Goal: Task Accomplishment & Management: Manage account settings

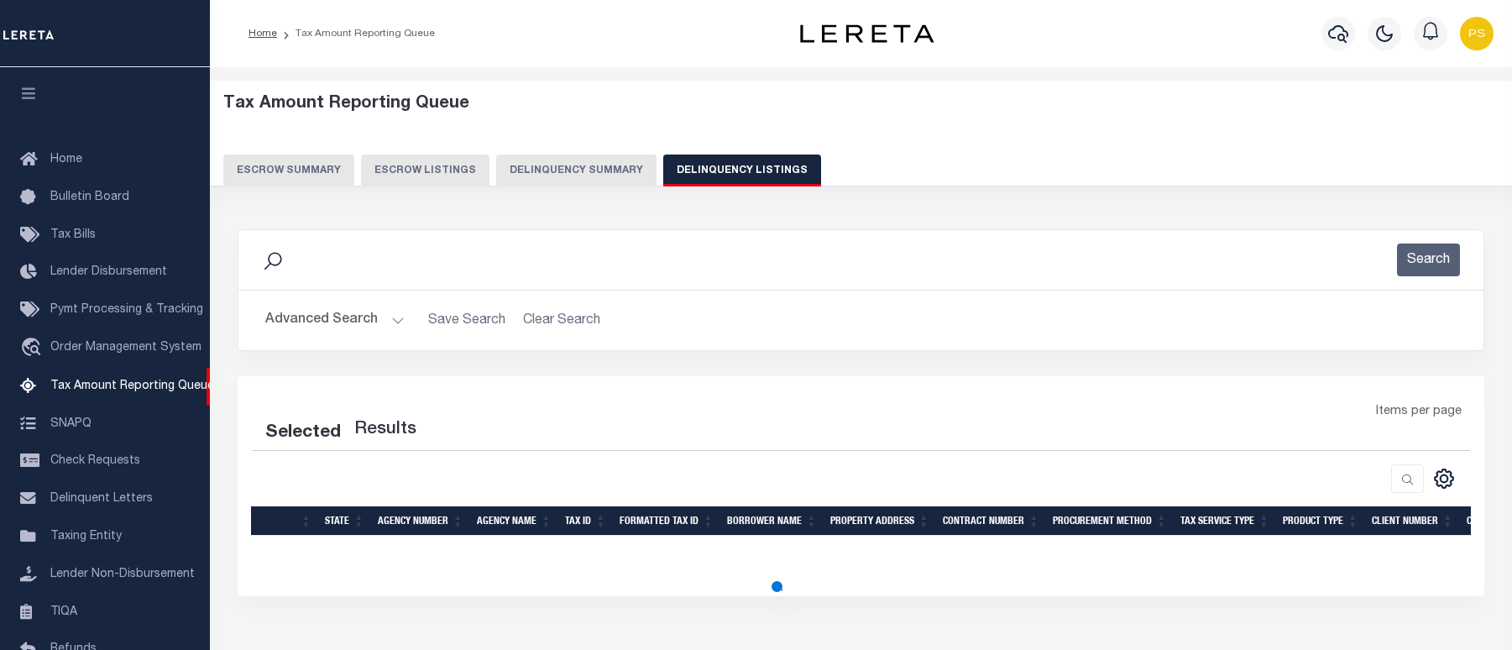
select select "100"
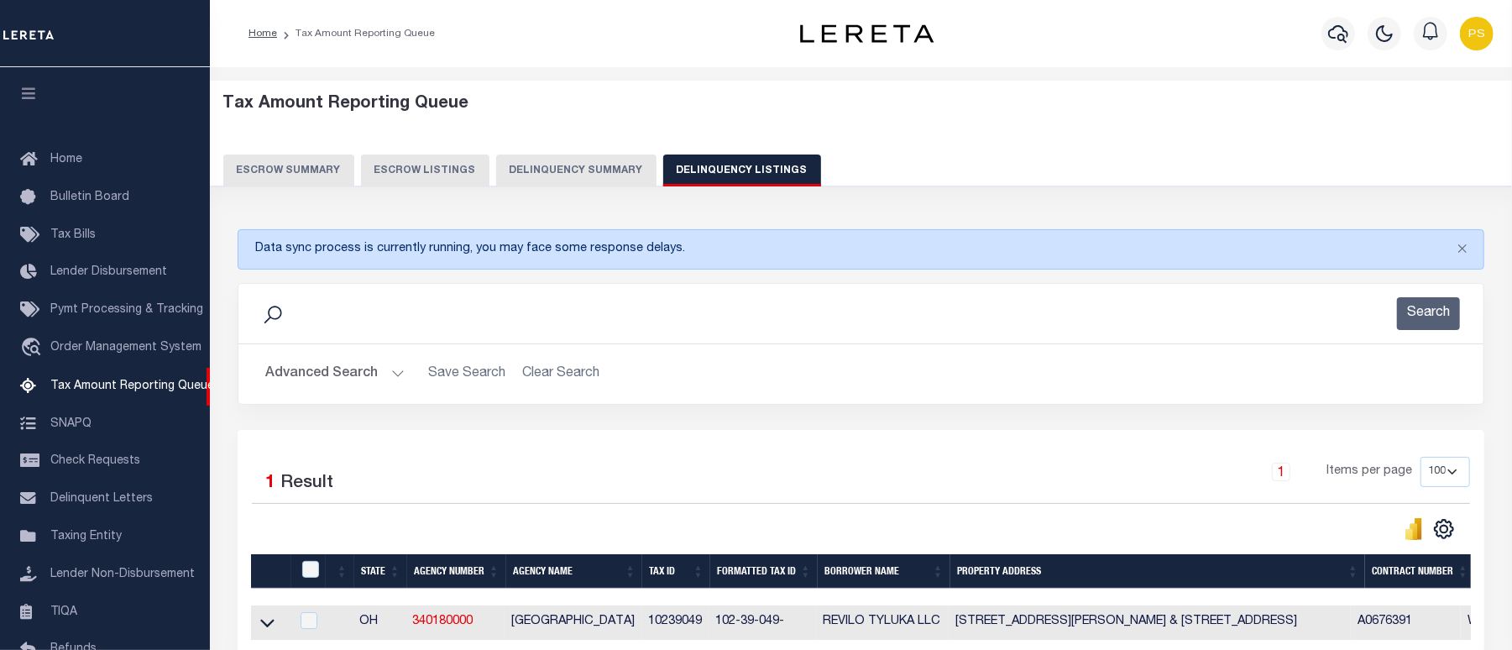
scroll to position [145, 0]
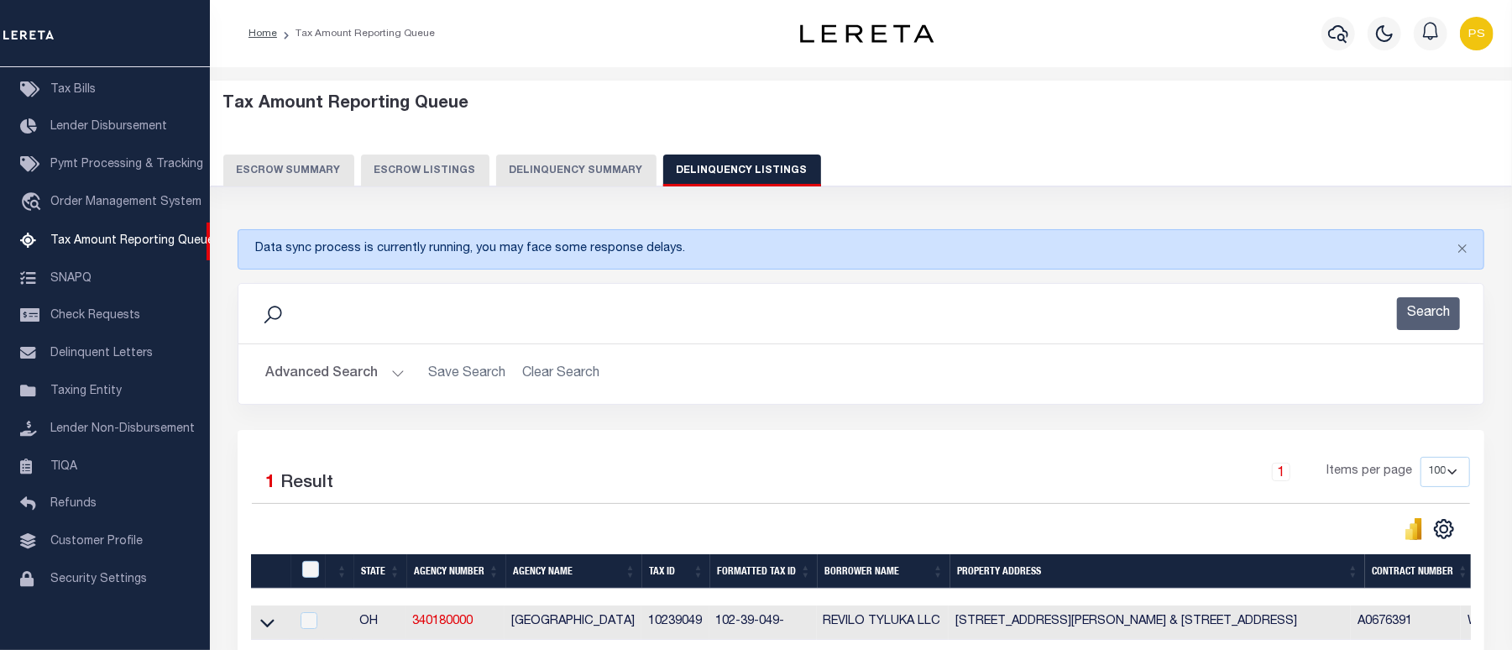
click at [317, 370] on button "Advanced Search" at bounding box center [334, 374] width 139 height 33
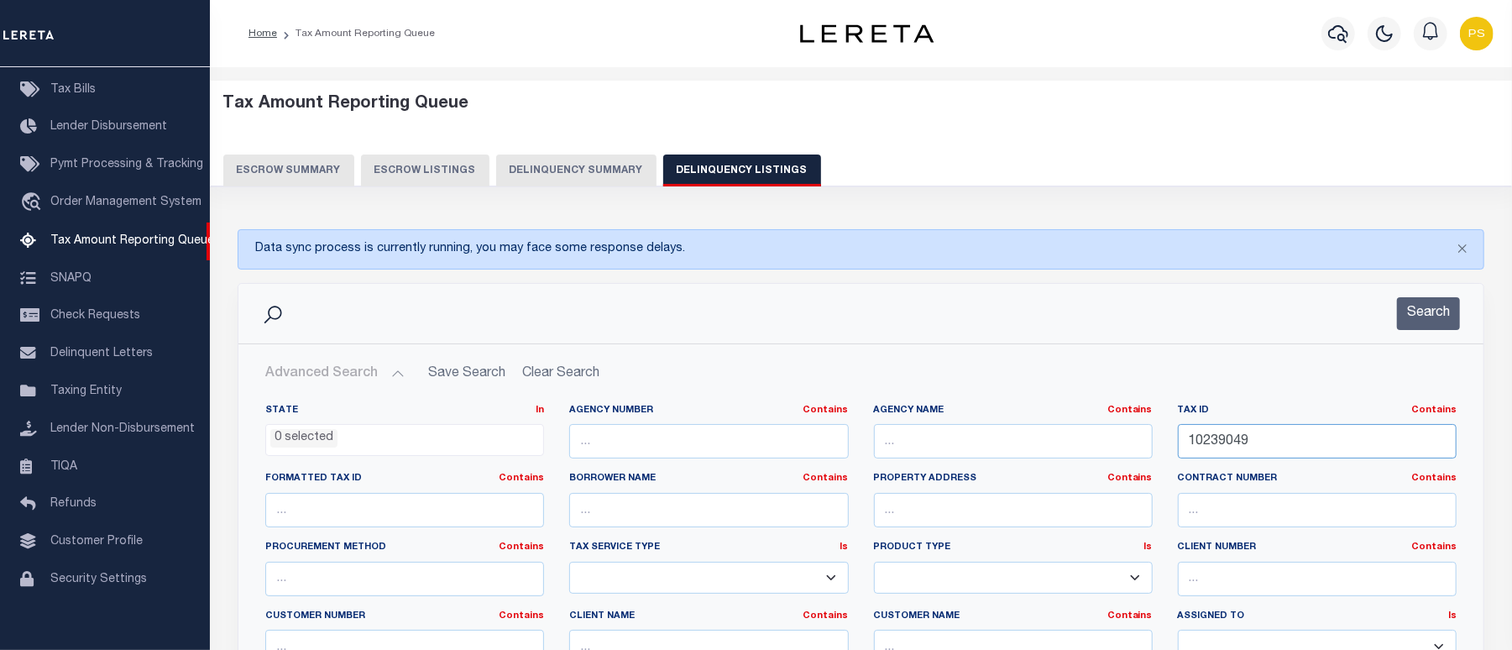
click at [1221, 440] on input "10239049" at bounding box center [1317, 441] width 279 height 34
paste input "00129034"
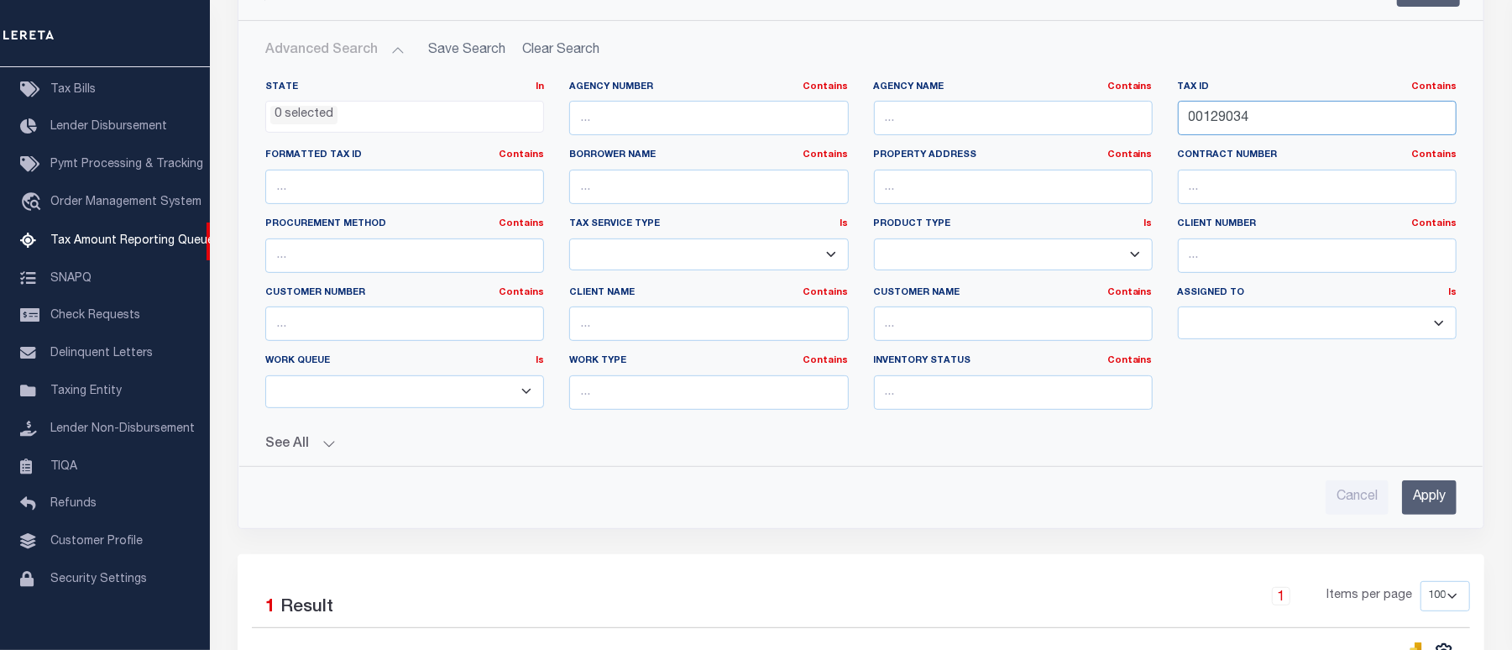
scroll to position [448, 0]
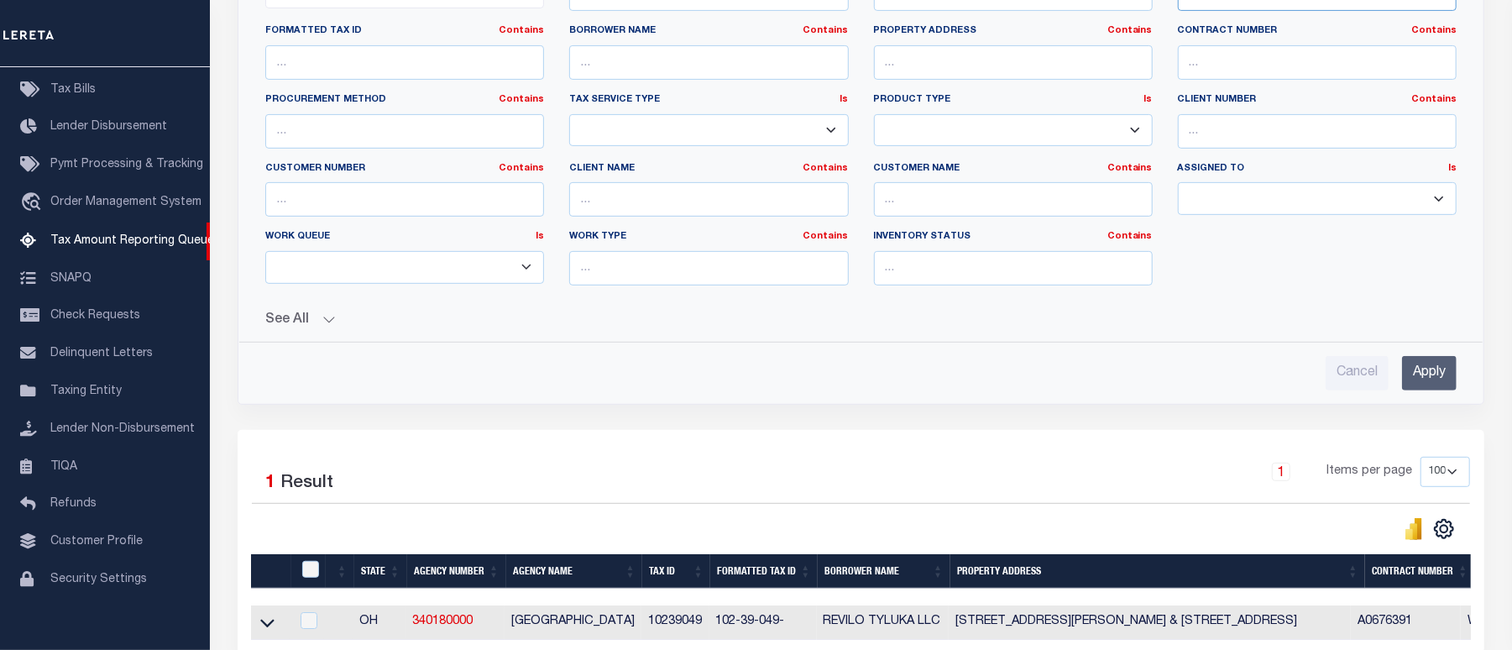
type input "00129034"
click at [1439, 376] on input "Apply" at bounding box center [1429, 373] width 55 height 34
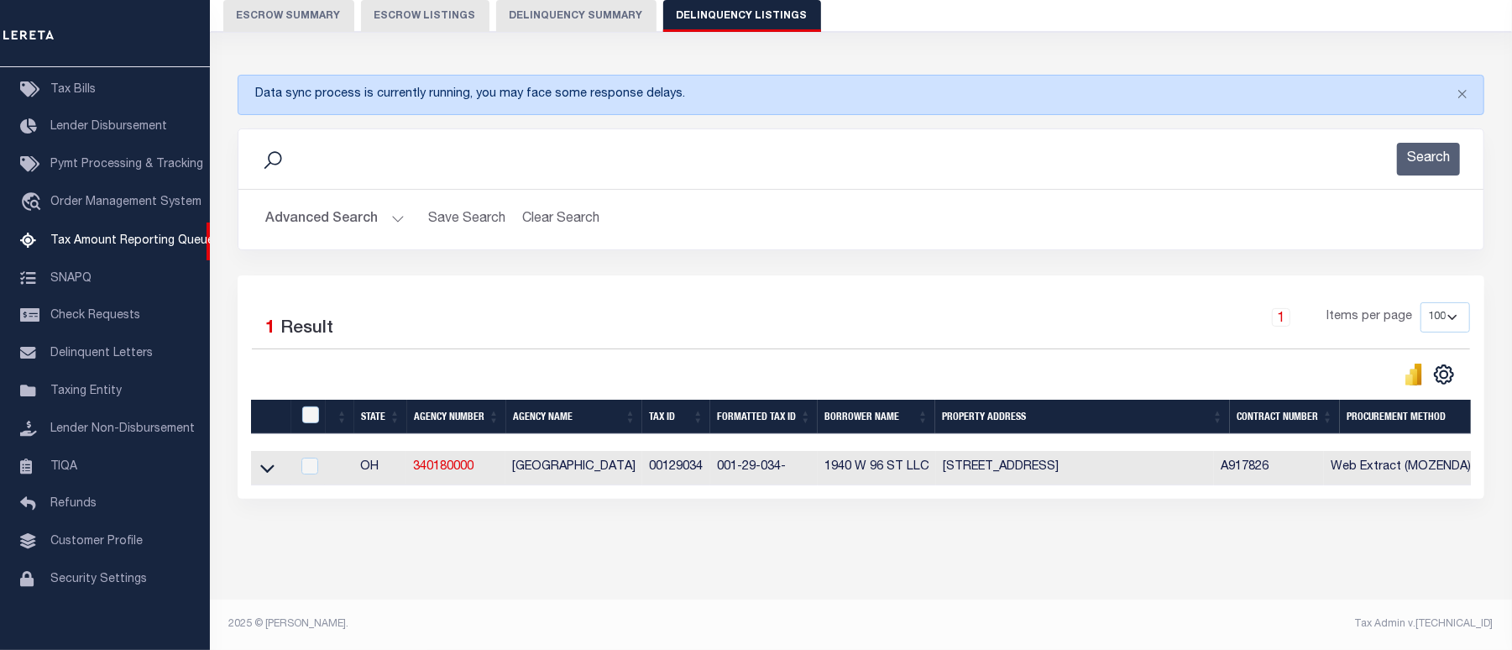
scroll to position [170, 0]
click at [273, 464] on icon at bounding box center [267, 468] width 14 height 8
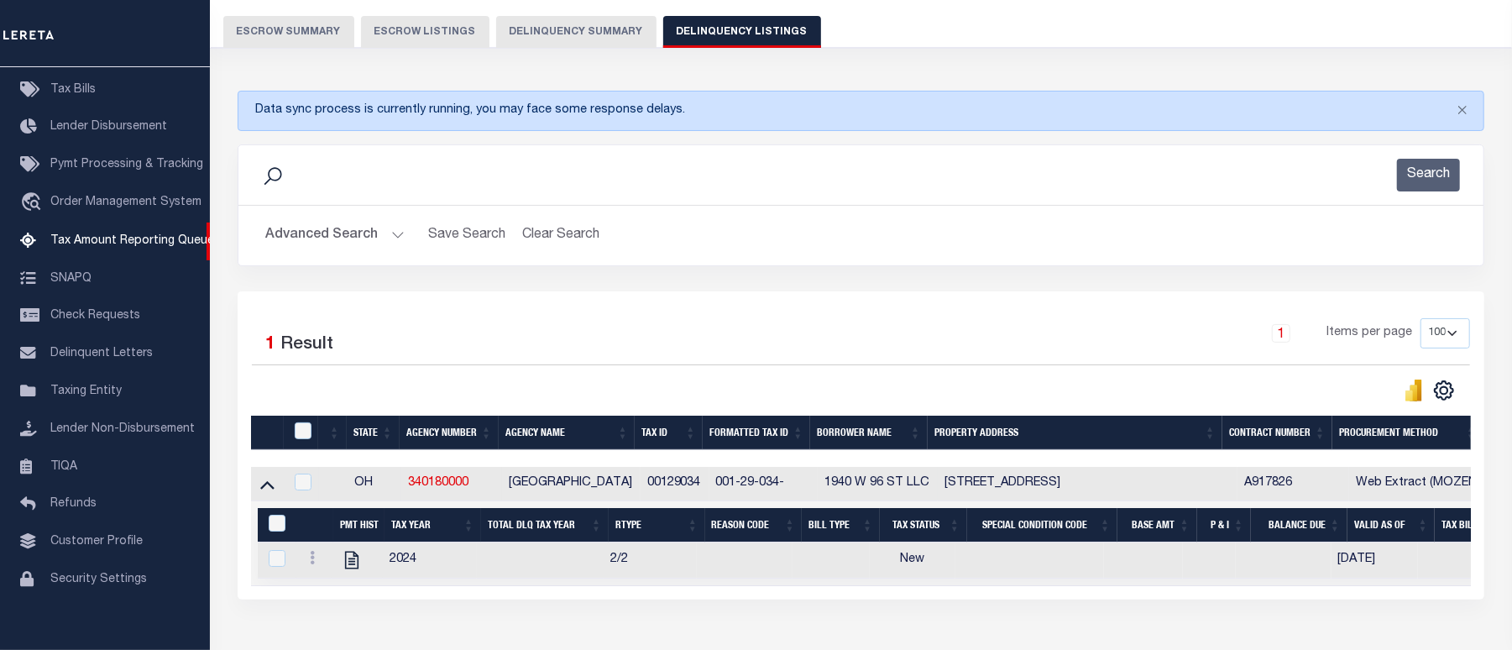
scroll to position [250, 0]
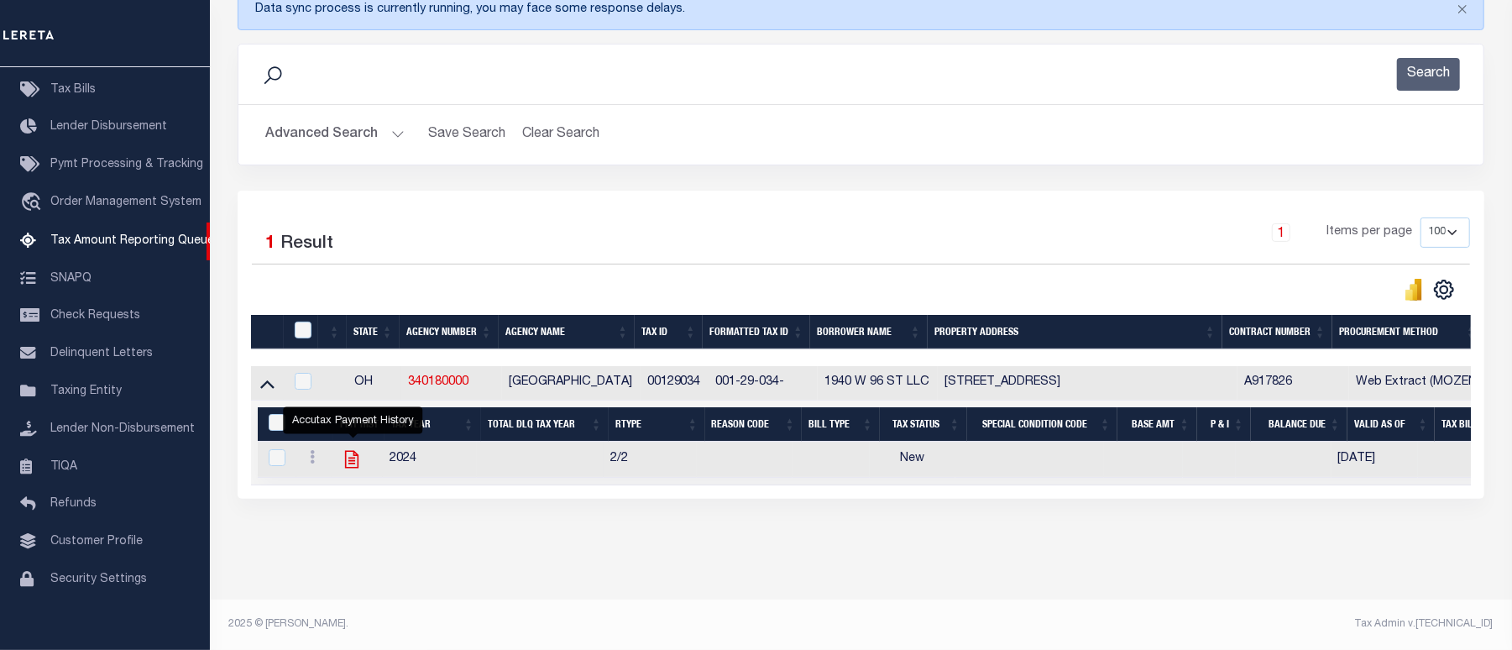
click at [353, 454] on icon "" at bounding box center [352, 459] width 22 height 22
checkbox input "true"
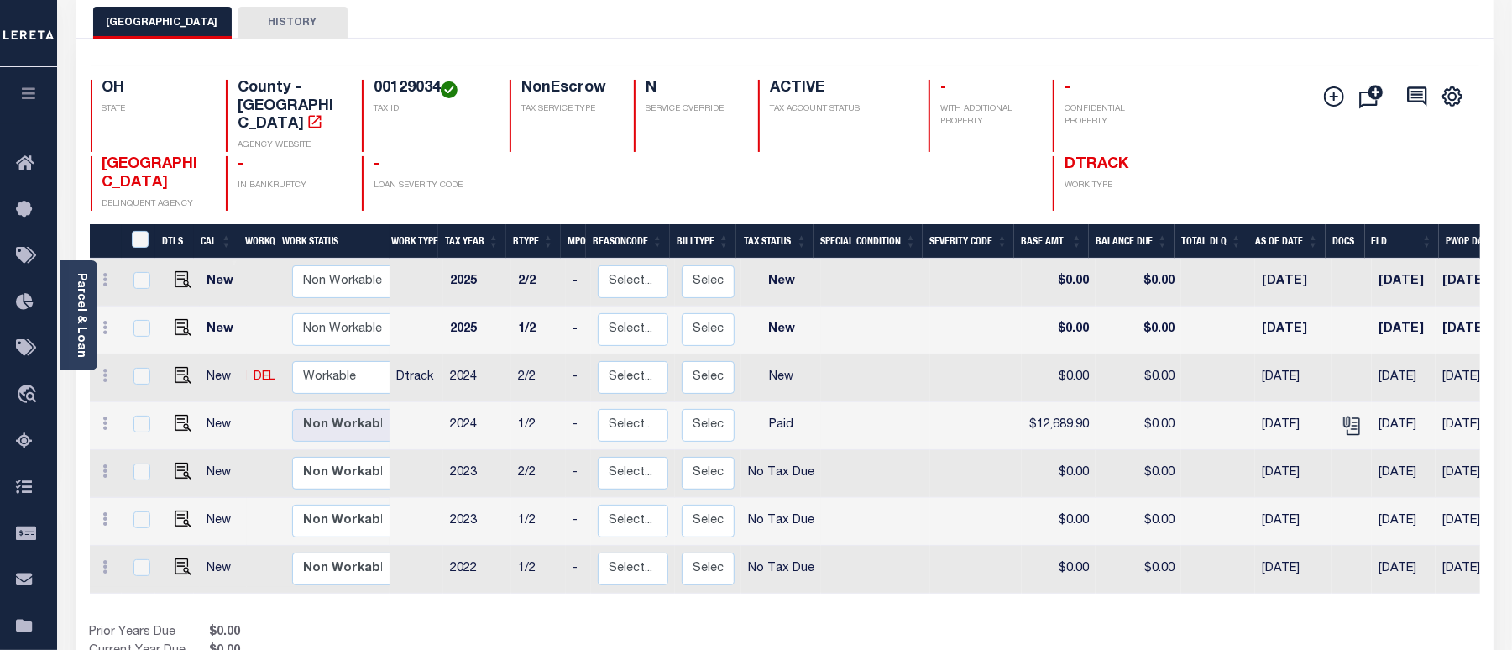
scroll to position [112, 0]
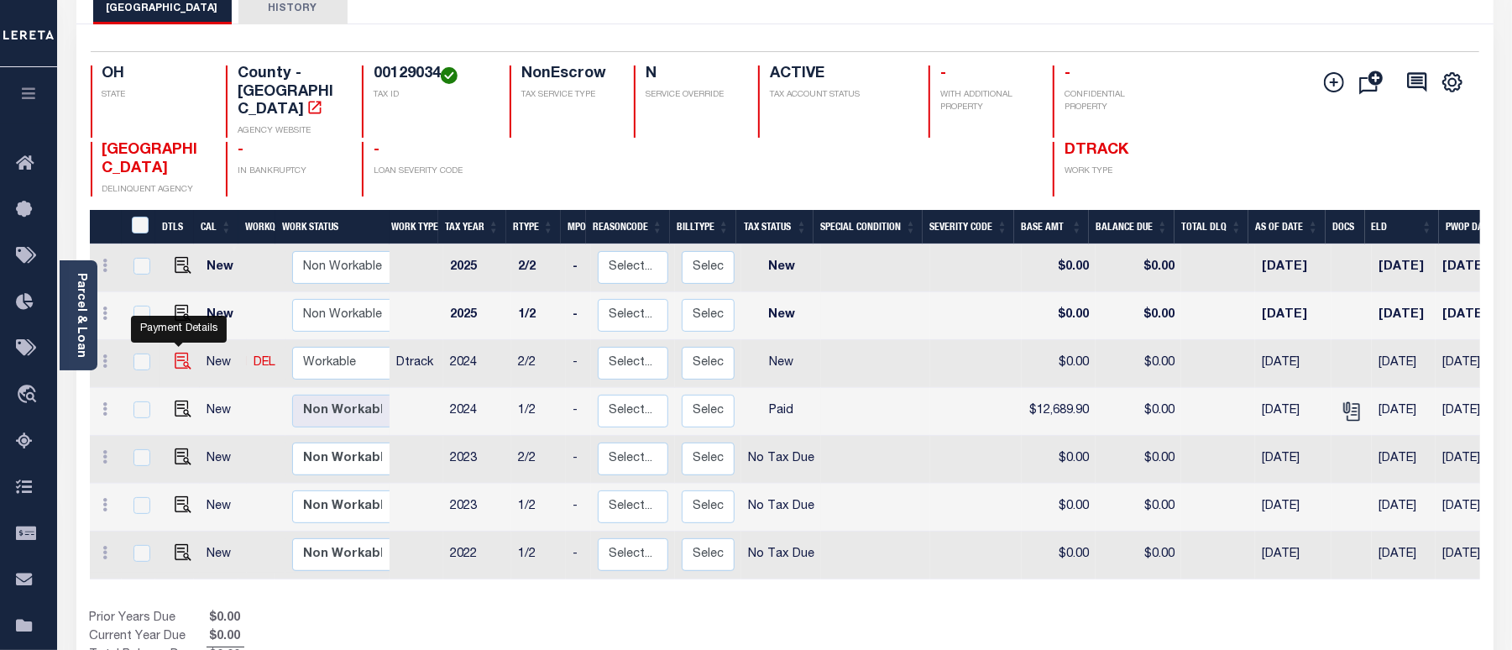
click at [178, 353] on img "" at bounding box center [183, 361] width 17 height 17
checkbox input "true"
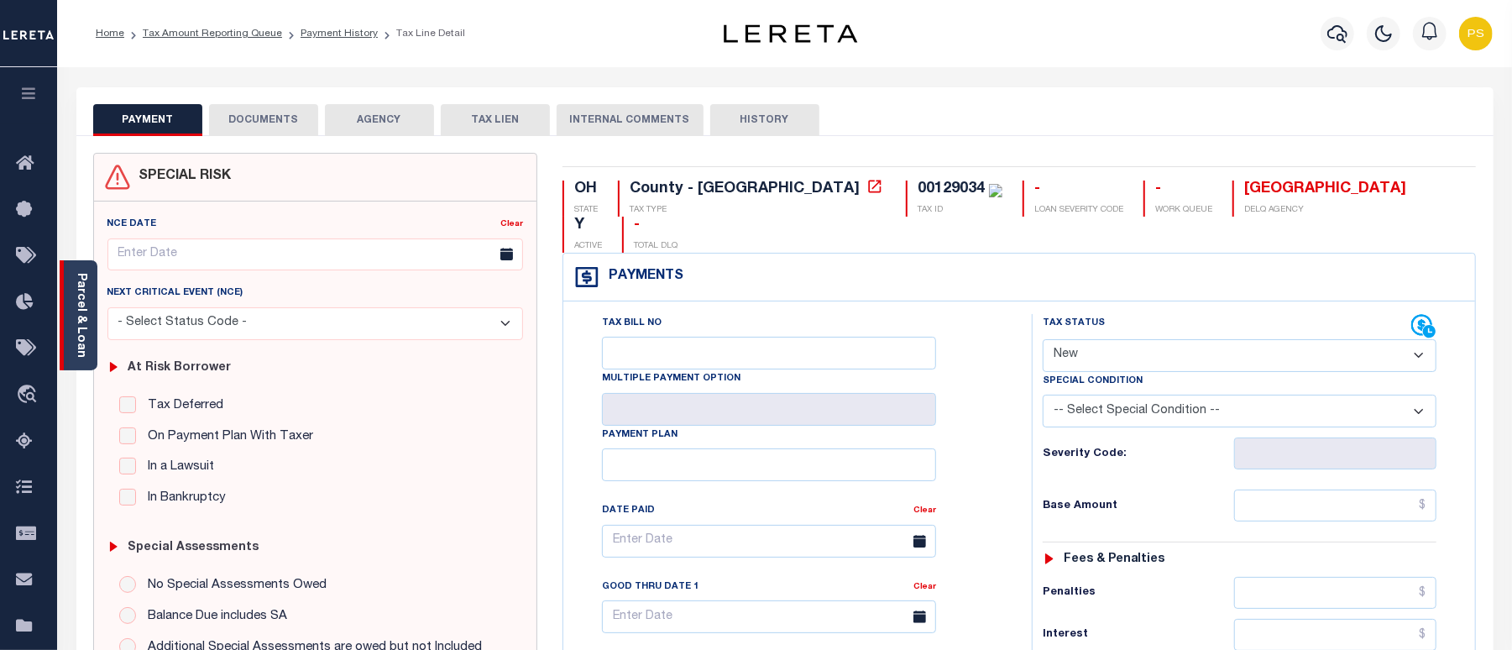
click at [82, 347] on link "Parcel & Loan" at bounding box center [81, 315] width 12 height 85
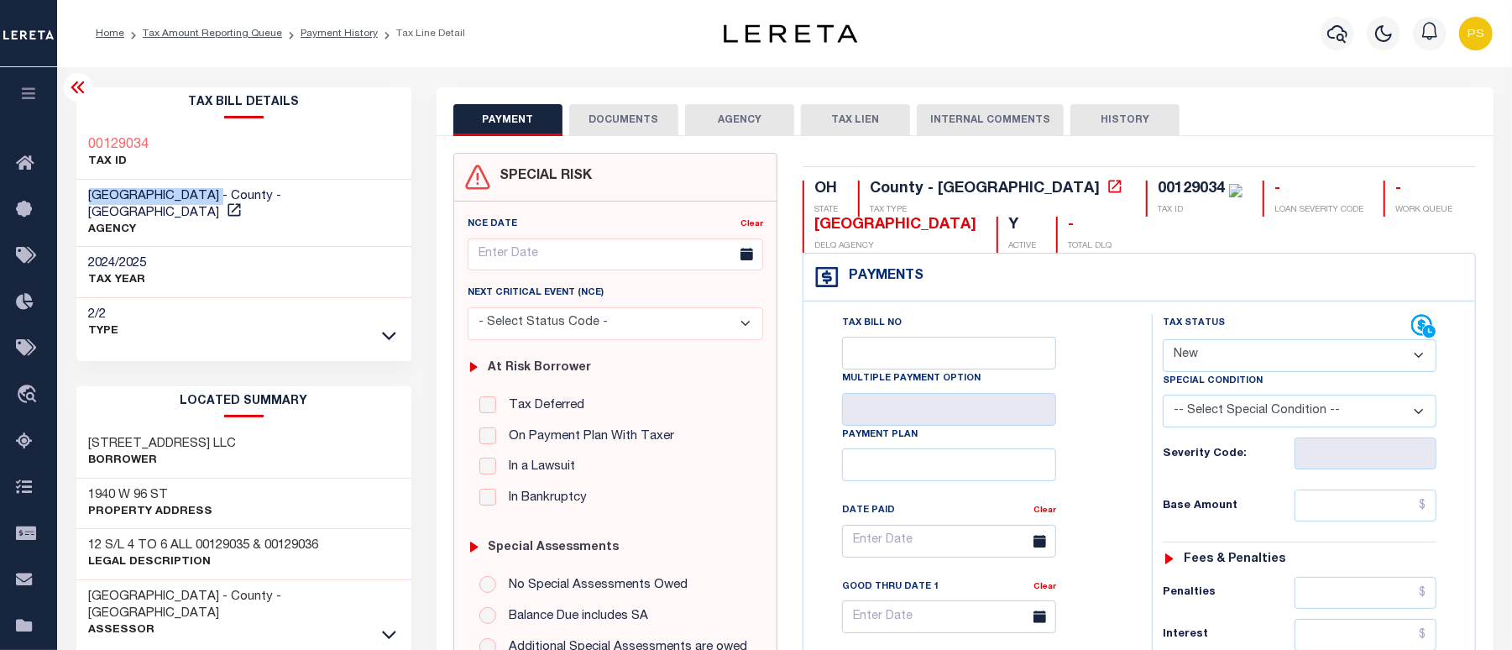
drag, startPoint x: 85, startPoint y: 192, endPoint x: 222, endPoint y: 202, distance: 137.2
click at [222, 202] on div "CUYAHOGA COUNTY - County - OH AGENCY" at bounding box center [244, 214] width 336 height 68
copy span "CUYAHOGA COUNTY -"
click at [1233, 368] on select "- Select Status Code - Open Due/Unpaid Paid Incomplete No Tax Due Internal Refu…" at bounding box center [1300, 355] width 274 height 33
select select "DUE"
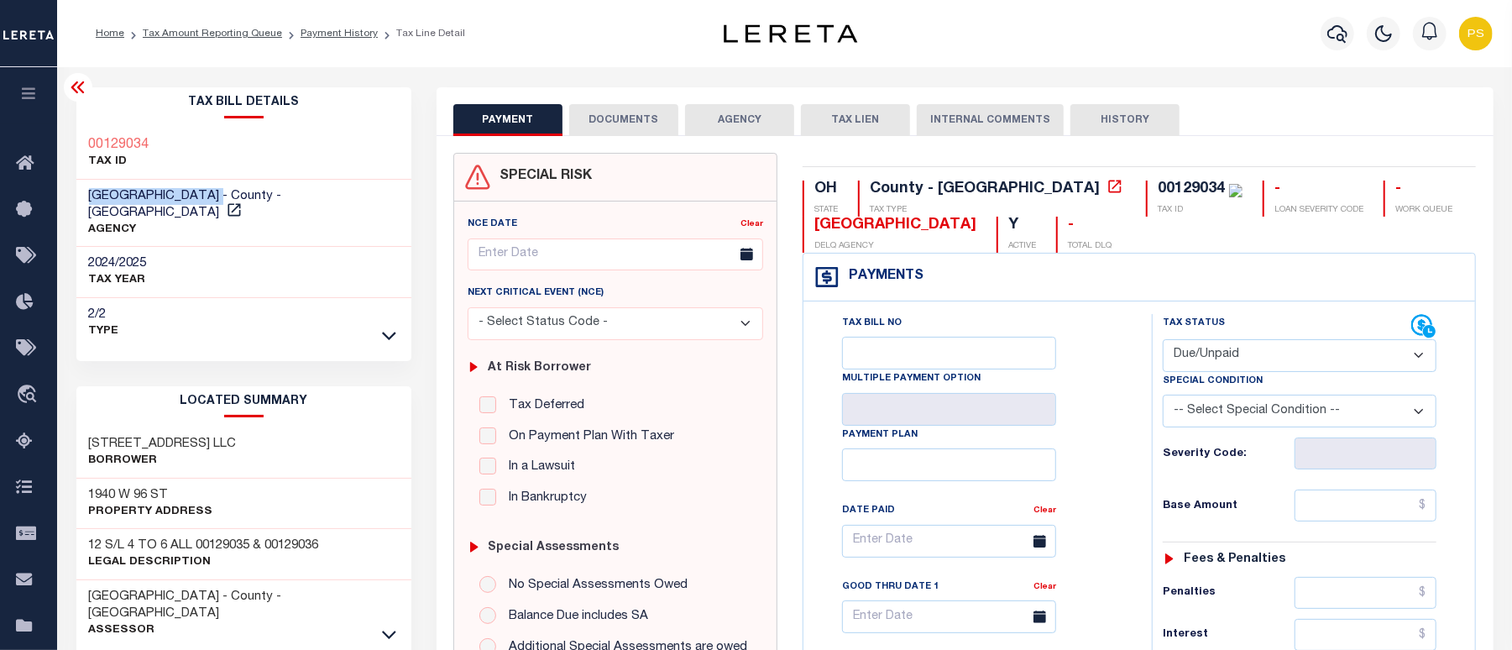
click at [1163, 341] on select "- Select Status Code - Open Due/Unpaid Paid Incomplete No Tax Due Internal Refu…" at bounding box center [1300, 355] width 274 height 33
type input "10/07/2025"
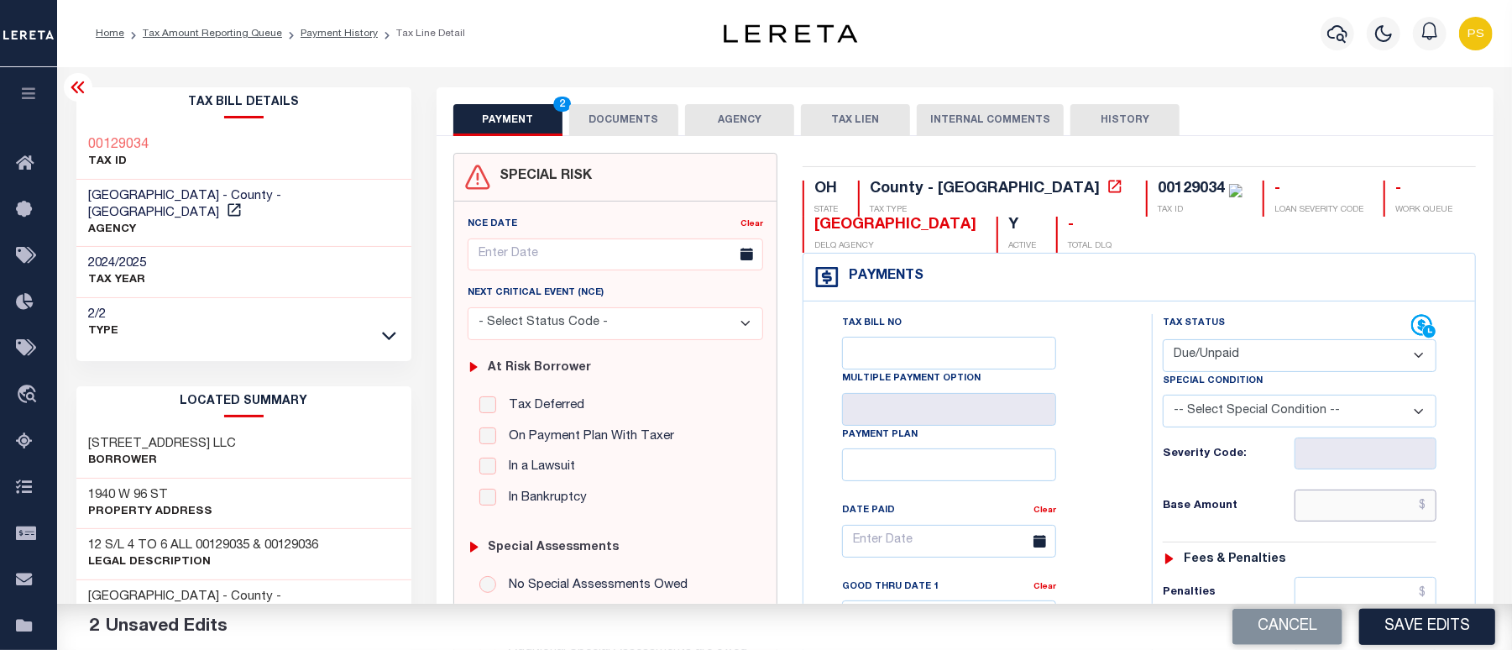
click at [1415, 502] on input "text" at bounding box center [1366, 506] width 143 height 32
paste input "12,693.44"
type input "$12,693.44"
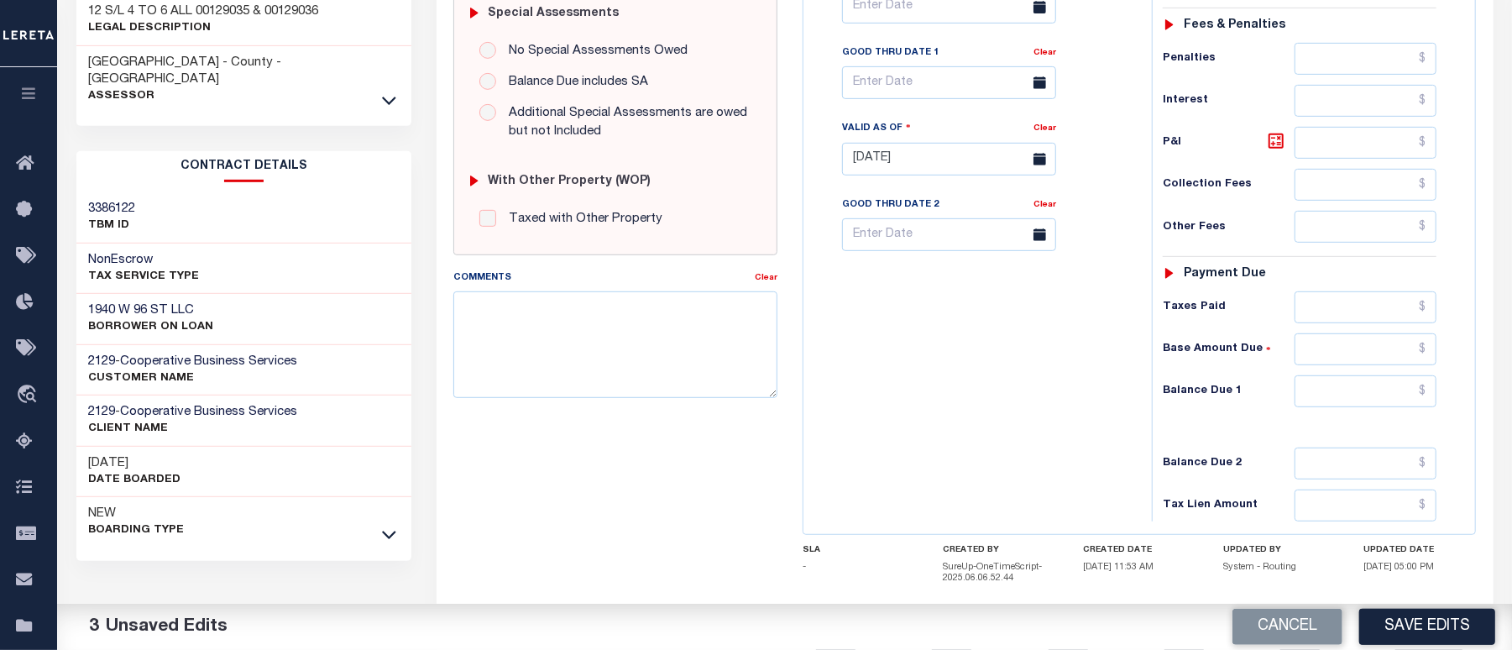
scroll to position [559, 0]
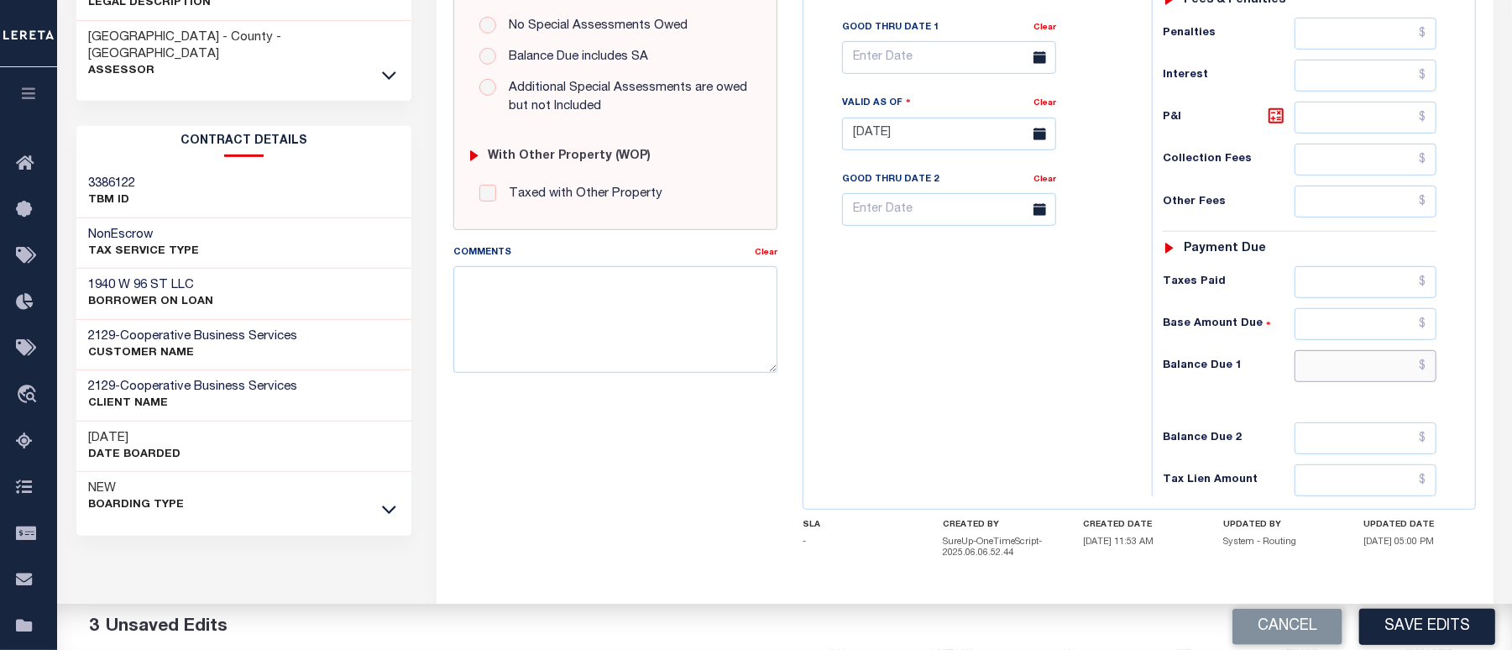
click at [1432, 371] on input "text" at bounding box center [1366, 366] width 143 height 32
paste input "13,962.78"
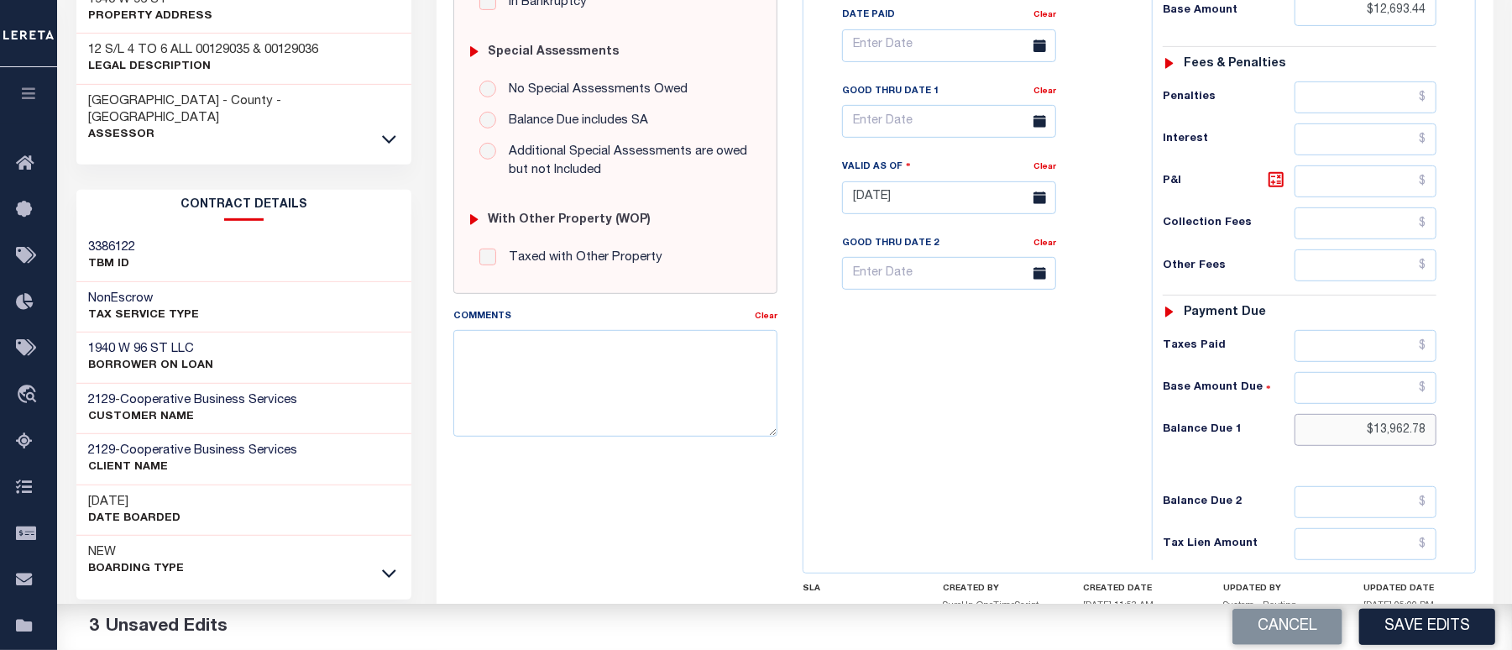
scroll to position [336, 0]
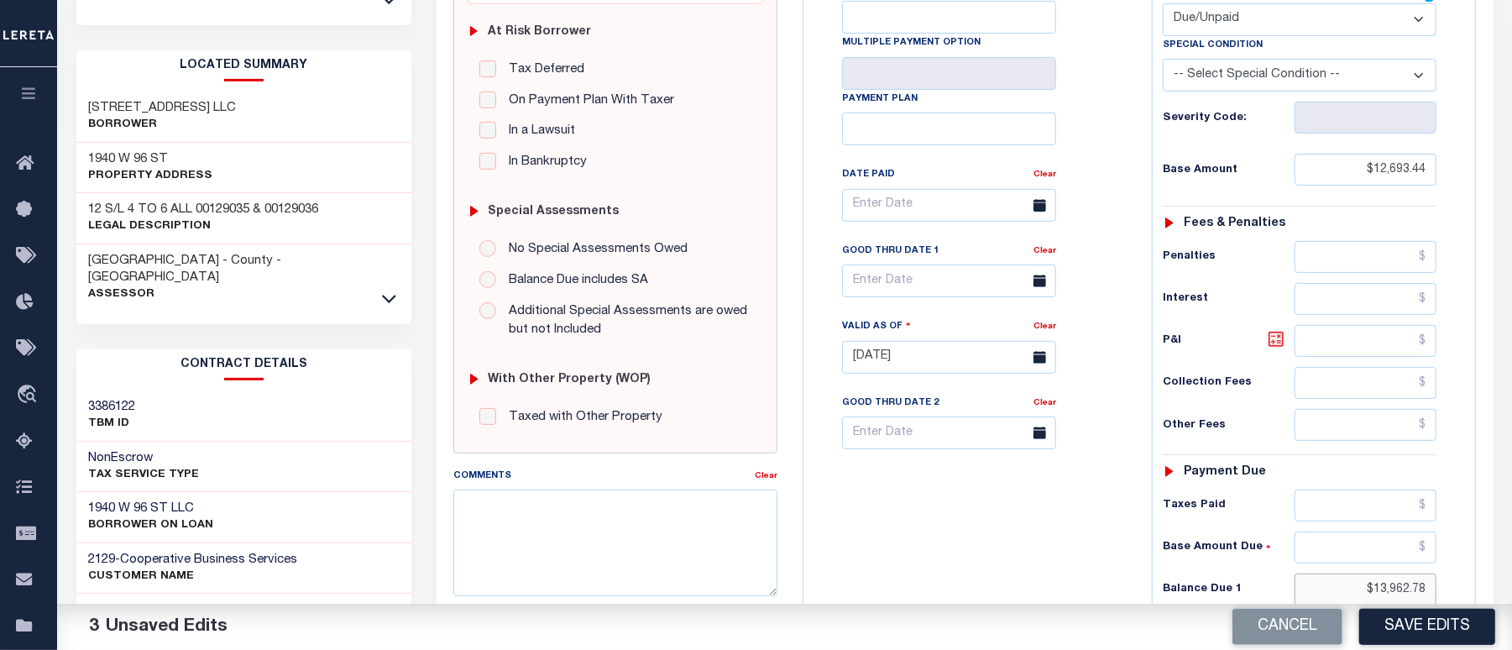
type input "$13,962.78"
click at [1278, 344] on icon at bounding box center [1276, 339] width 10 height 10
type input "$1,269.34"
click at [878, 293] on input "text" at bounding box center [949, 280] width 214 height 33
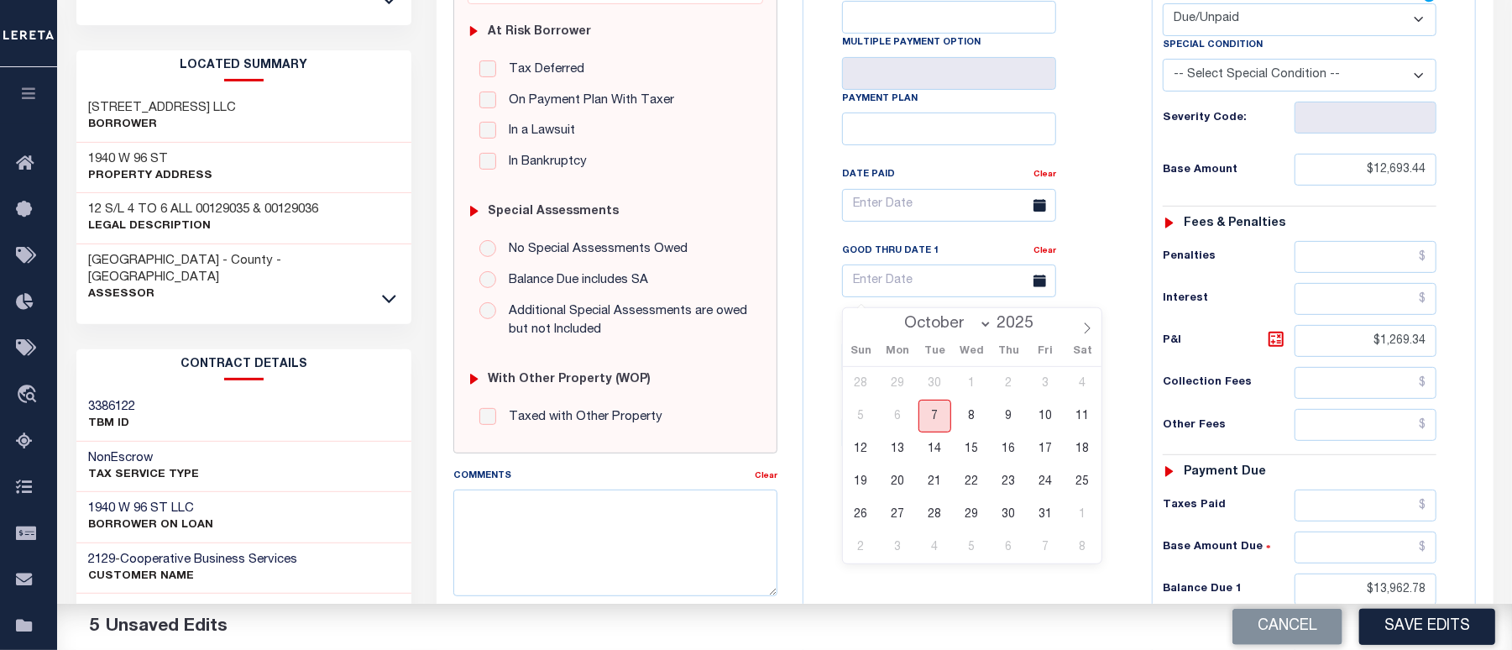
click at [932, 421] on span "7" at bounding box center [935, 416] width 33 height 33
type input "[DATE]"
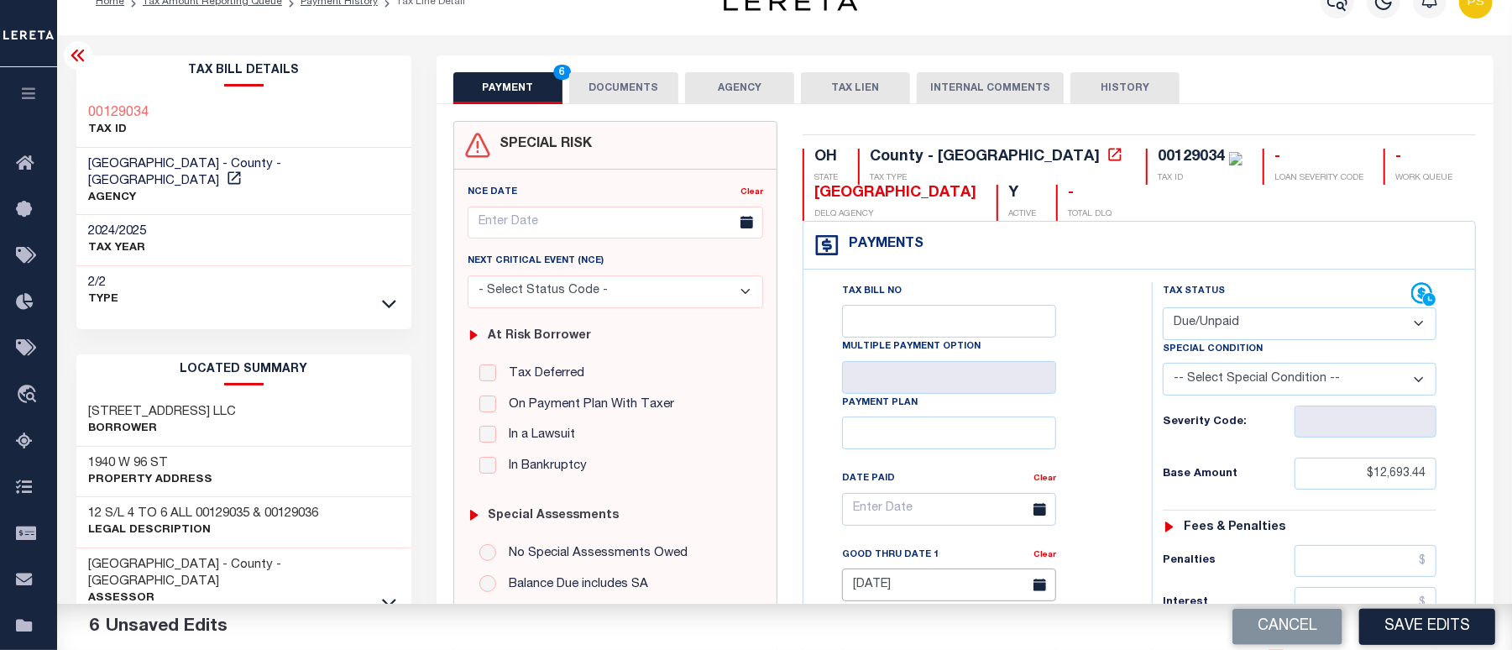
scroll to position [0, 0]
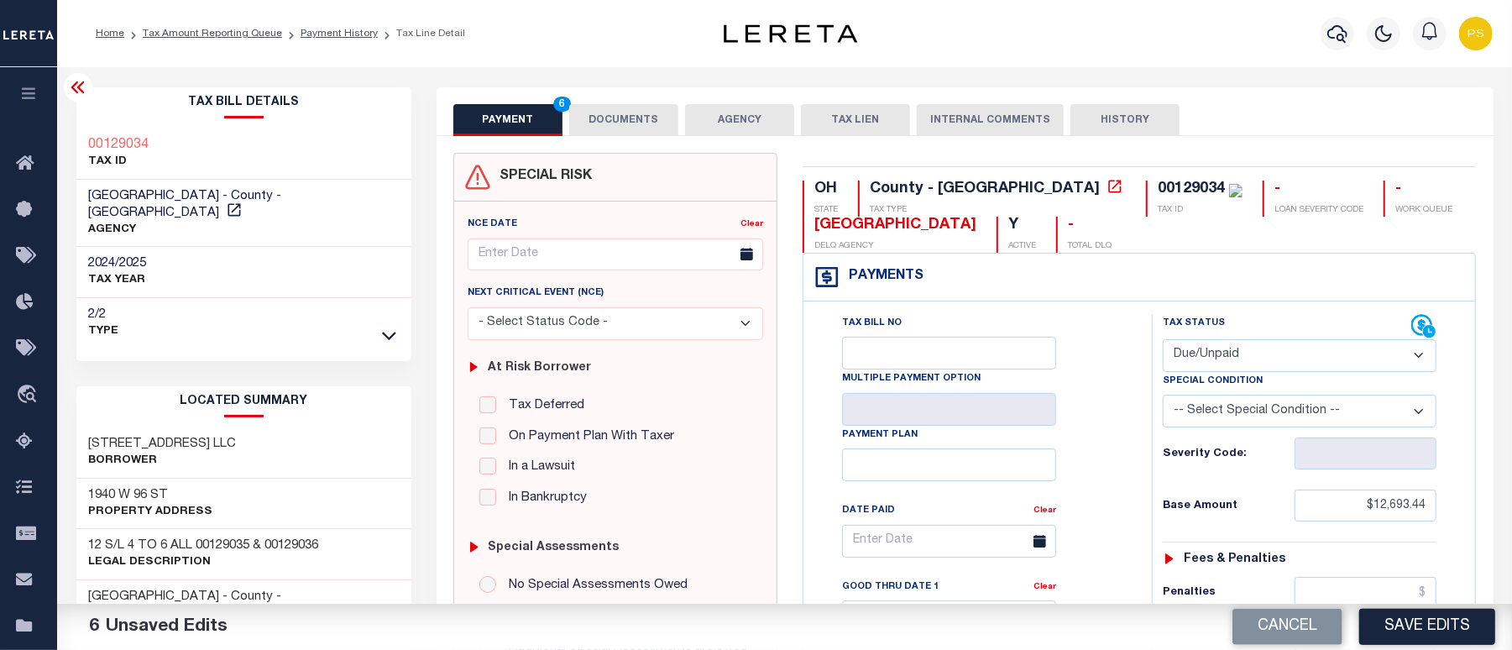
click at [620, 128] on button "DOCUMENTS" at bounding box center [623, 120] width 109 height 32
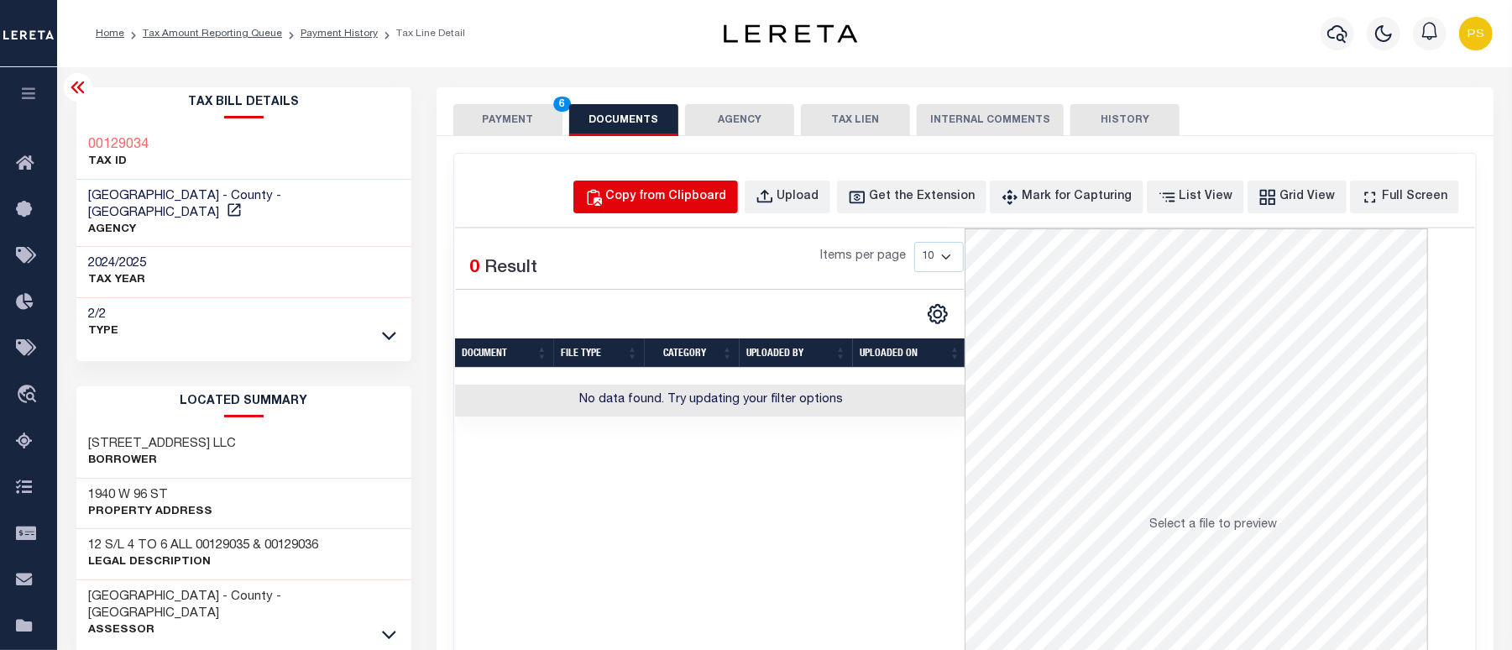
click at [669, 202] on div "Copy from Clipboard" at bounding box center [666, 197] width 121 height 18
select select "POP"
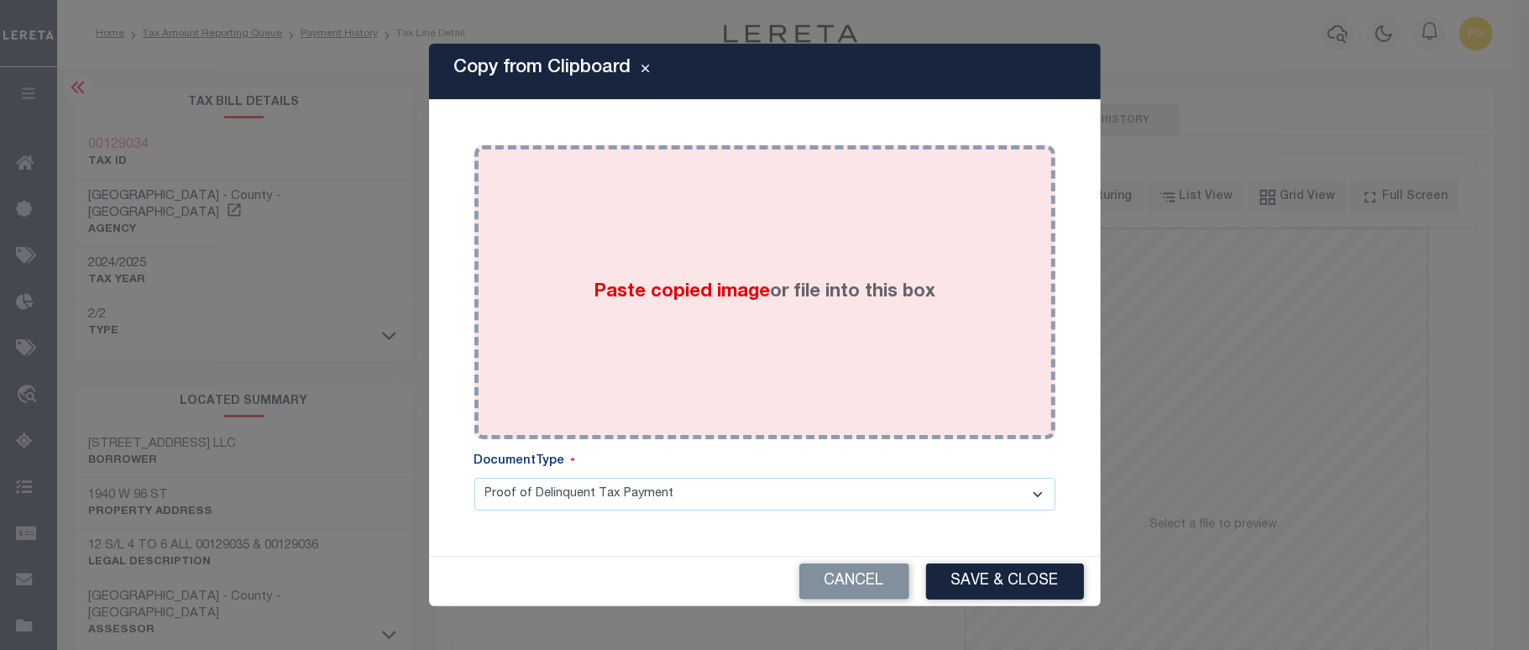
click at [883, 380] on div "Paste copied image or file into this box" at bounding box center [765, 292] width 556 height 269
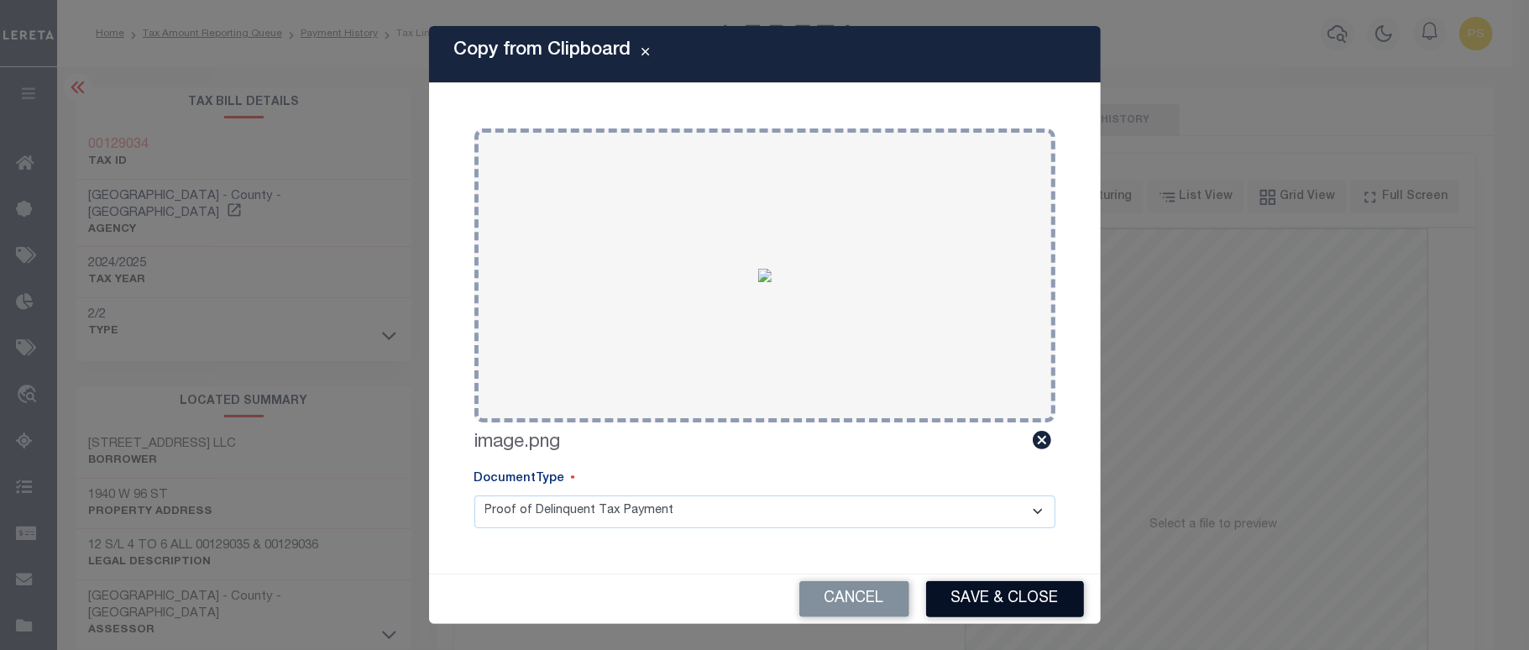
click at [989, 584] on button "Save & Close" at bounding box center [1005, 599] width 158 height 36
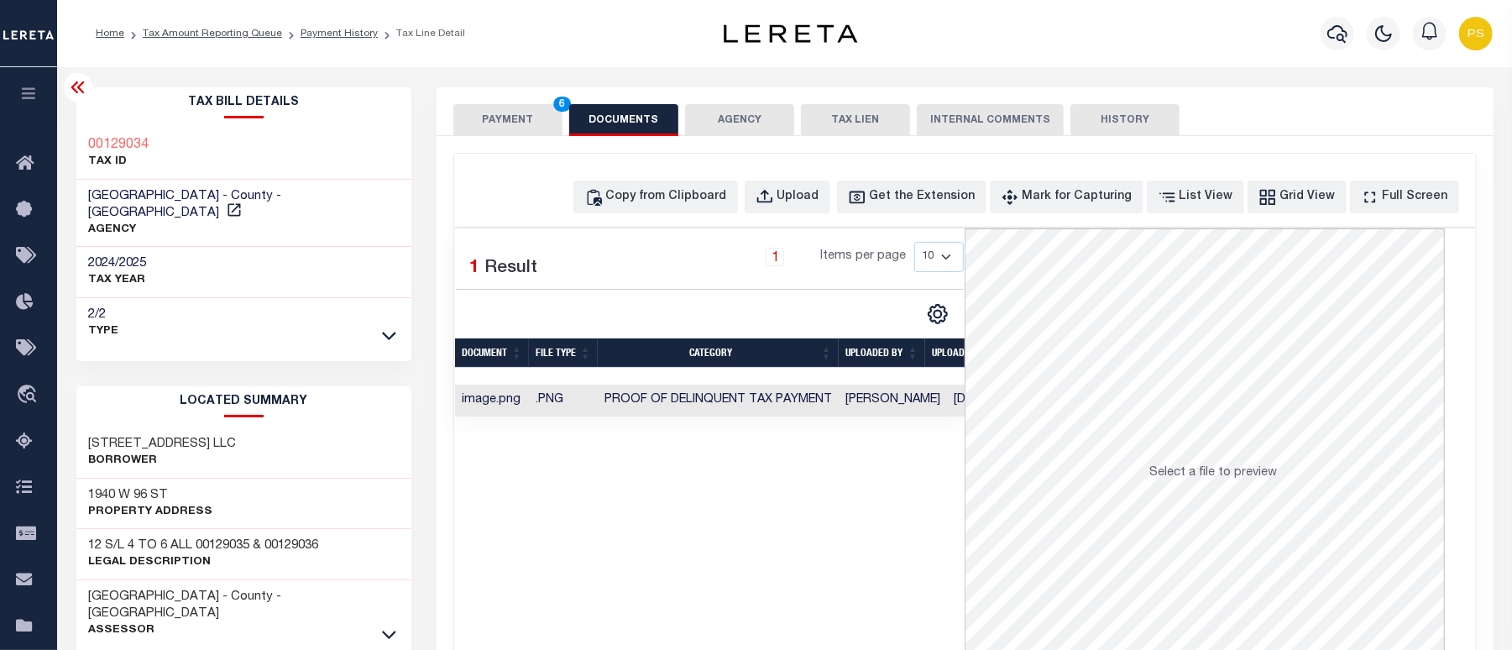
click at [519, 118] on button "PAYMENT 6" at bounding box center [507, 120] width 109 height 32
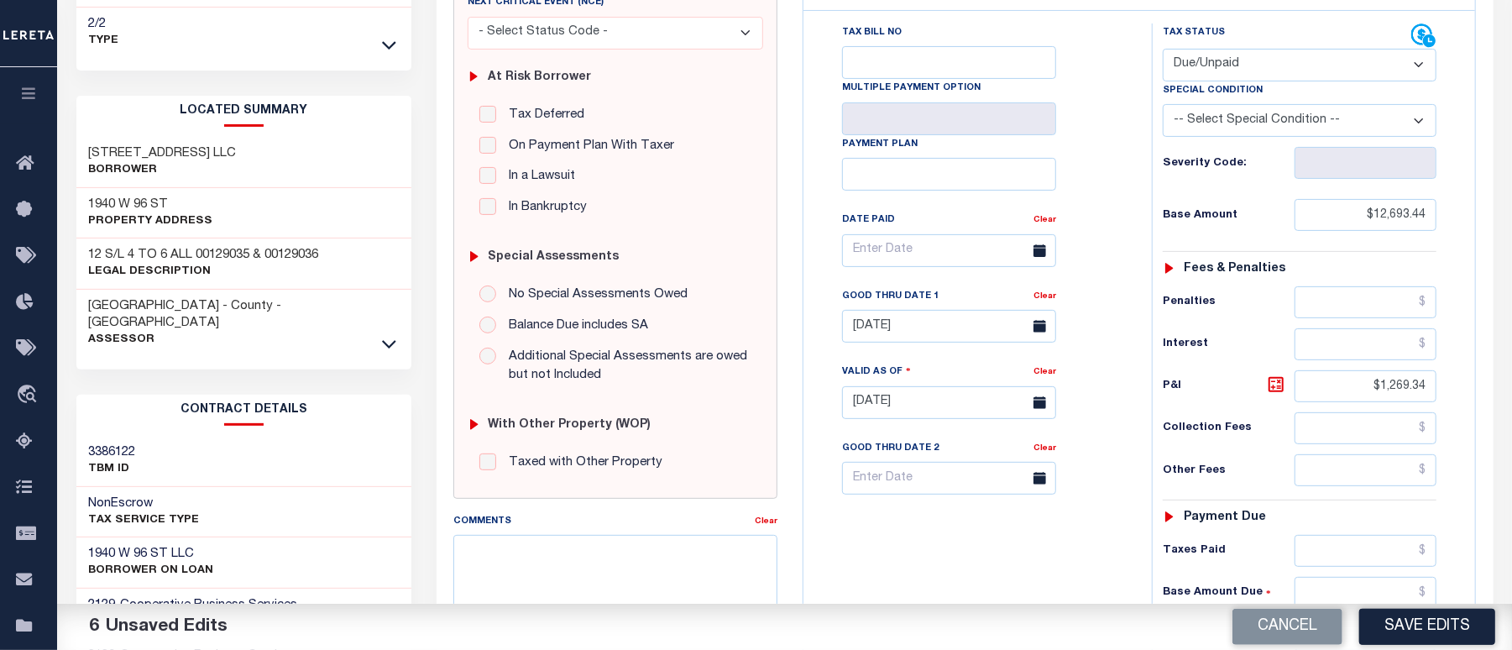
scroll to position [336, 0]
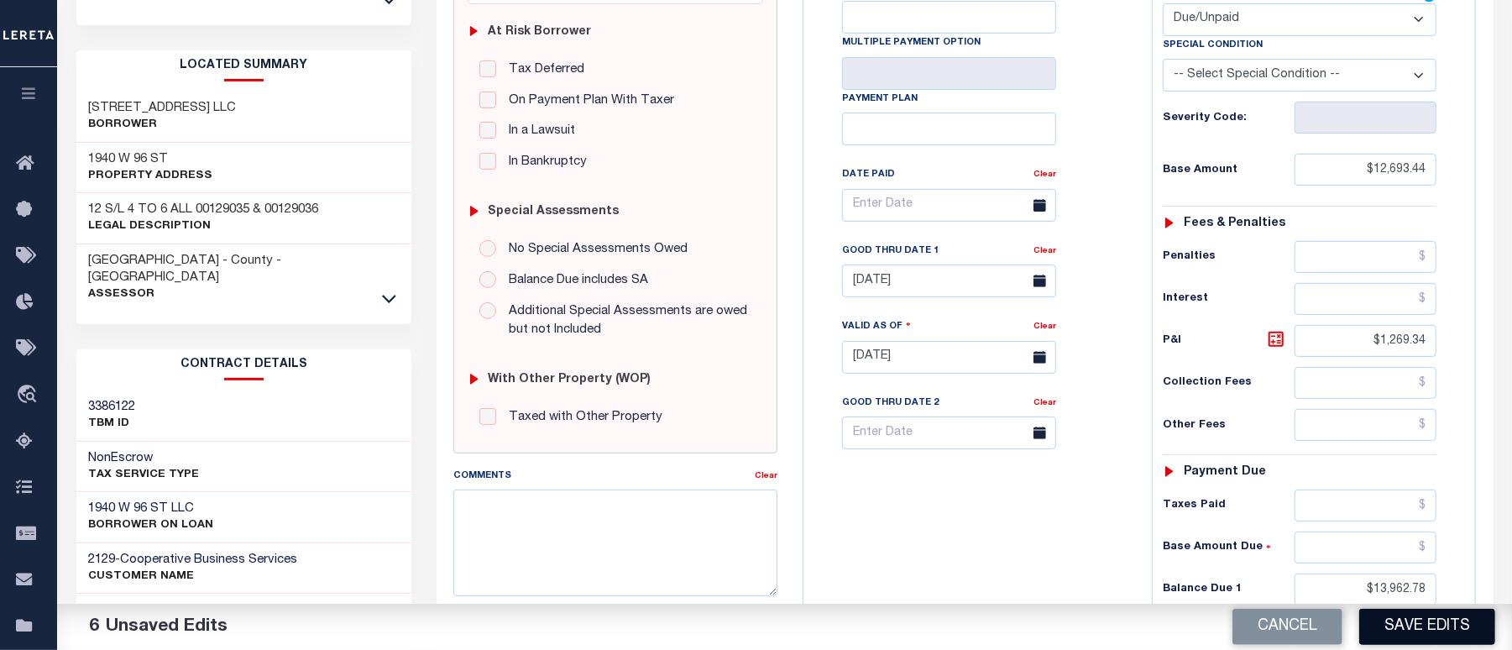
click at [1416, 619] on button "Save Edits" at bounding box center [1427, 627] width 136 height 36
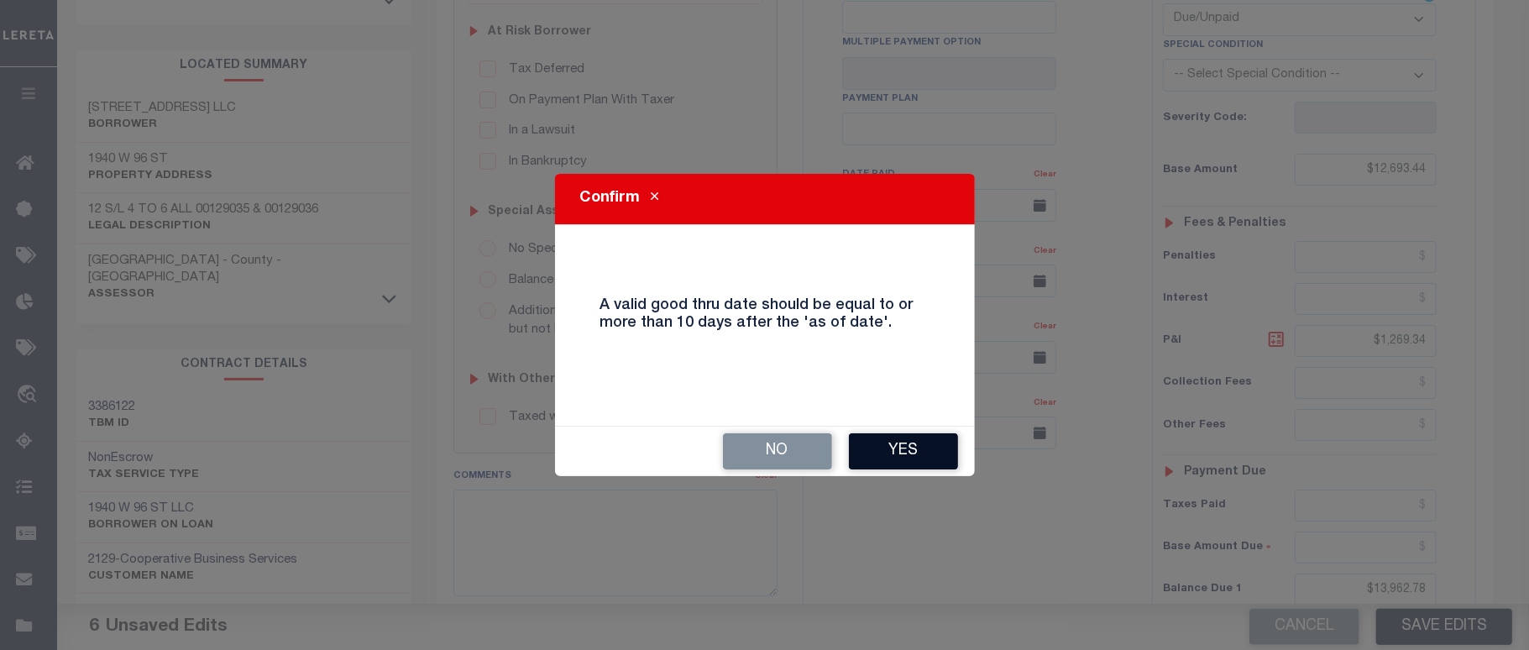
click at [927, 455] on button "Yes" at bounding box center [903, 451] width 109 height 36
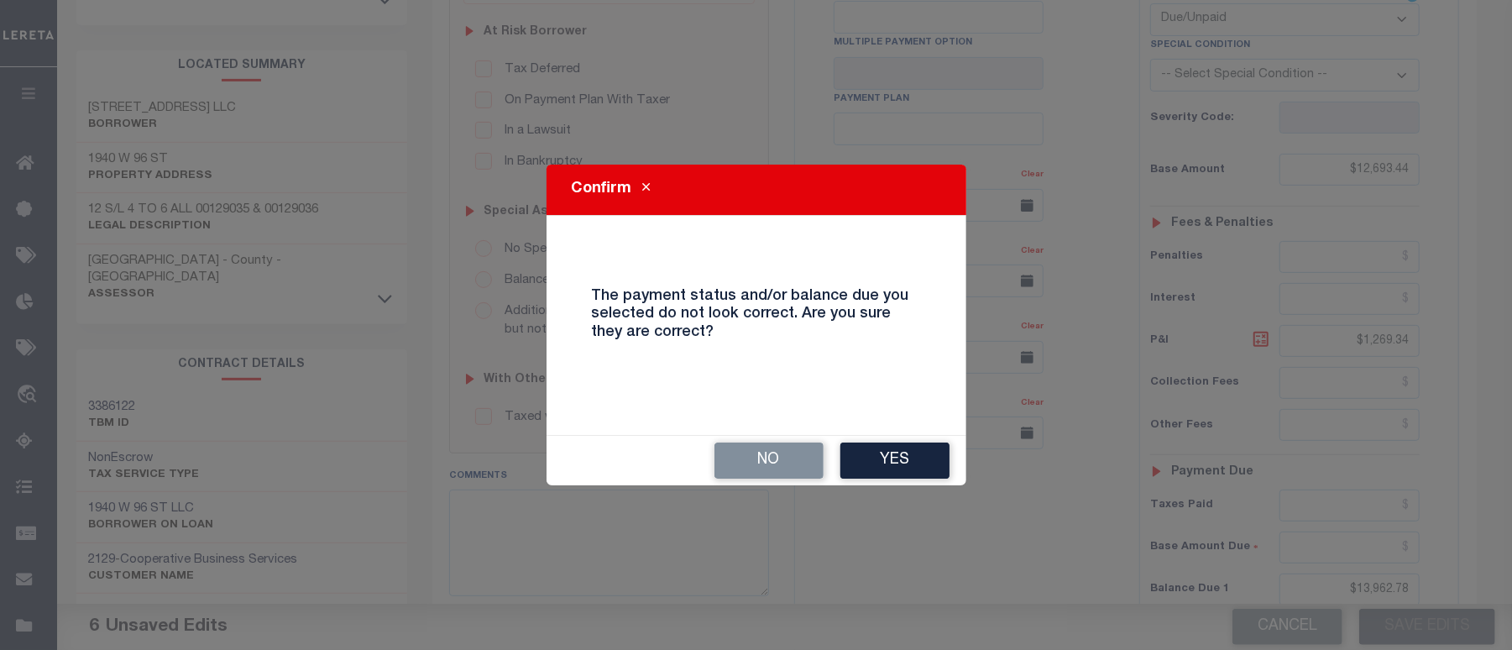
click at [927, 455] on button "Yes" at bounding box center [894, 460] width 109 height 36
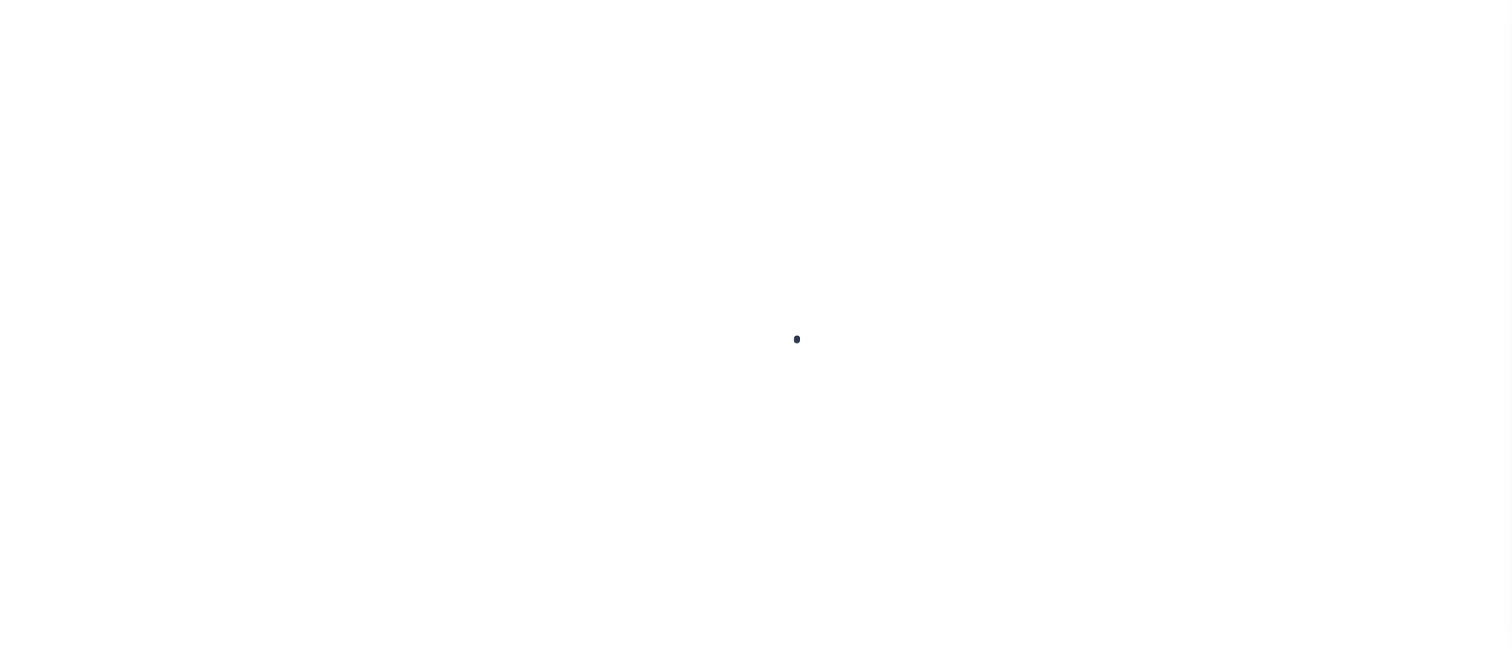
checkbox input "false"
type input "[DATE]"
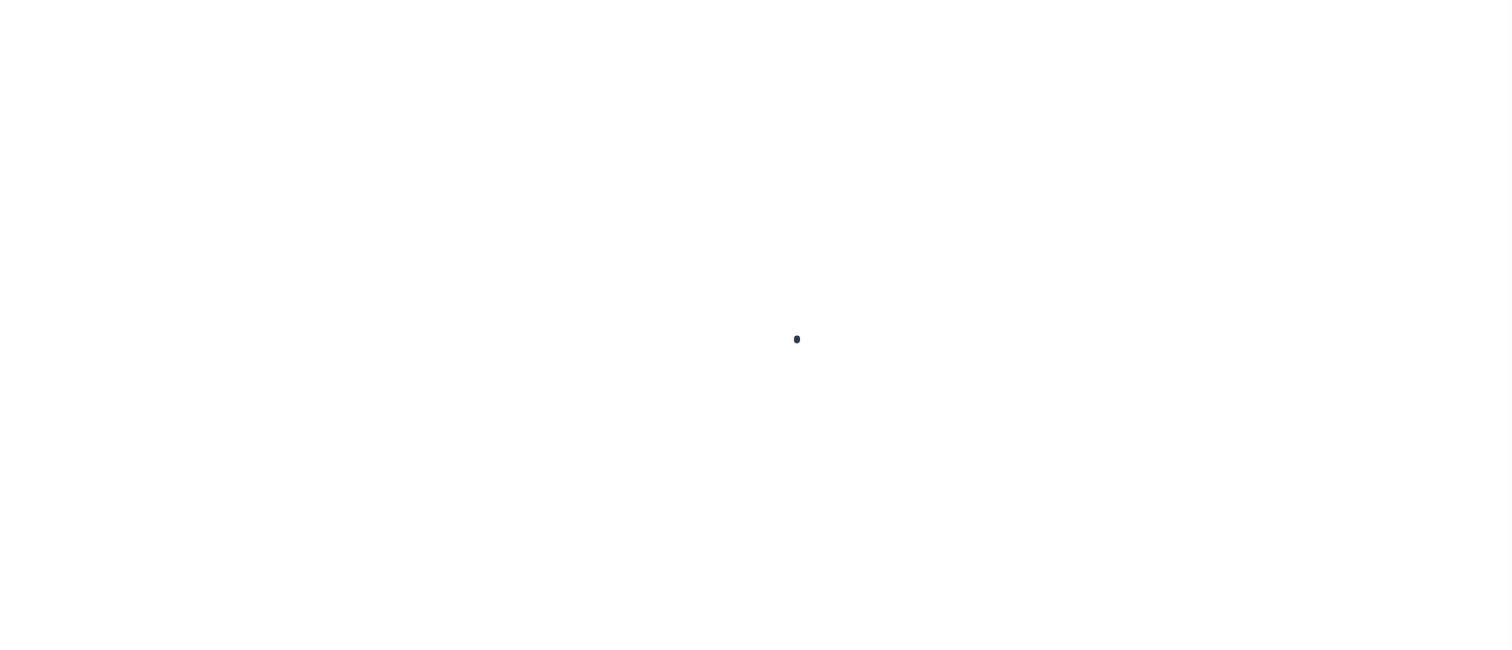
type input "[DATE]"
select select "DUE"
type input "$12,693.44"
type input "$1,269.34"
type input "$13,962.78"
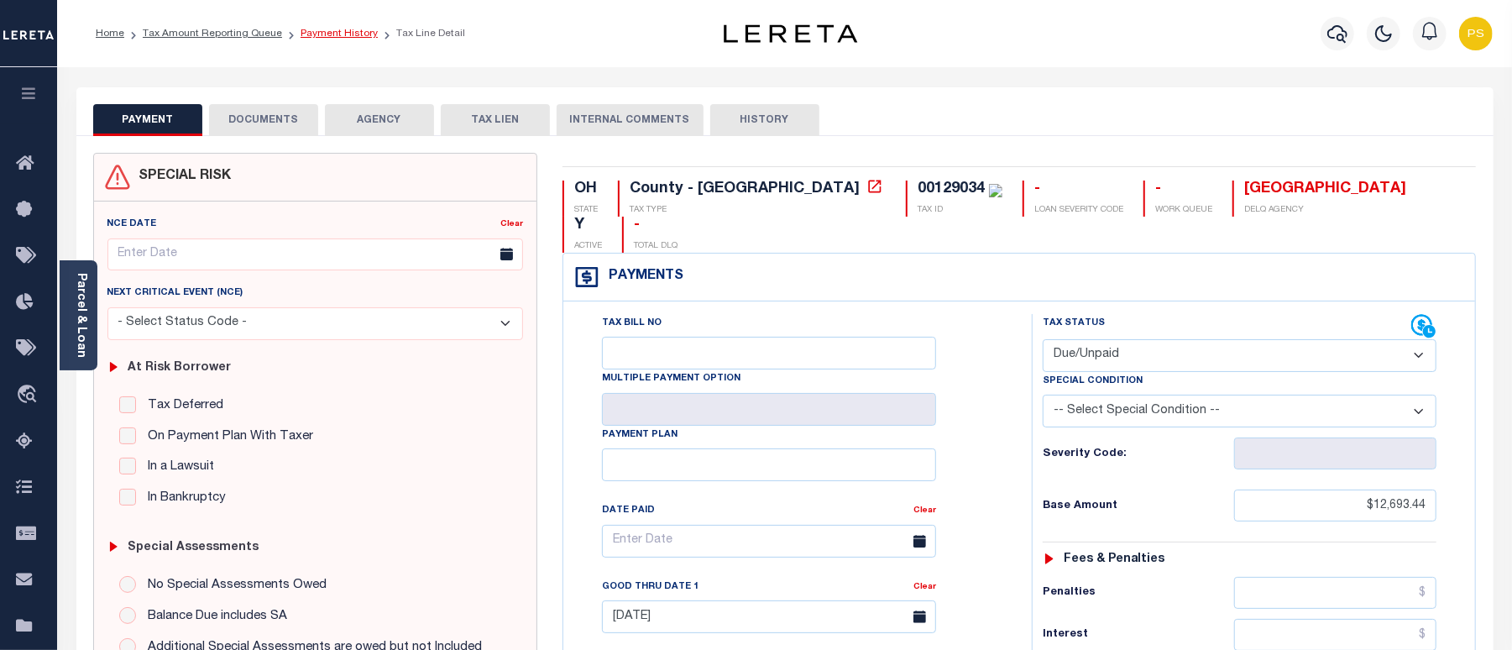
click at [330, 29] on link "Payment History" at bounding box center [339, 34] width 77 height 10
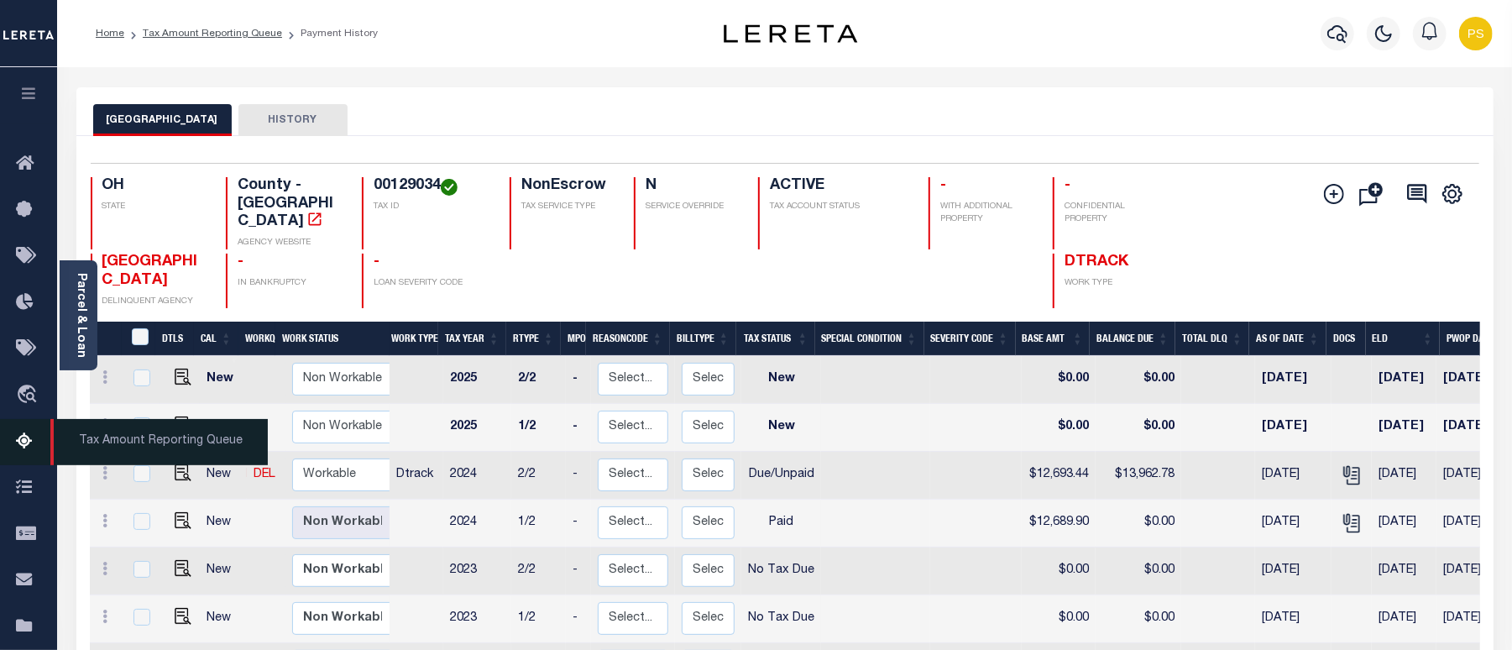
click at [21, 437] on icon at bounding box center [29, 442] width 27 height 21
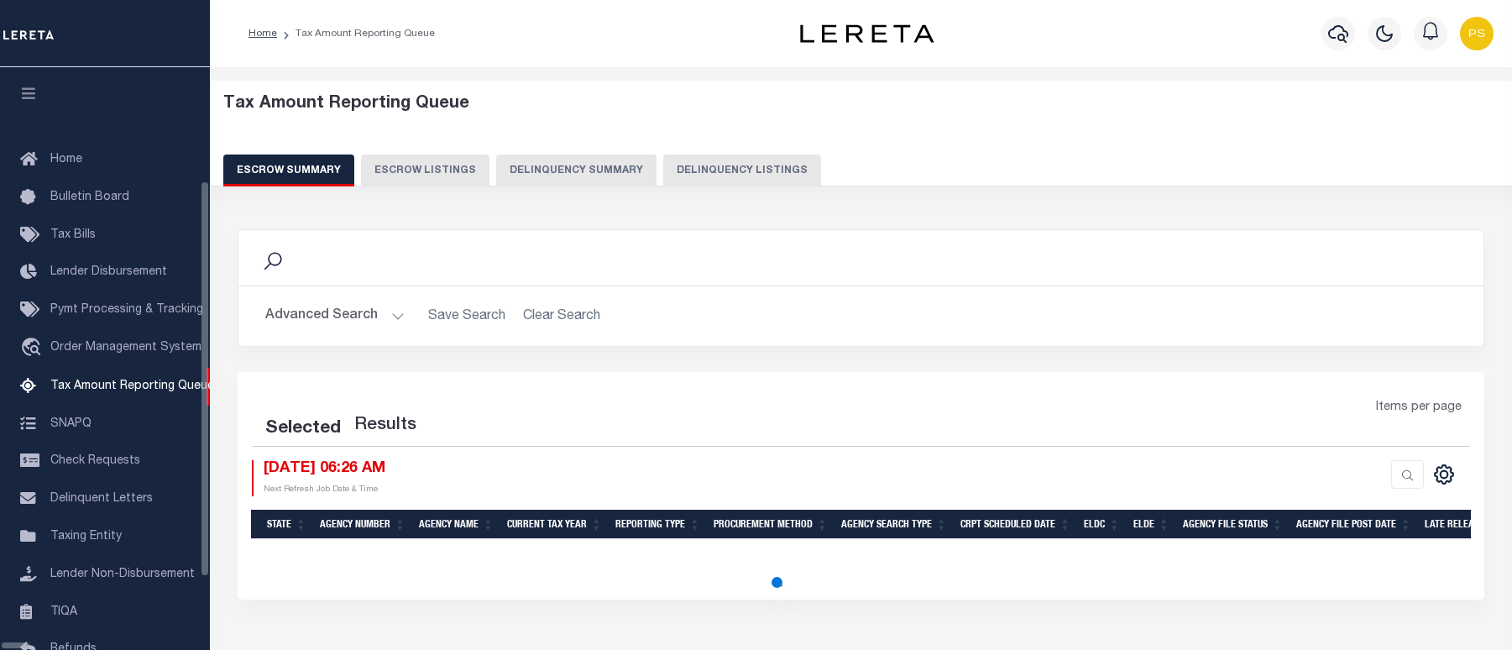
click at [665, 170] on button "Delinquency Listings" at bounding box center [742, 170] width 158 height 32
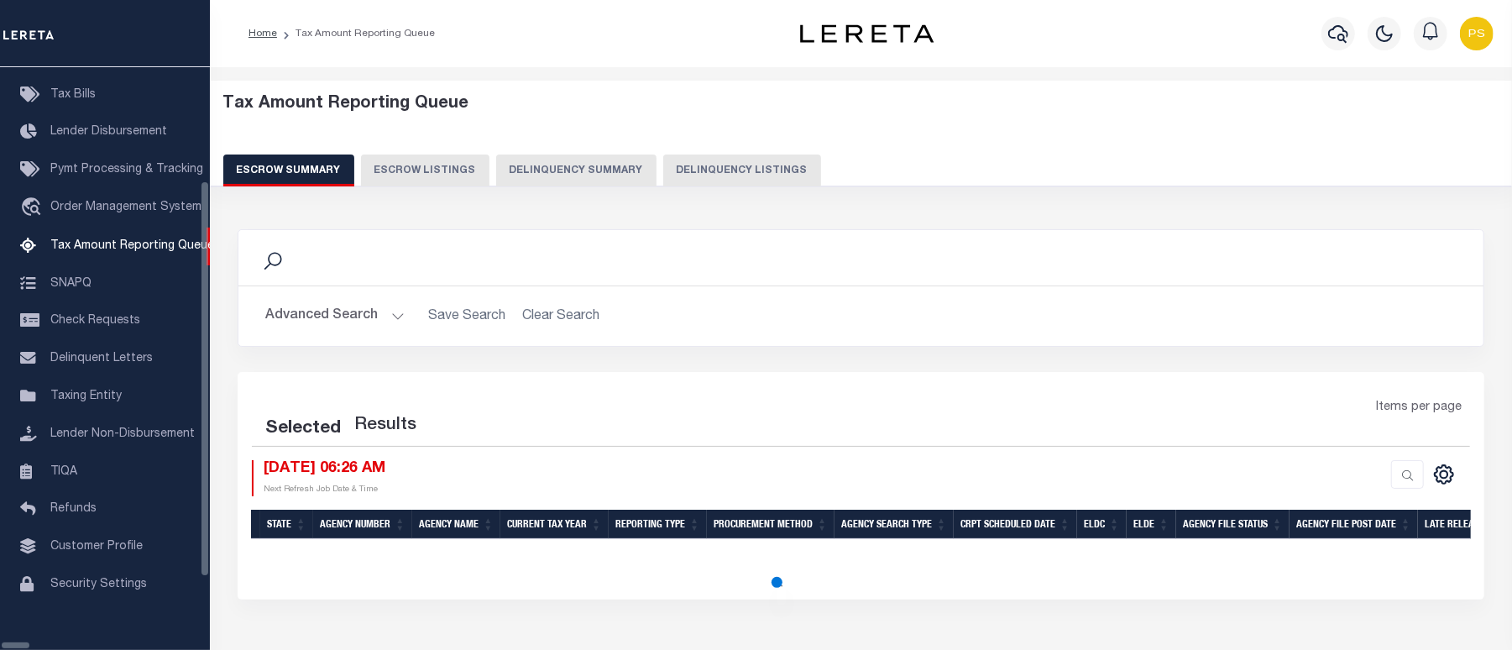
select select
select select "100"
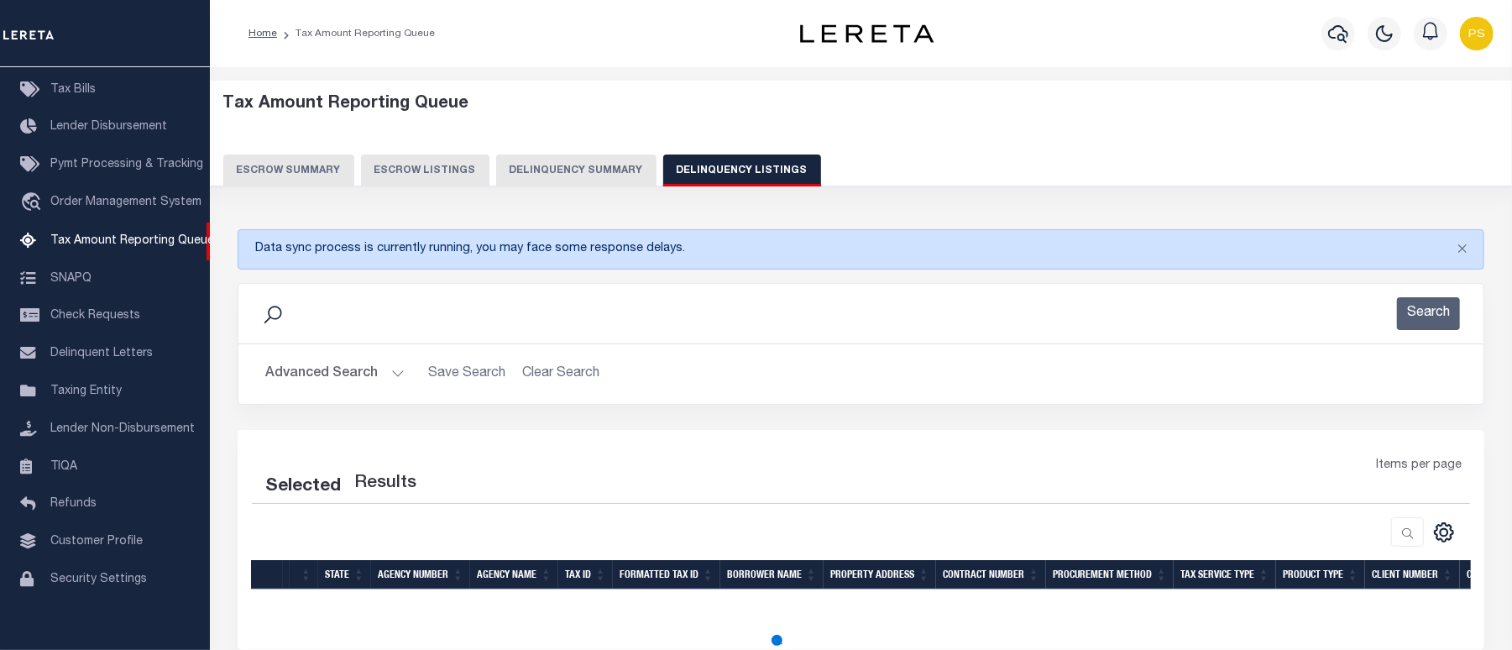
select select "100"
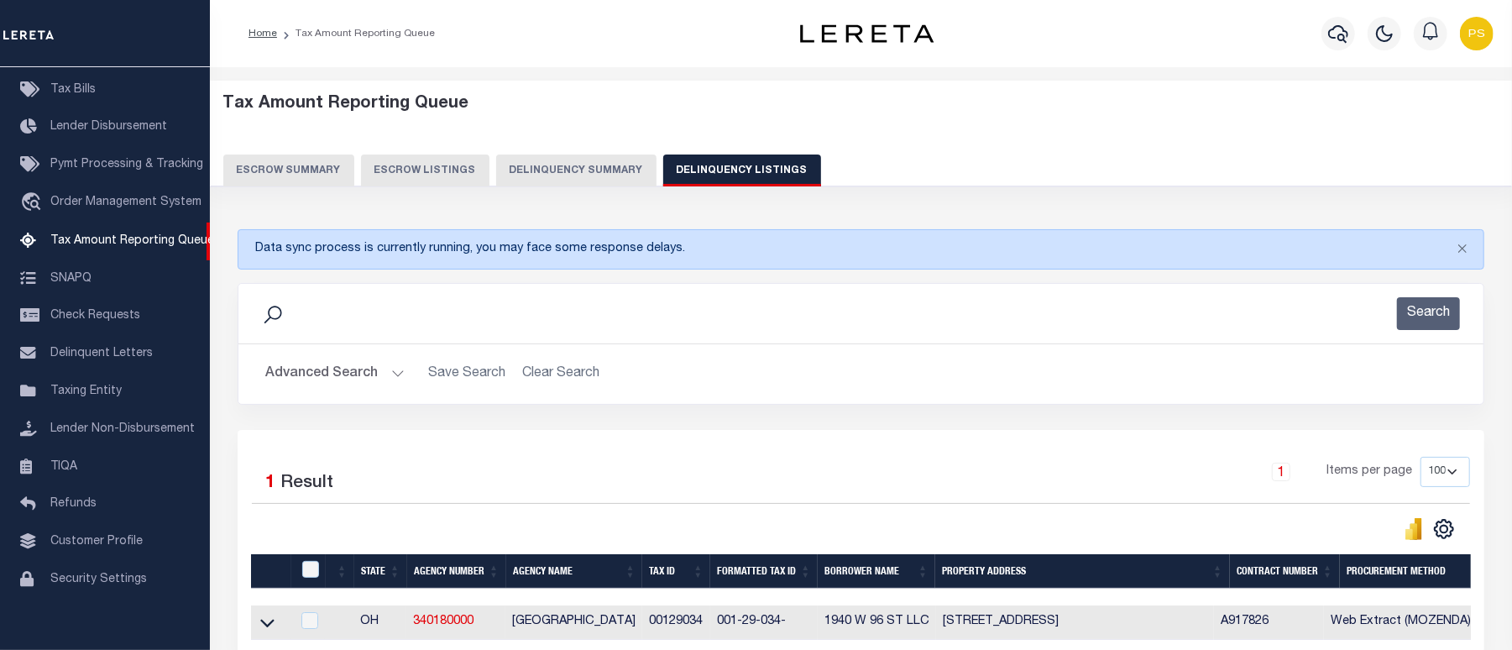
click at [334, 380] on button "Advanced Search" at bounding box center [334, 374] width 139 height 33
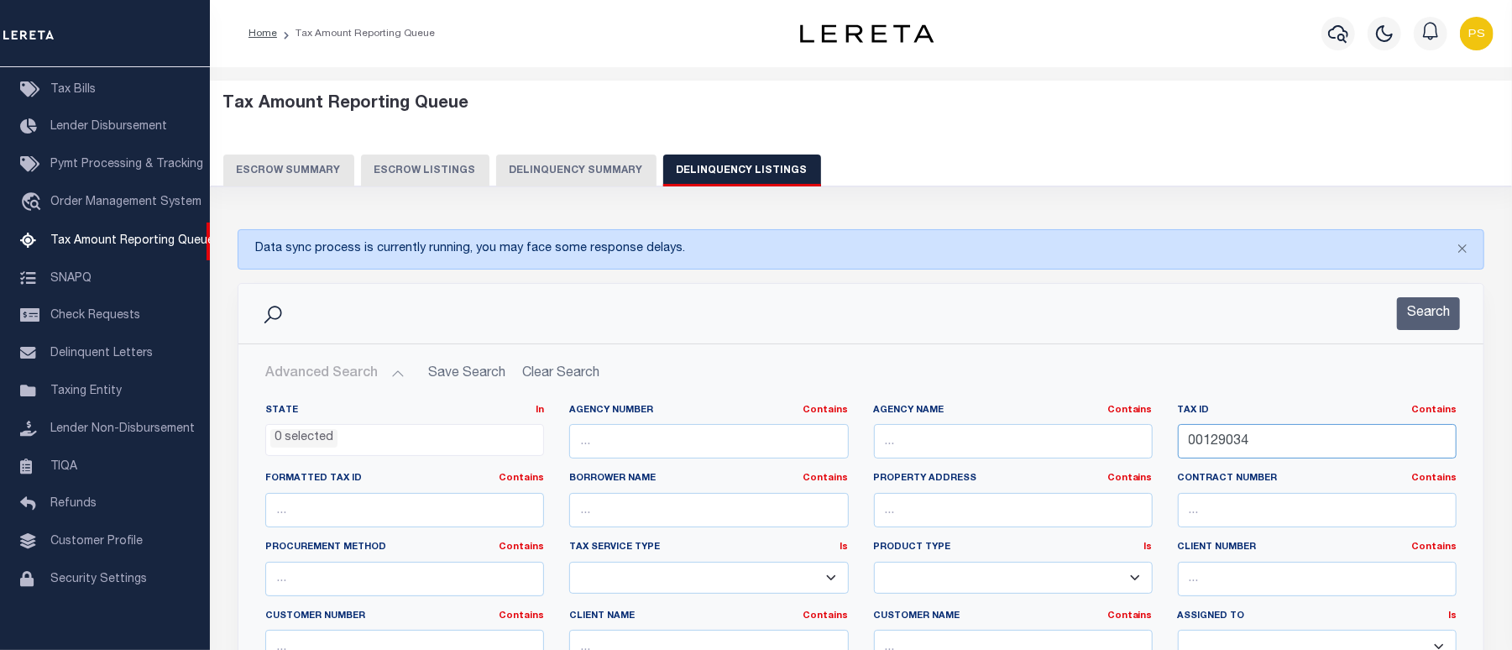
click at [1196, 440] on input "00129034" at bounding box center [1317, 441] width 279 height 34
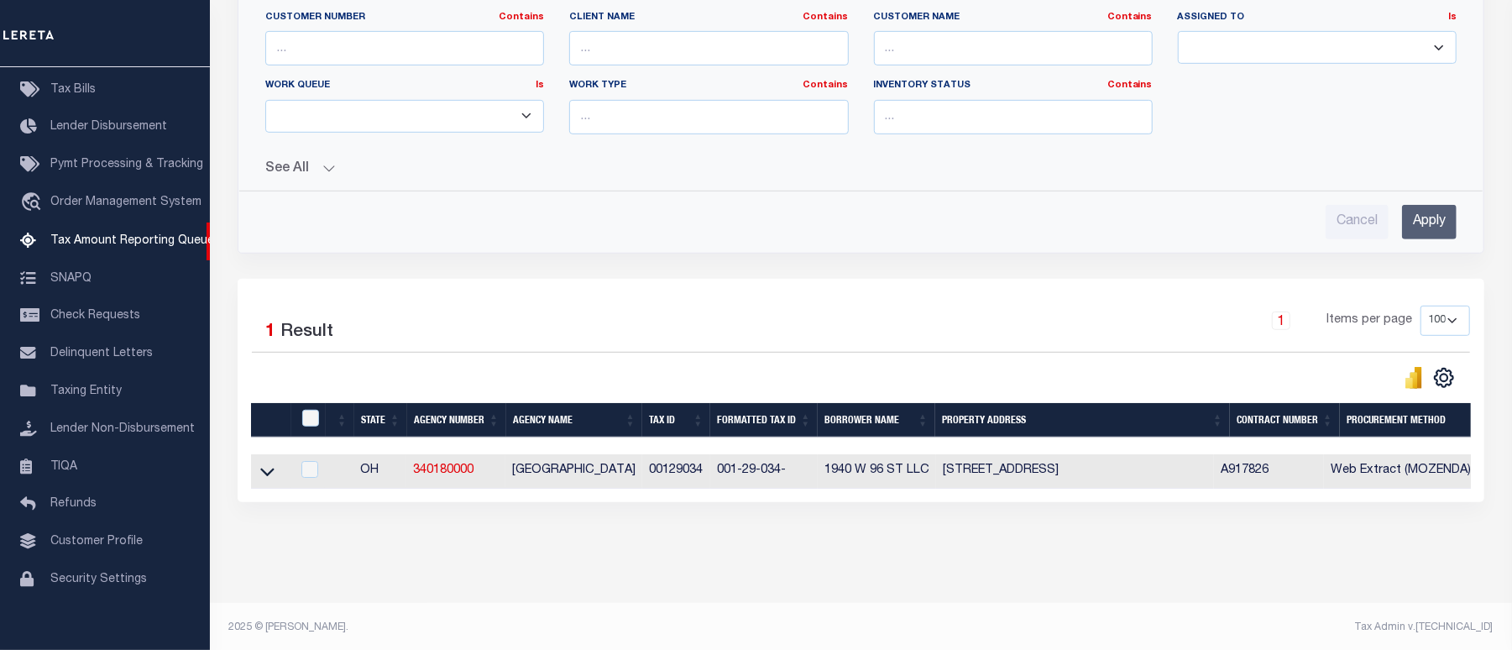
scroll to position [621, 0]
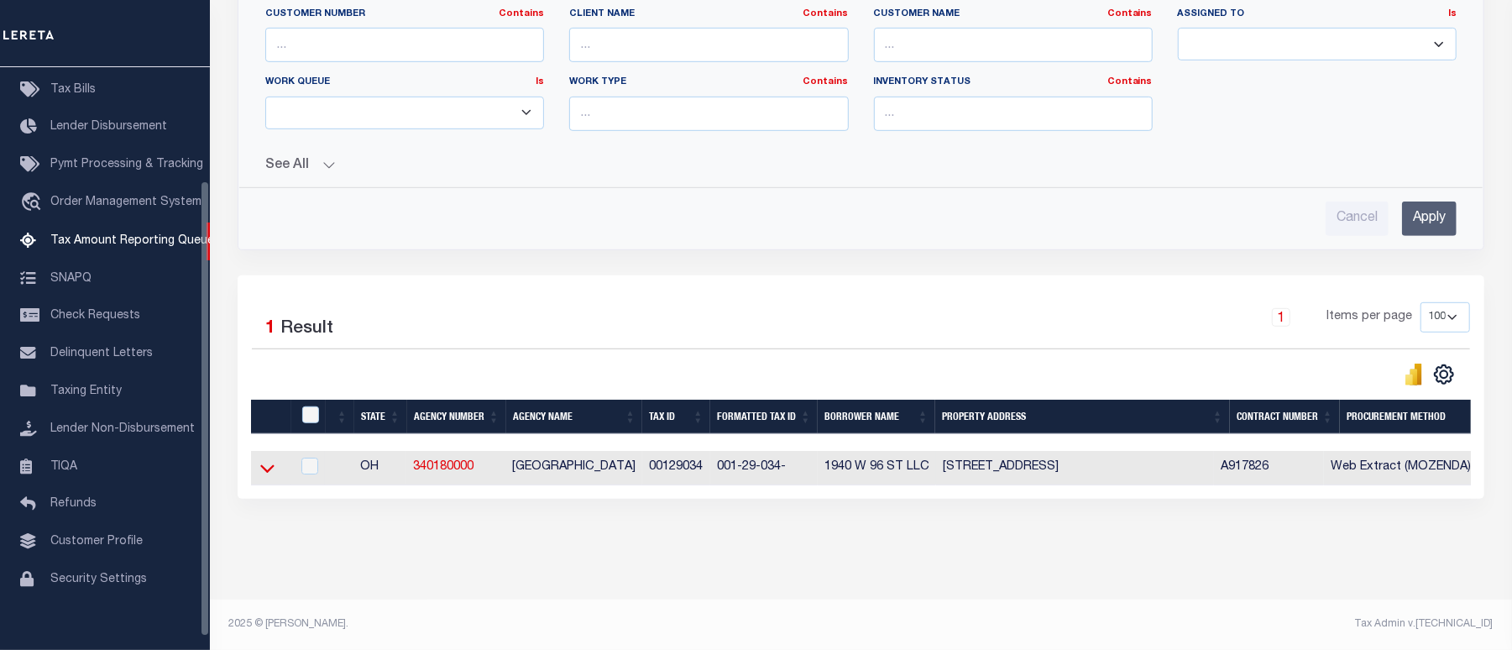
click at [270, 459] on icon at bounding box center [267, 468] width 14 height 18
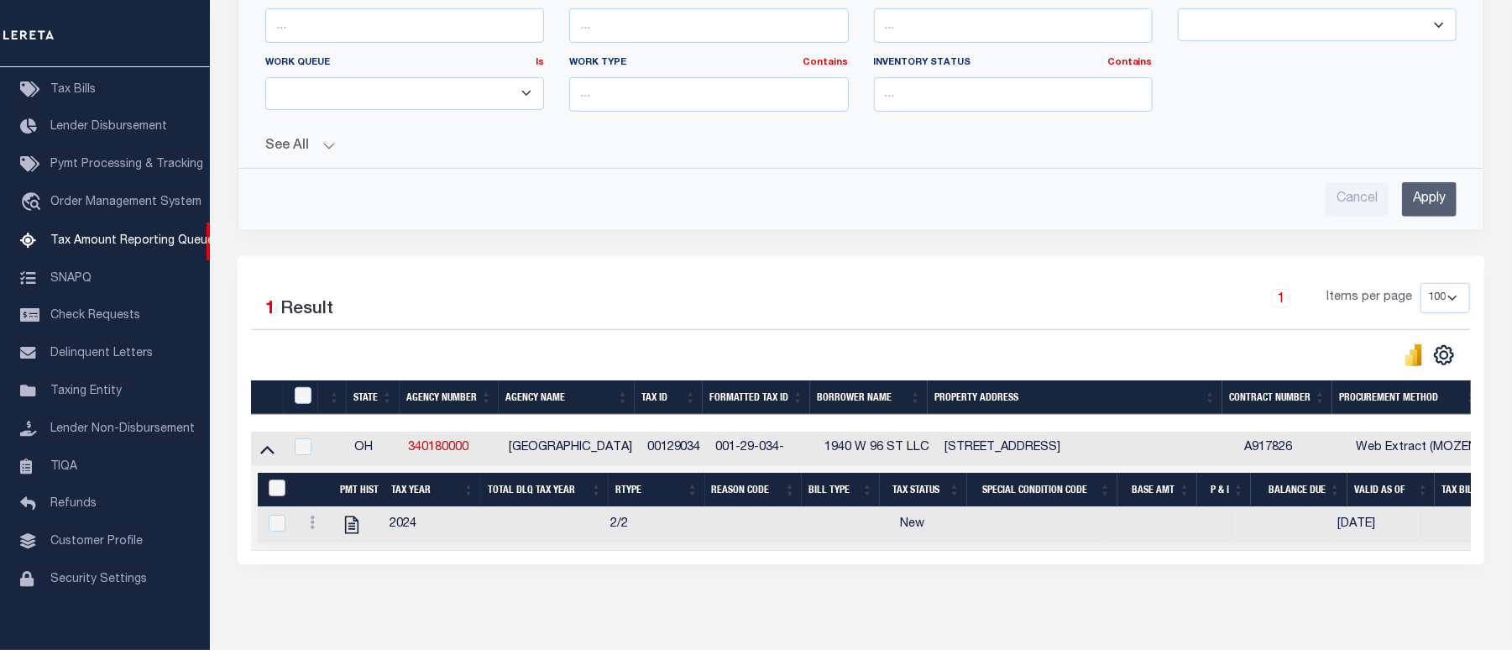
click at [272, 495] on input "&nbsp;" at bounding box center [277, 487] width 17 height 17
checkbox input "true"
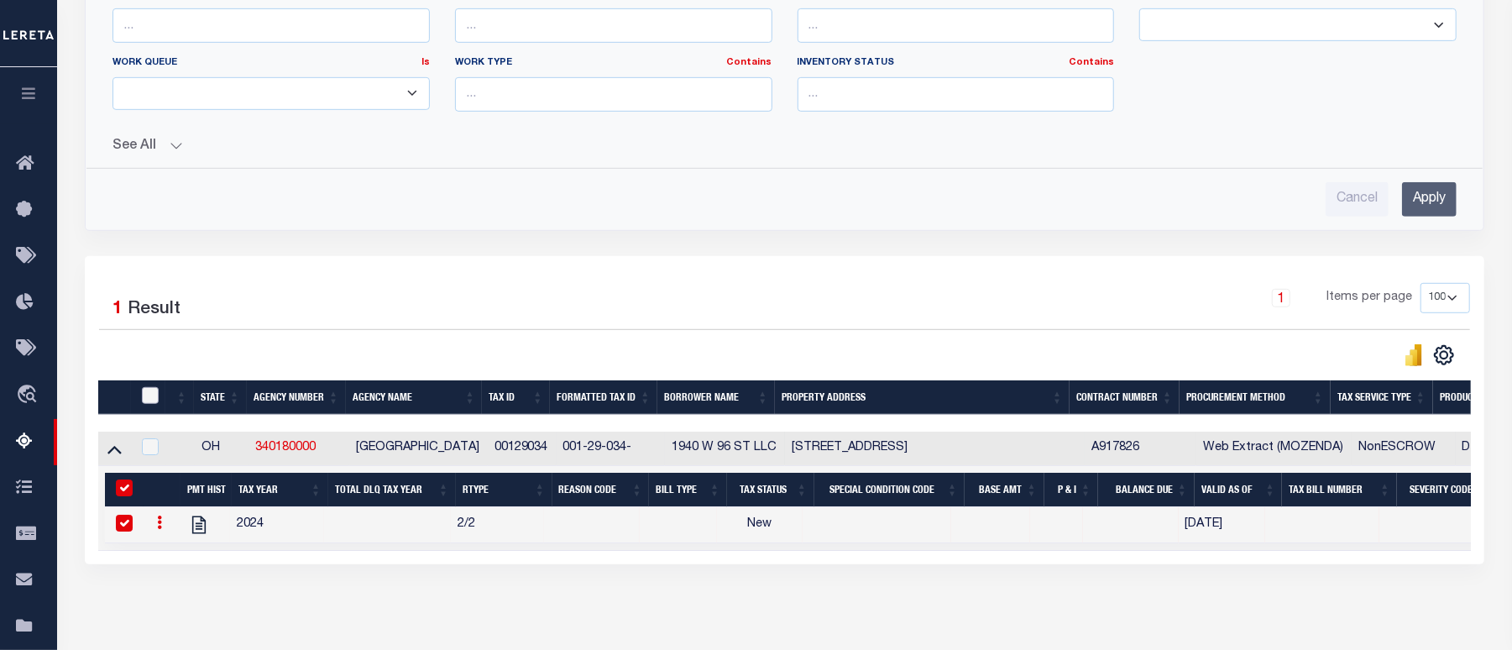
click at [155, 396] on input "checkbox" at bounding box center [150, 395] width 17 height 17
checkbox input "true"
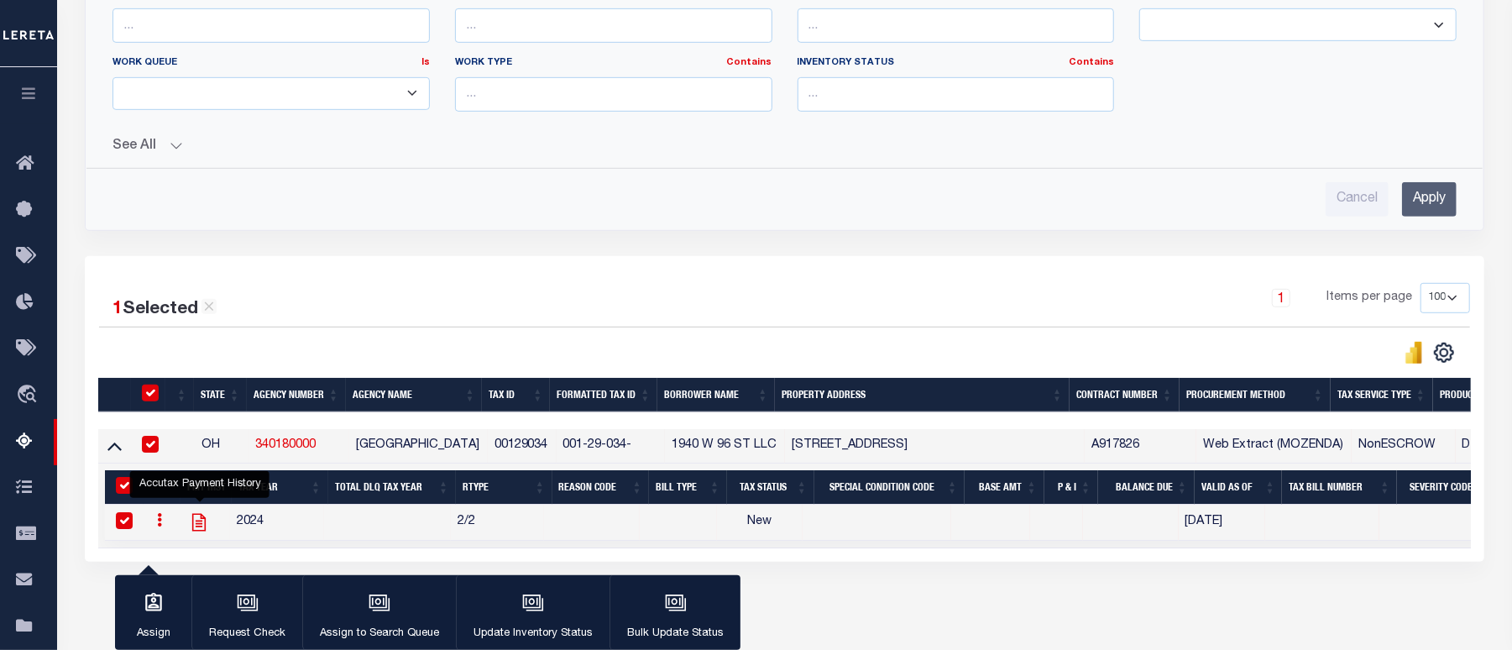
click at [203, 531] on icon "" at bounding box center [198, 522] width 13 height 18
checkbox input "false"
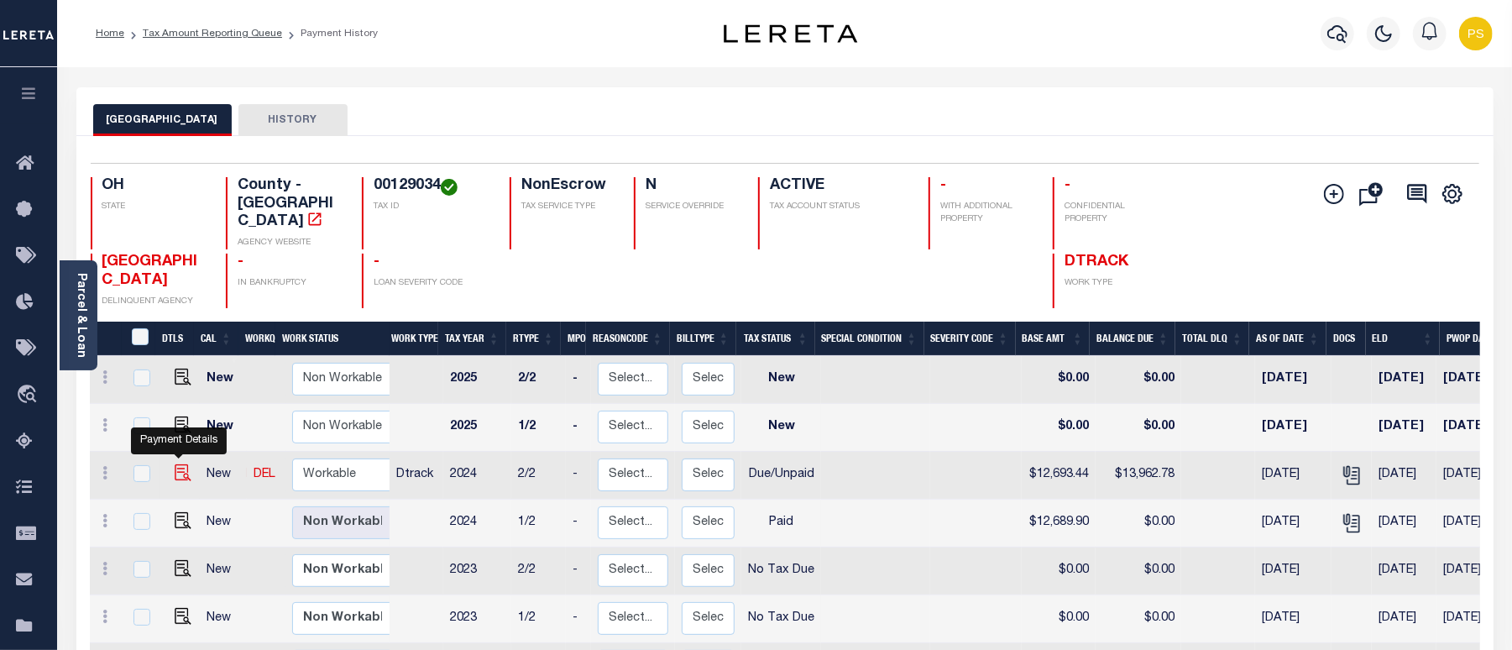
click at [175, 464] on img "" at bounding box center [183, 472] width 17 height 17
checkbox input "true"
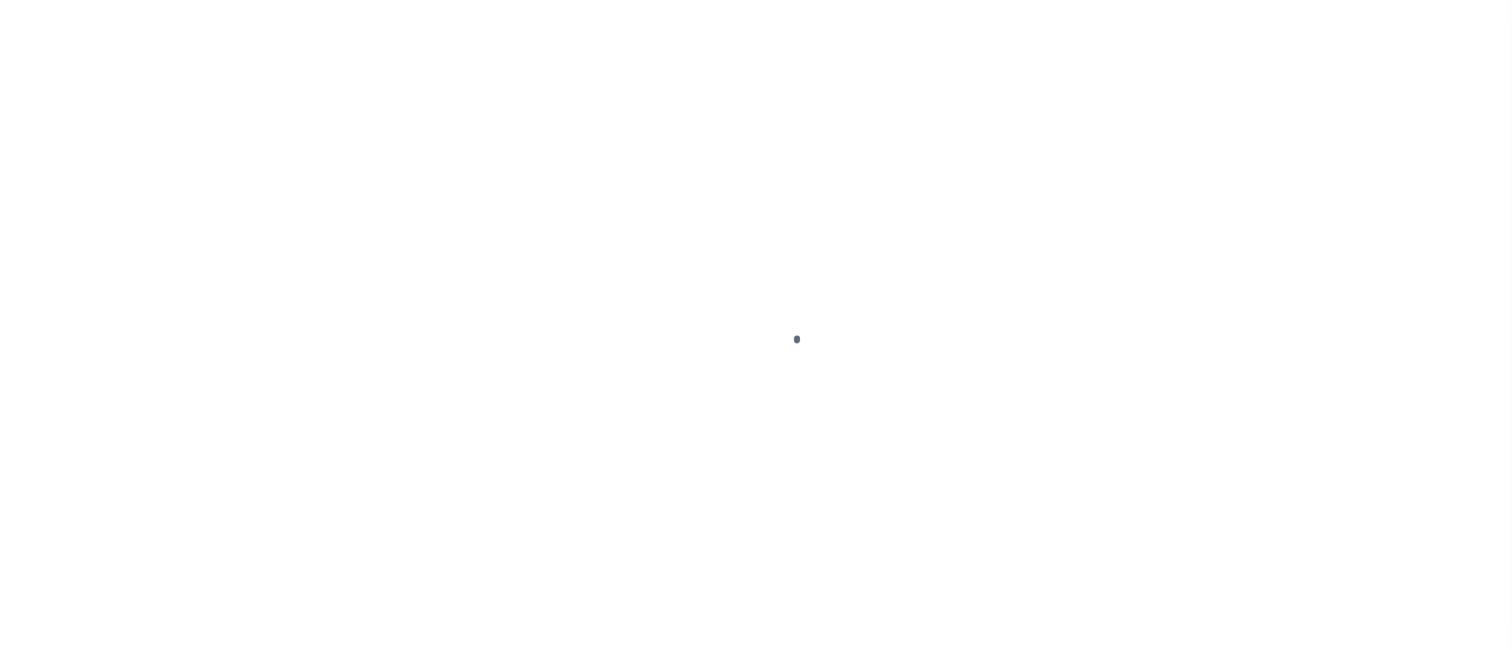
select select "DUE"
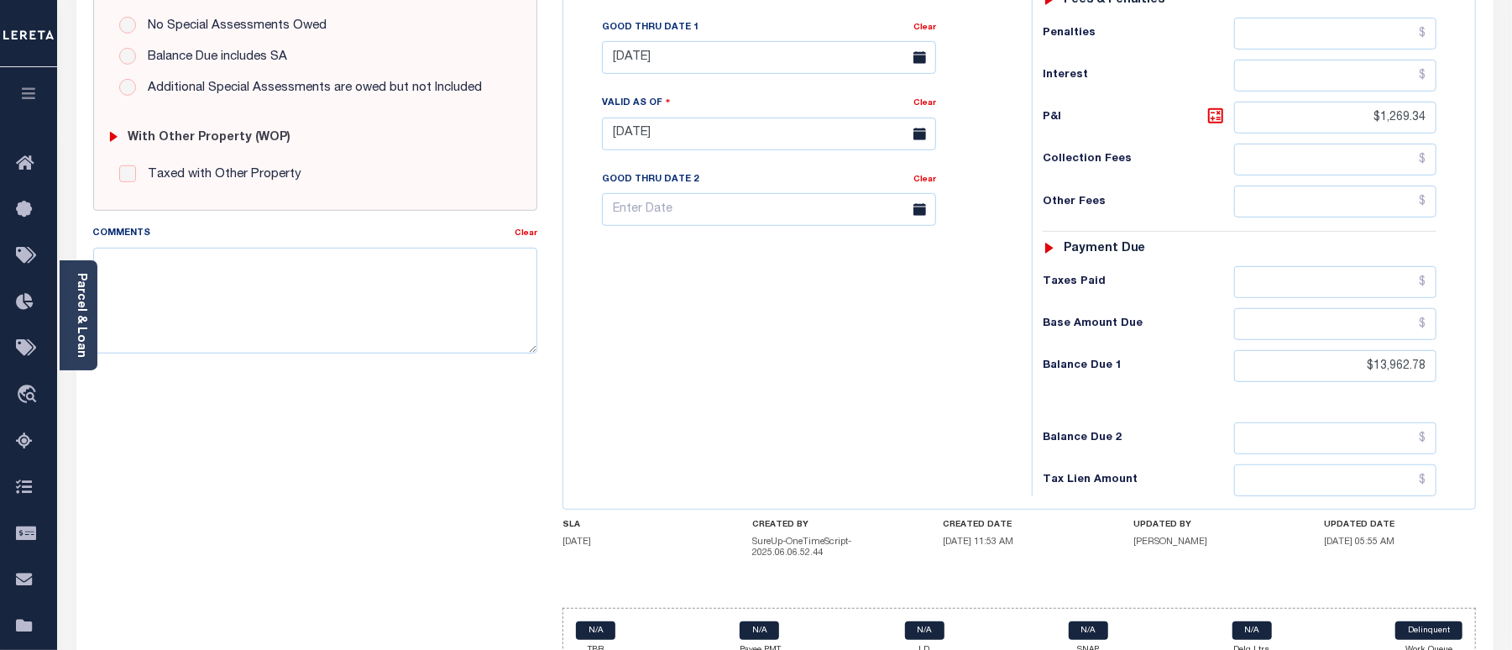
scroll to position [606, 0]
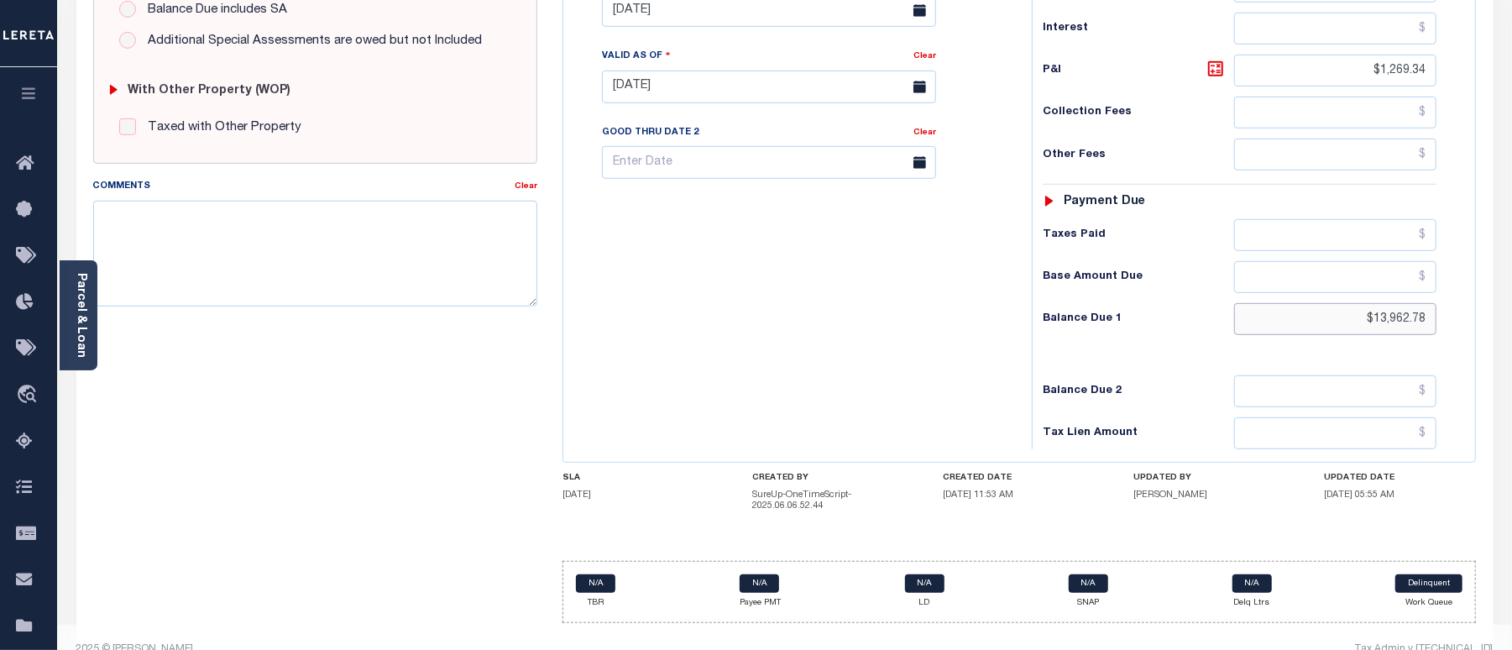
click at [1427, 303] on input "$13,962.78" at bounding box center [1335, 319] width 202 height 32
type input "$13,962.78"
click at [934, 343] on div "Tax Bill No Multiple Payment Option Payment Plan Clear" at bounding box center [794, 78] width 452 height 741
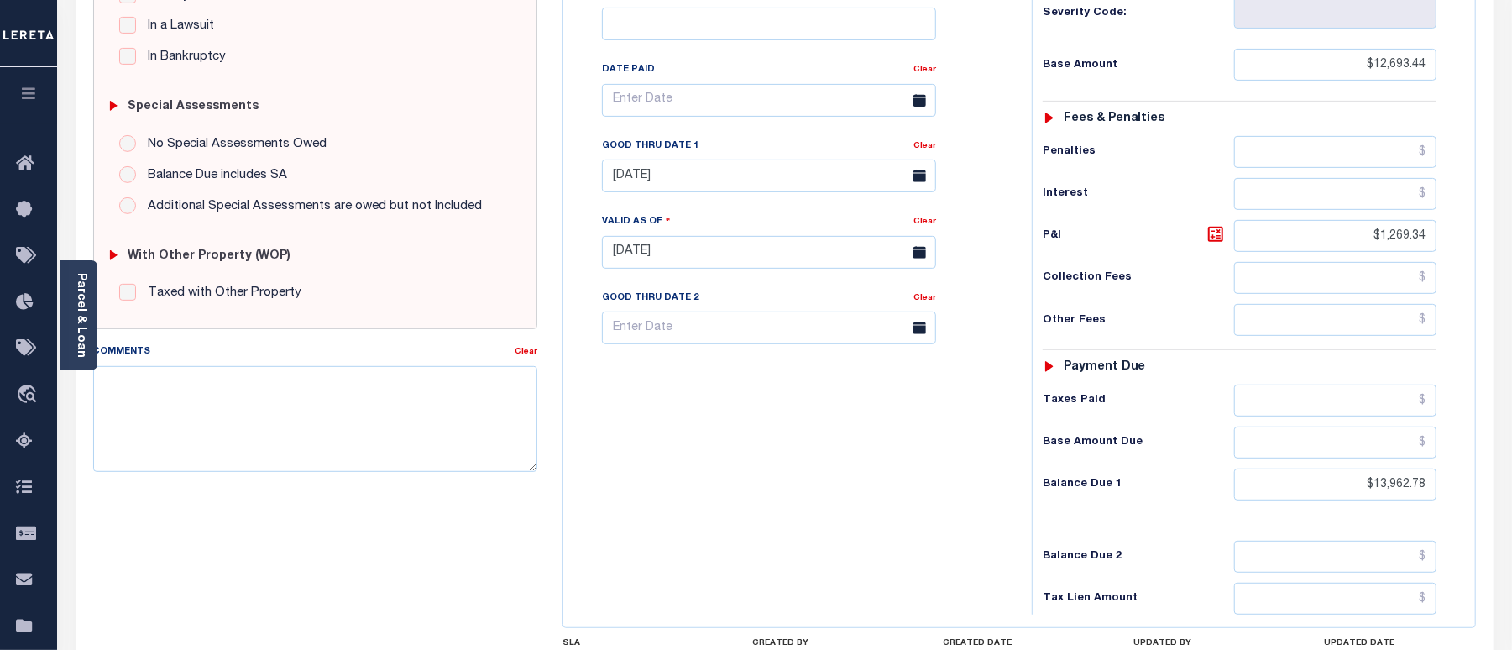
scroll to position [383, 0]
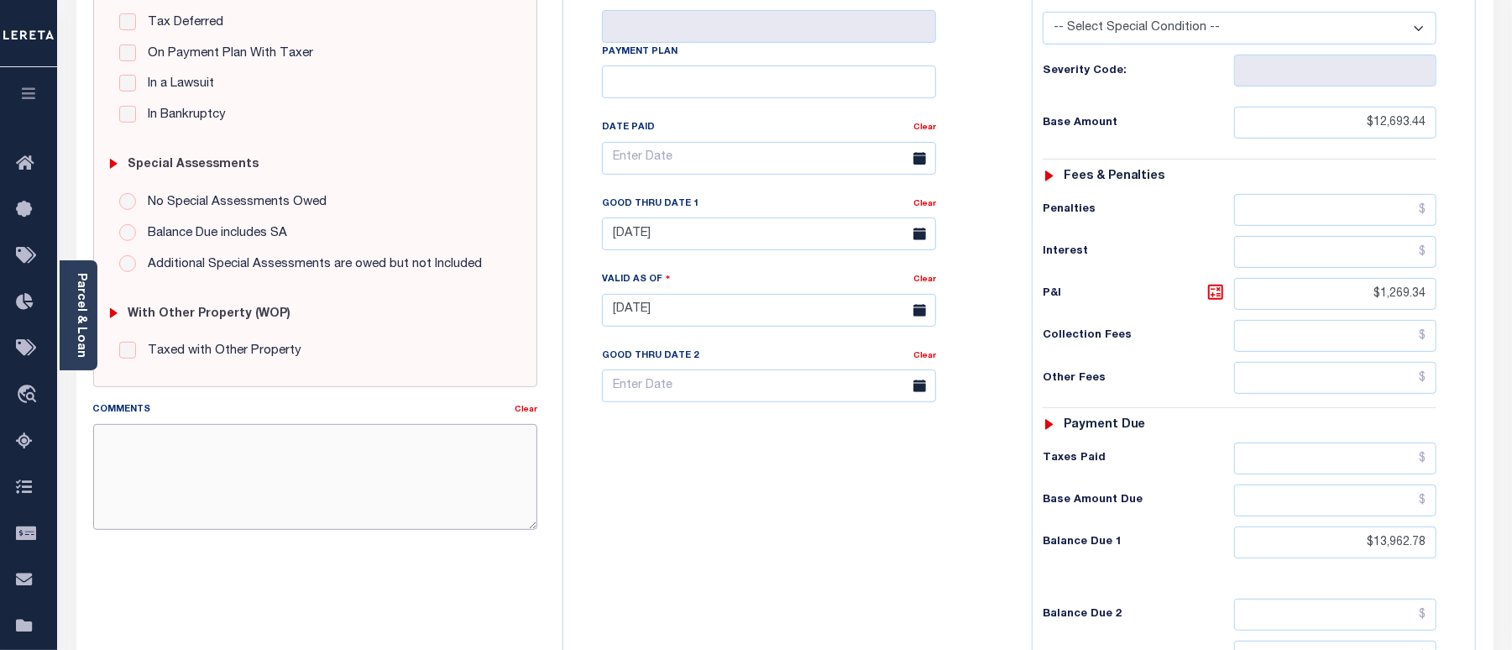
click at [311, 472] on textarea "Comments" at bounding box center [315, 477] width 444 height 106
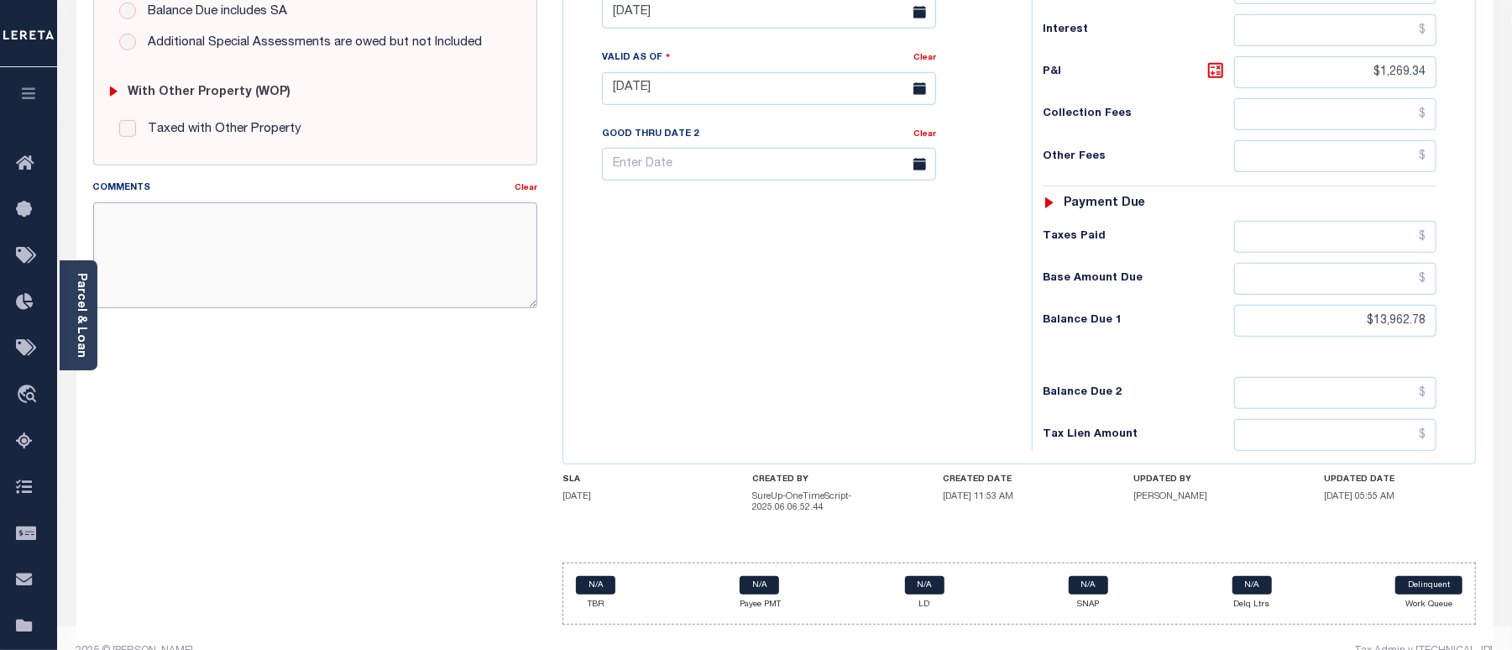
scroll to position [606, 0]
click at [1359, 303] on input "$13,962.78" at bounding box center [1335, 319] width 202 height 32
click at [1317, 139] on input "text" at bounding box center [1335, 155] width 202 height 32
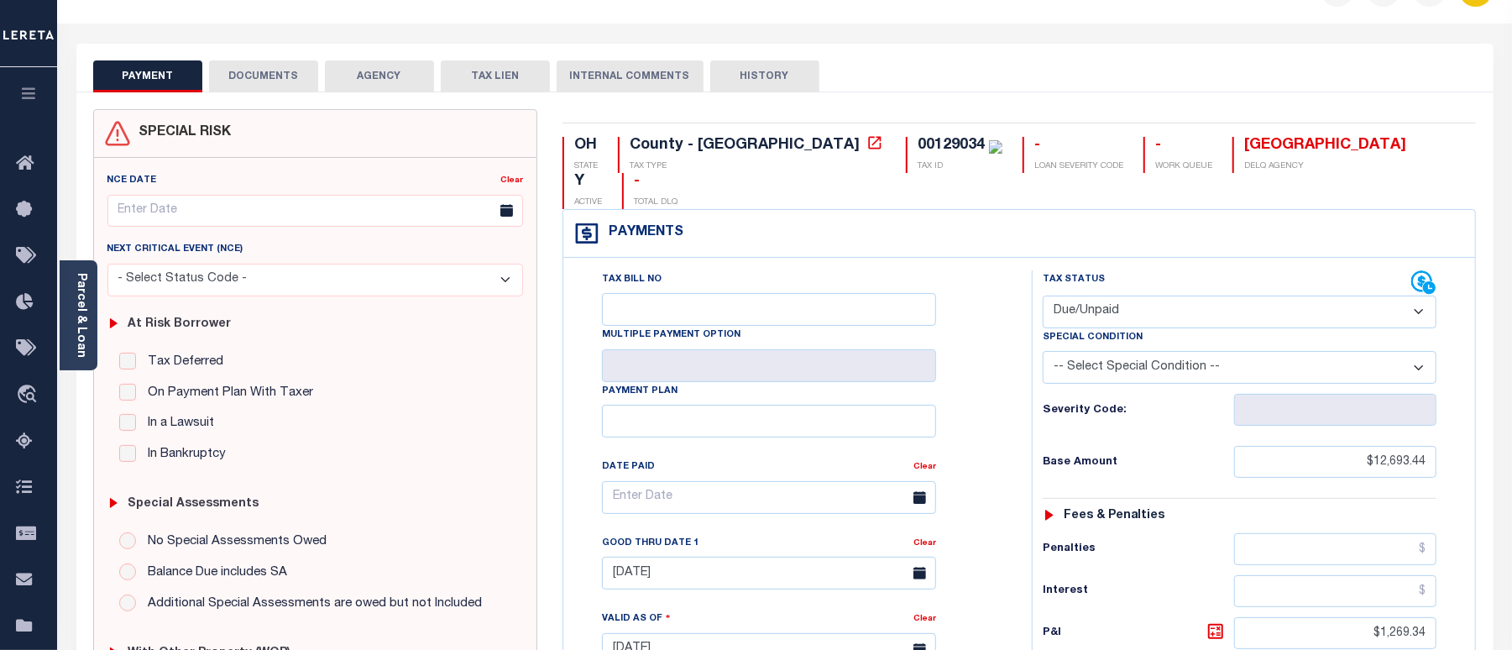
scroll to position [0, 0]
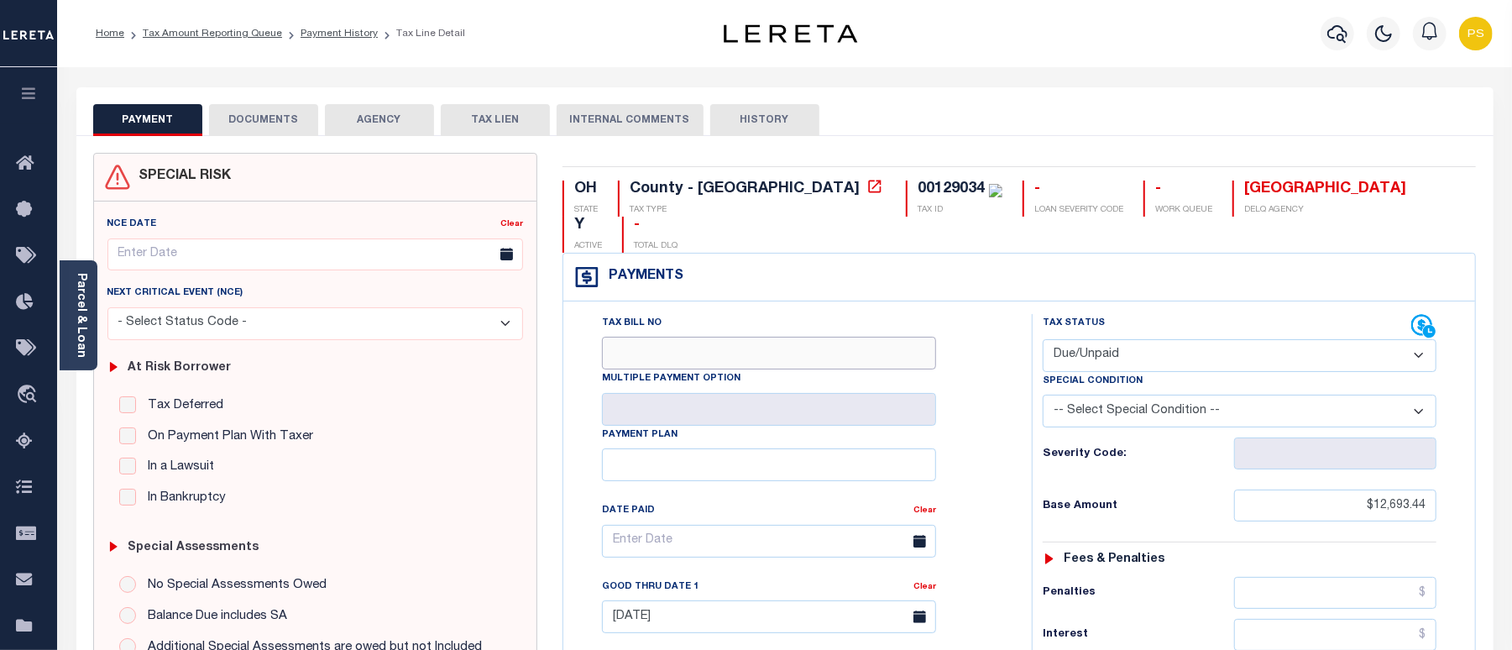
click at [715, 337] on input "Tax Bill No" at bounding box center [769, 353] width 334 height 33
click at [1172, 339] on select "- Select Status Code - Open Due/Unpaid Paid Incomplete No Tax Due Internal Refu…" at bounding box center [1240, 355] width 394 height 33
click at [1043, 339] on select "- Select Status Code - Open Due/Unpaid Paid Incomplete No Tax Due Internal Refu…" at bounding box center [1240, 355] width 394 height 33
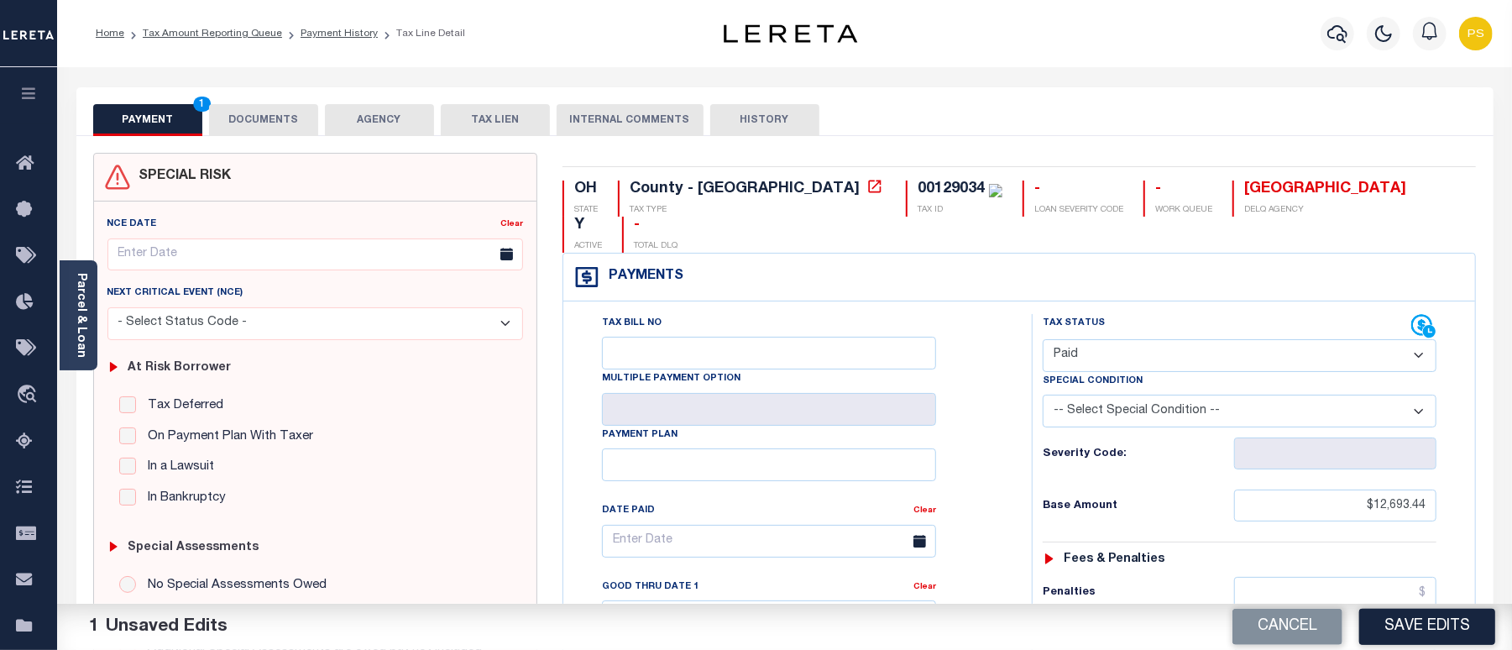
click at [1099, 339] on select "- Select Status Code - Open Due/Unpaid Paid Incomplete No Tax Due Internal Refu…" at bounding box center [1240, 355] width 394 height 33
select select "DUE"
click at [1043, 339] on select "- Select Status Code - Open Due/Unpaid Paid Incomplete No Tax Due Internal Refu…" at bounding box center [1240, 355] width 394 height 33
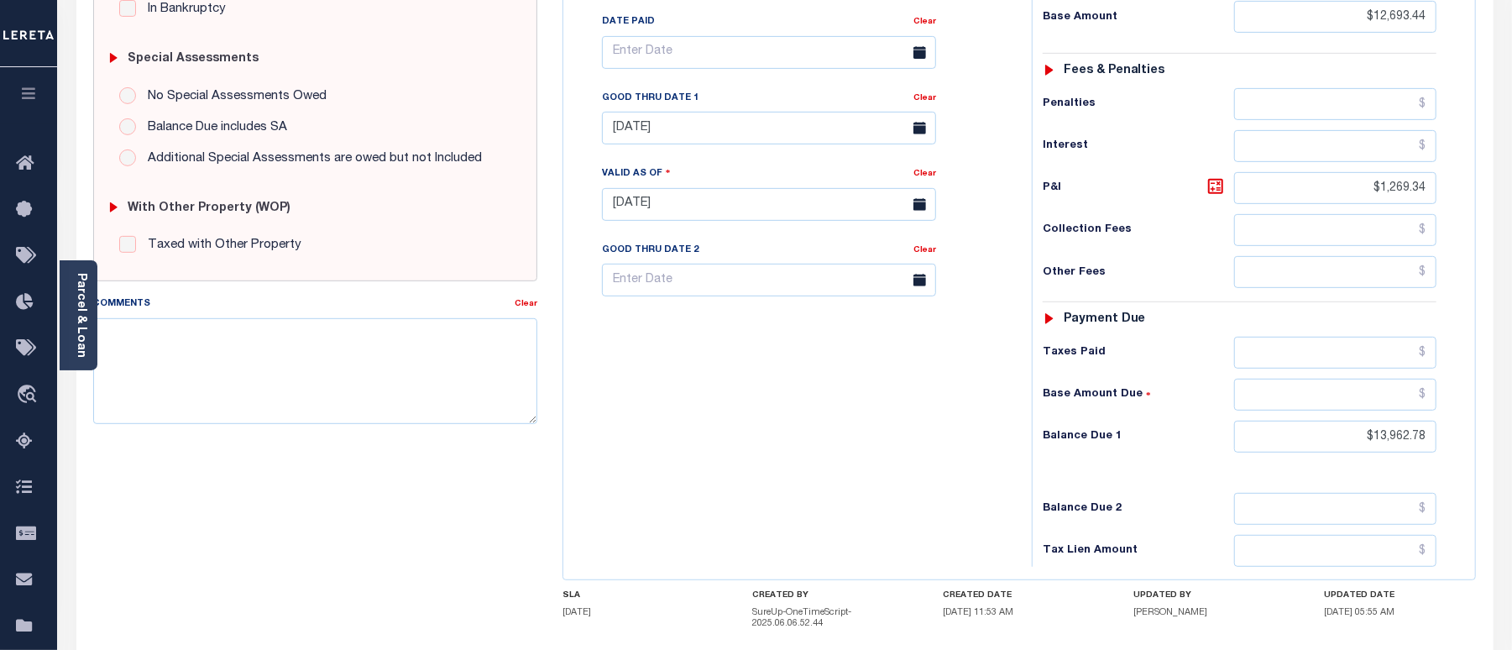
scroll to position [606, 0]
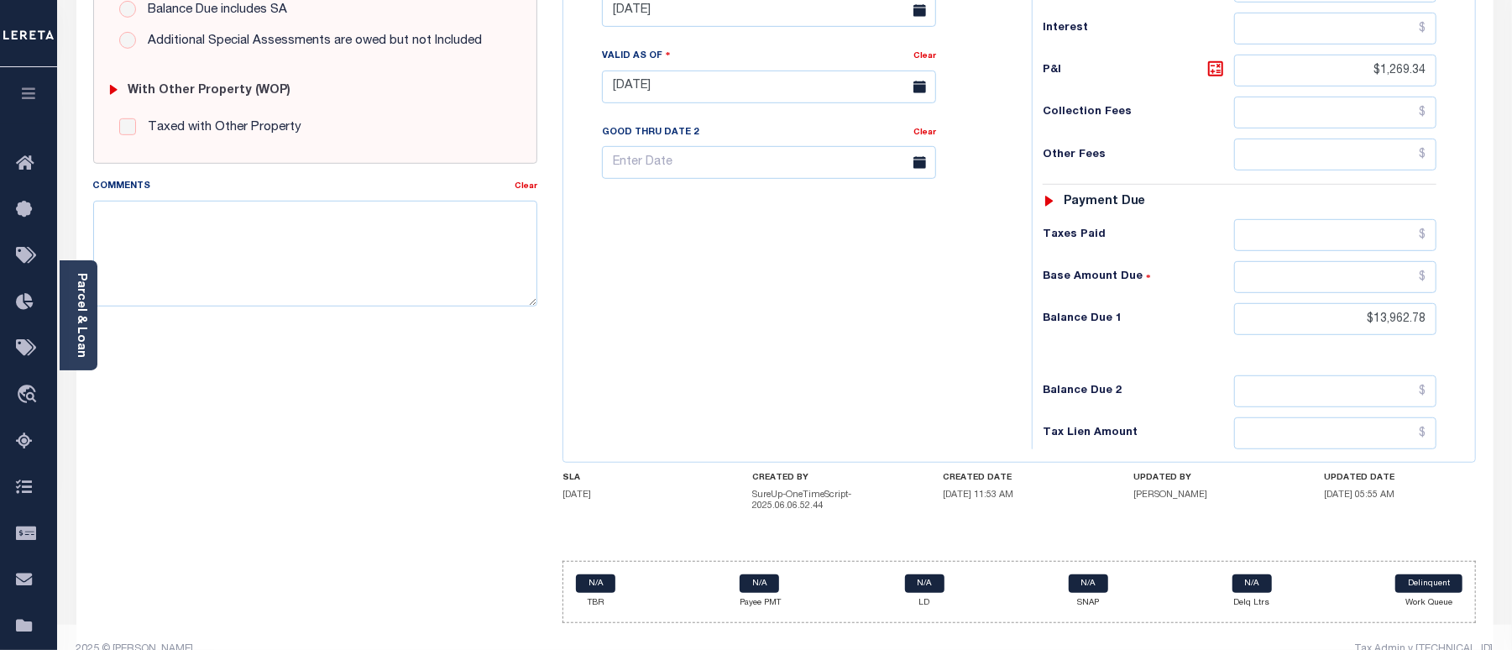
click at [793, 287] on div "Tax Bill No Multiple Payment Option Payment Plan Clear" at bounding box center [794, 78] width 452 height 741
click at [791, 284] on div "Tax Bill No Multiple Payment Option Payment Plan Clear" at bounding box center [794, 78] width 452 height 741
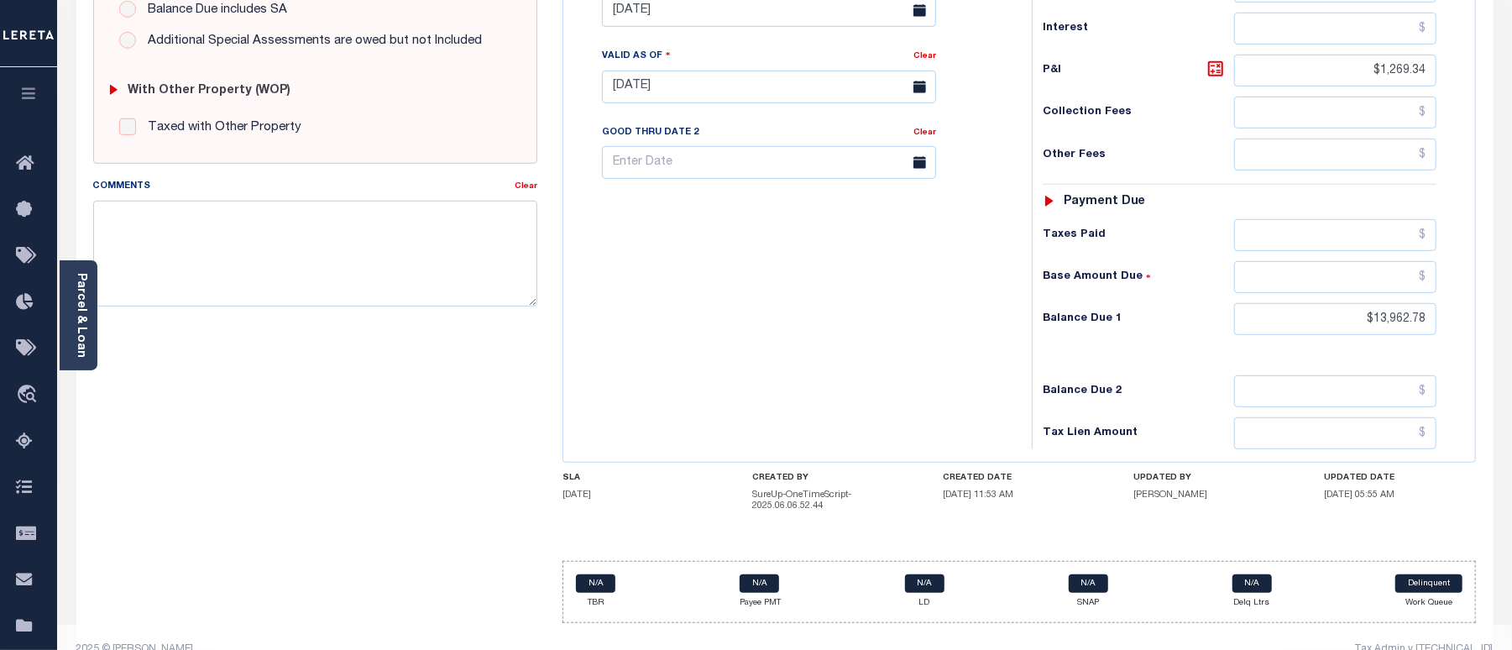
click at [791, 284] on div "Tax Bill No Multiple Payment Option Payment Plan Clear" at bounding box center [794, 78] width 452 height 741
click at [1411, 417] on input "text" at bounding box center [1335, 433] width 202 height 32
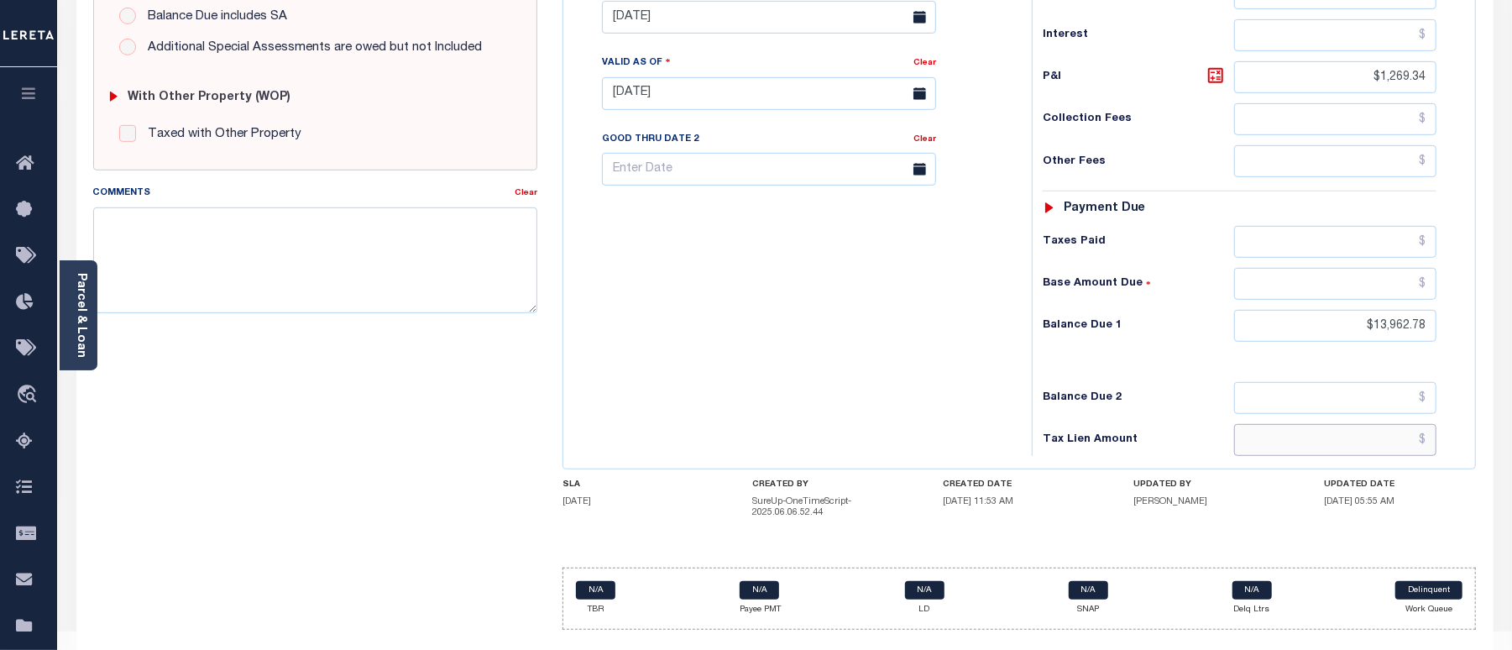
scroll to position [495, 0]
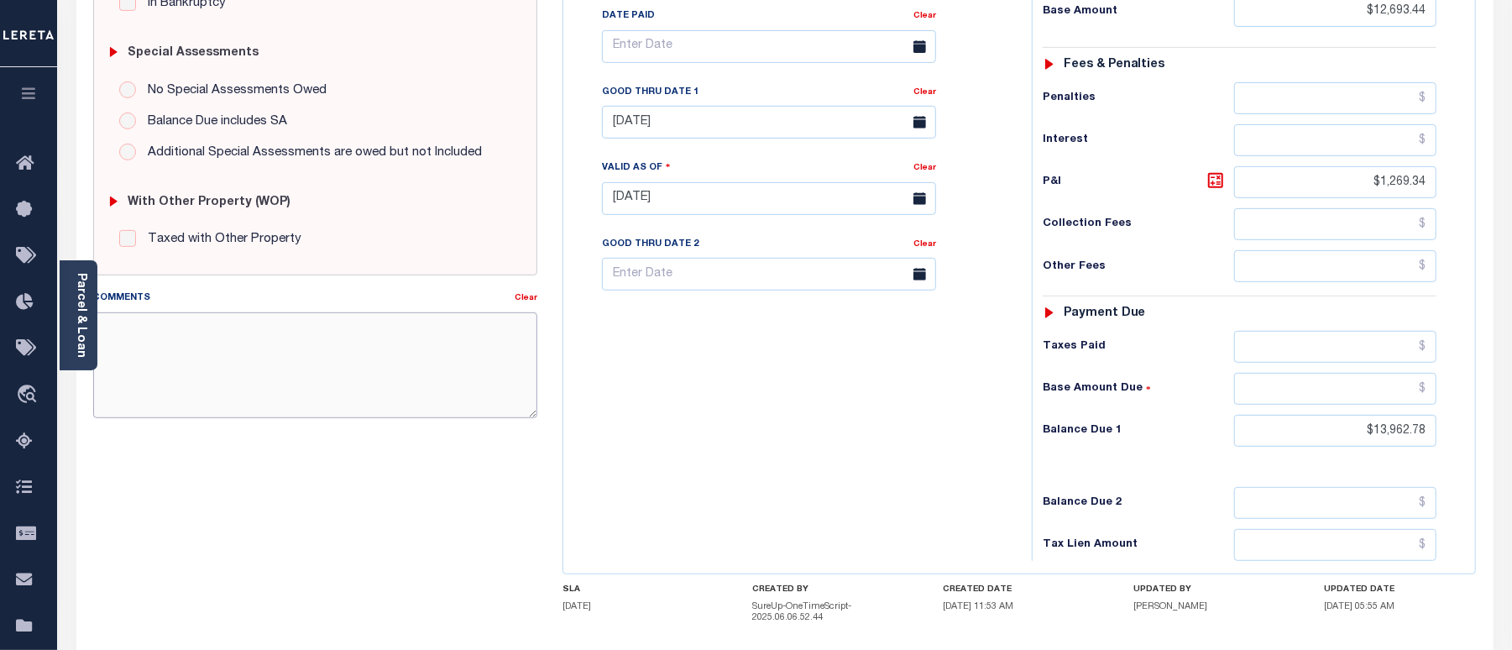
click at [264, 353] on textarea "Comments" at bounding box center [315, 365] width 444 height 106
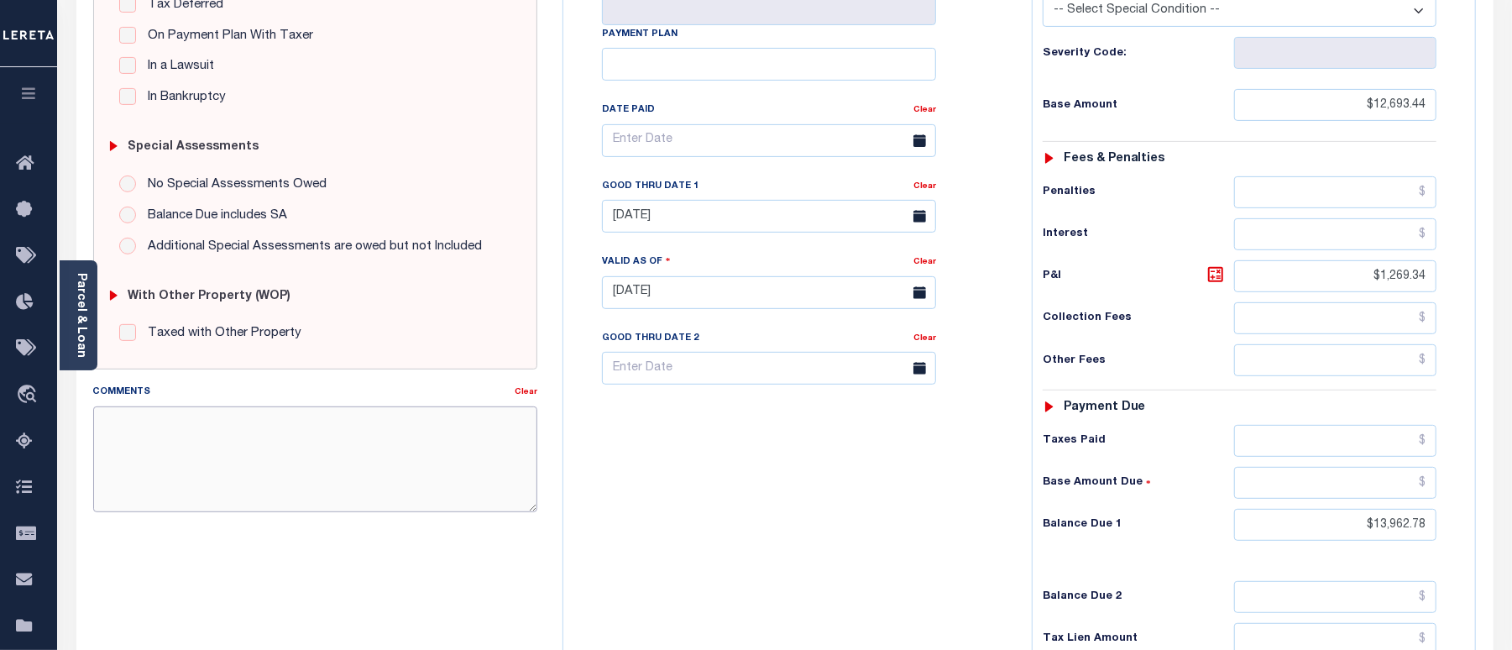
scroll to position [559, 0]
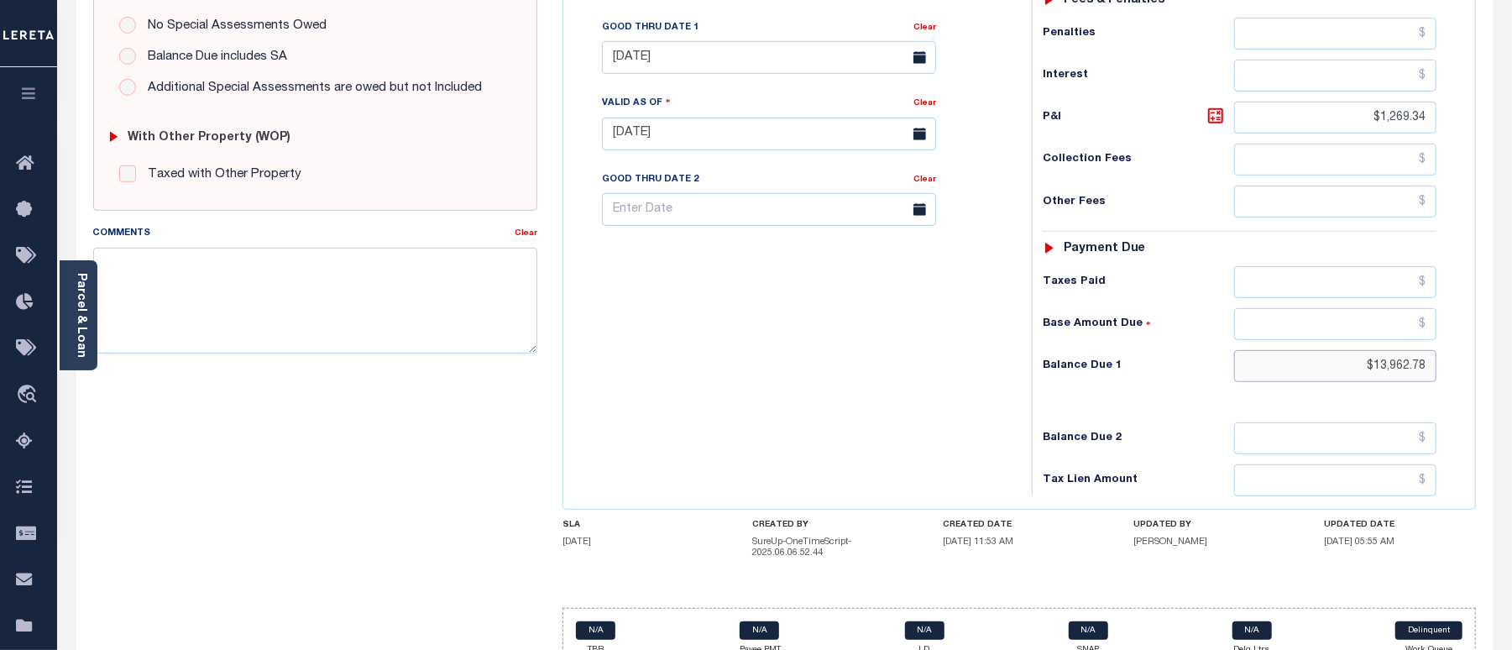
click at [1425, 350] on input "$13,962.78" at bounding box center [1335, 366] width 202 height 32
drag, startPoint x: 1367, startPoint y: 86, endPoint x: 1437, endPoint y: 92, distance: 70.8
click at [1437, 92] on div "Tax Status Status - Select Status Code -" at bounding box center [1245, 125] width 427 height 741
click at [1212, 106] on icon at bounding box center [1216, 116] width 20 height 20
type input "$1,269.34"
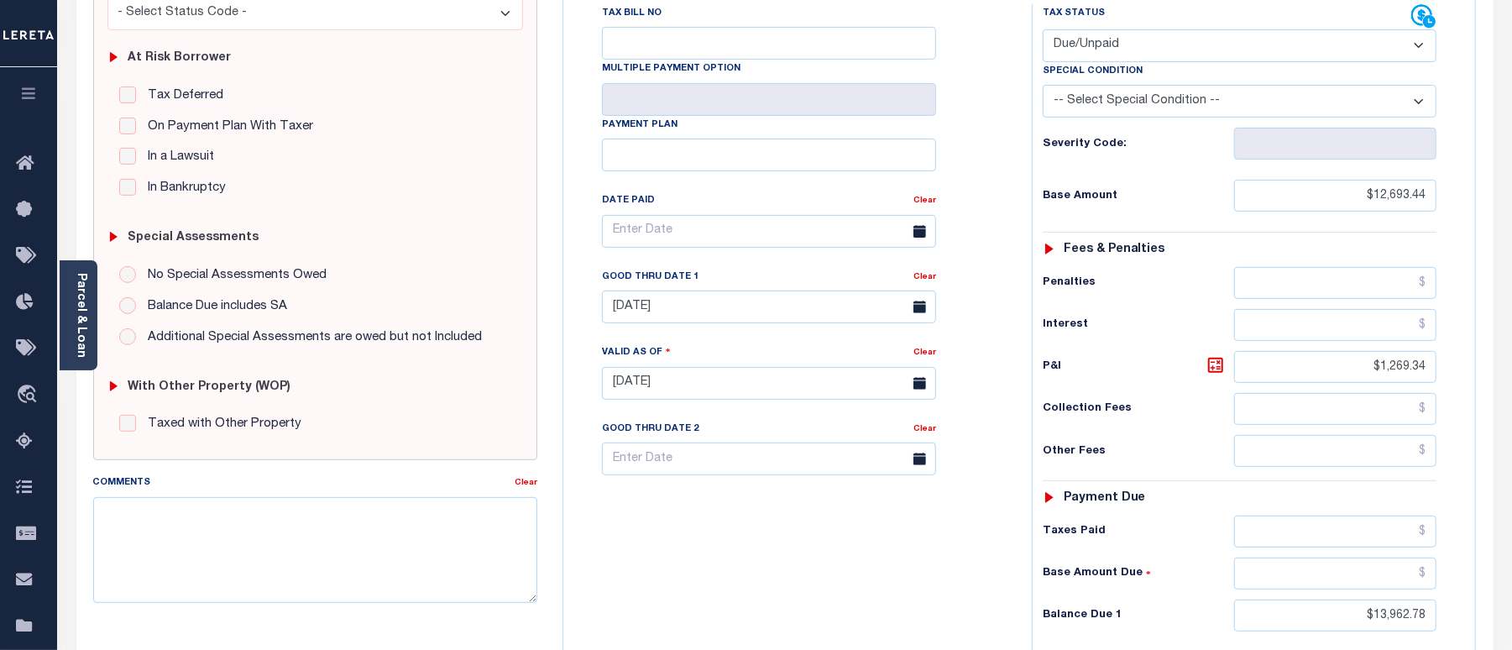
scroll to position [336, 0]
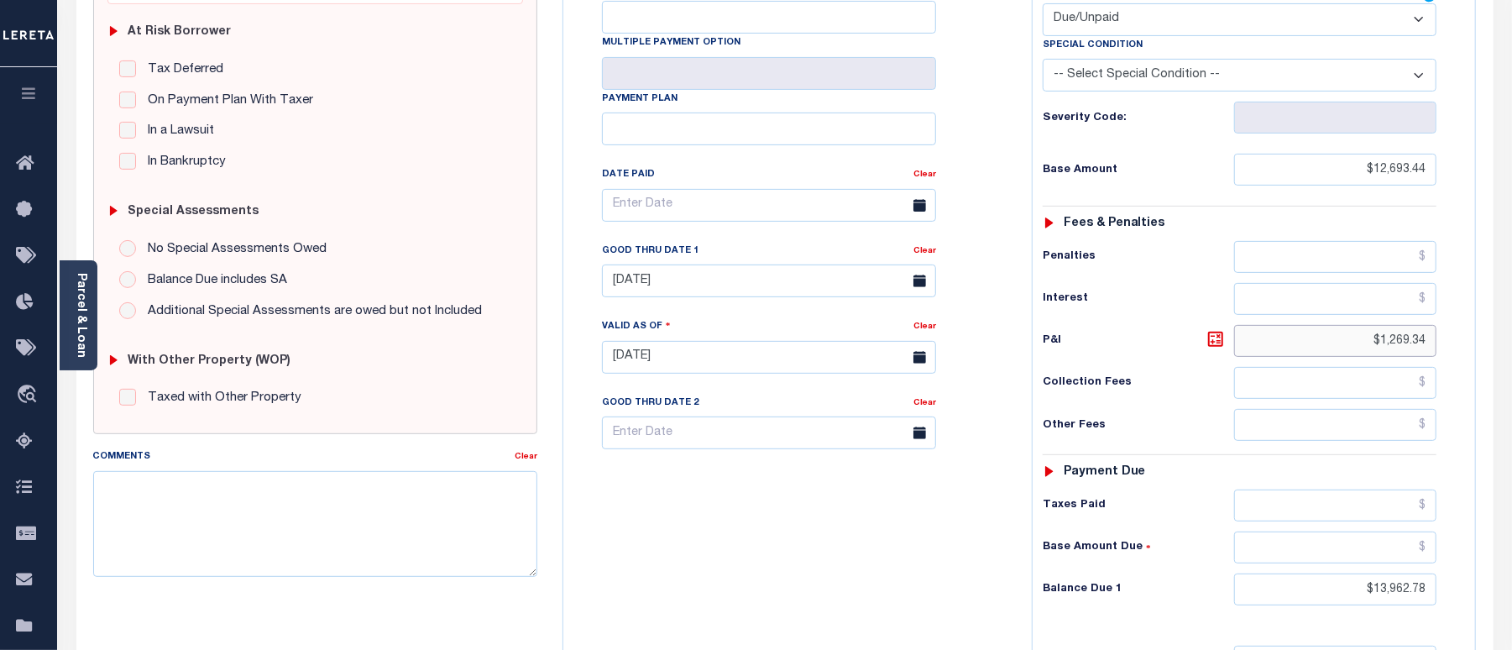
drag, startPoint x: 1371, startPoint y: 306, endPoint x: 1459, endPoint y: 313, distance: 88.5
click at [1459, 313] on div "Tax Status Status" at bounding box center [1245, 348] width 452 height 741
click at [1217, 329] on icon at bounding box center [1216, 339] width 20 height 20
type input "$1,269.34"
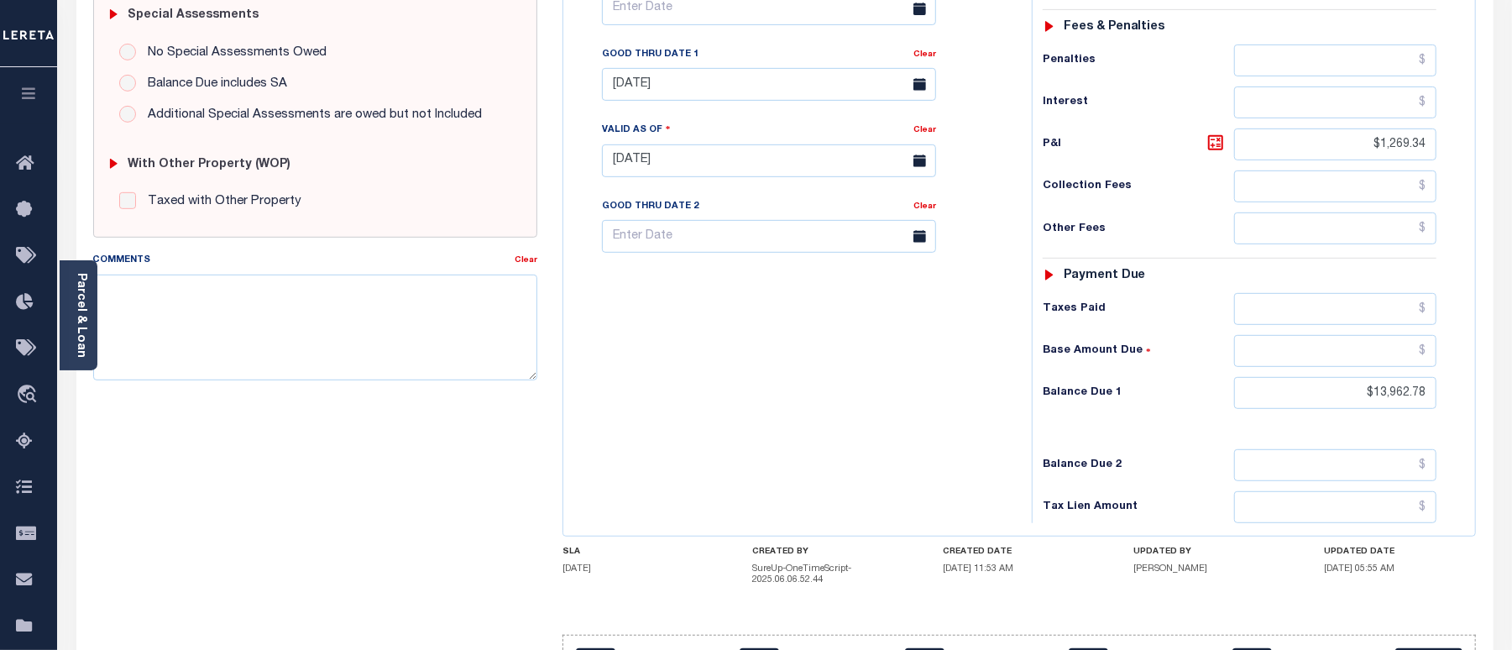
scroll to position [606, 0]
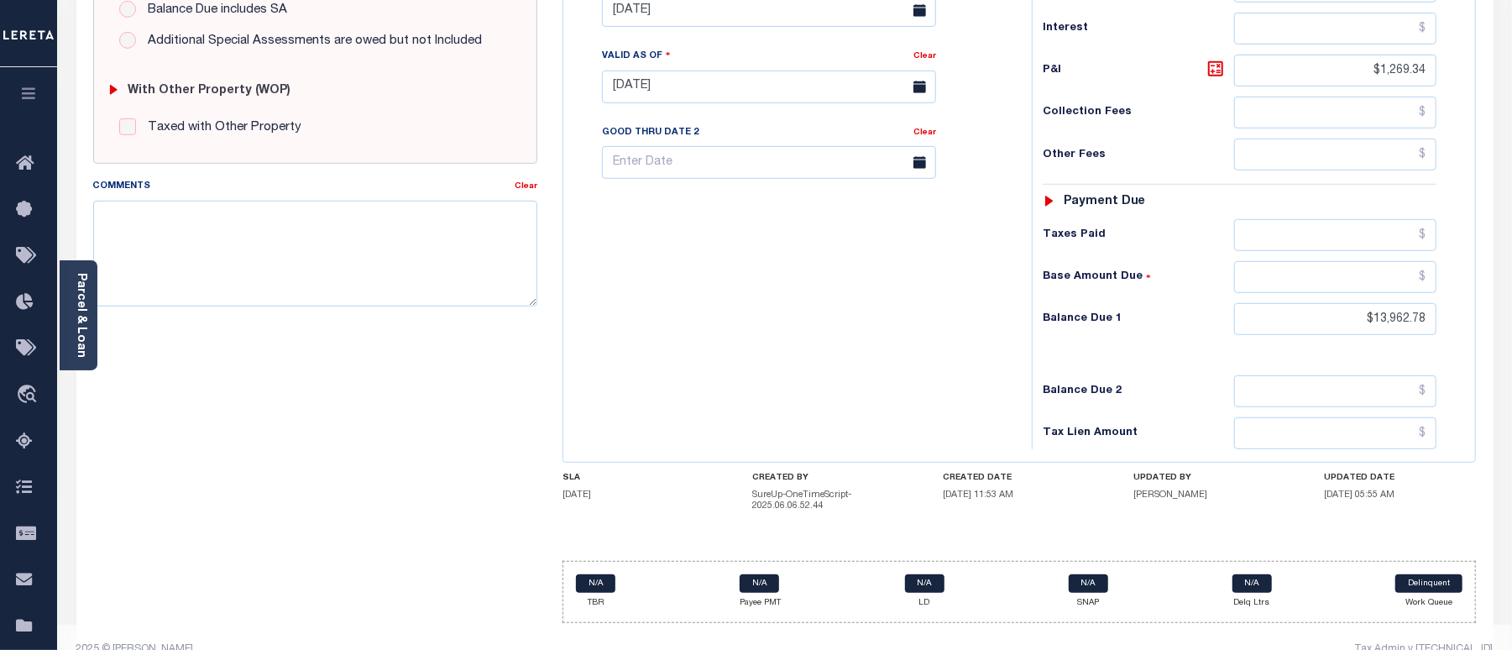
click at [1343, 641] on div "Tax Admin v.[TECHNICAL_ID]" at bounding box center [1146, 648] width 696 height 15
click at [462, 411] on div "SPECIAL RISK NCE Date Clear - Select Status Code -" at bounding box center [315, 92] width 469 height 1090
click at [461, 415] on div "SPECIAL RISK NCE Date Clear - Select Status Code -" at bounding box center [315, 92] width 469 height 1090
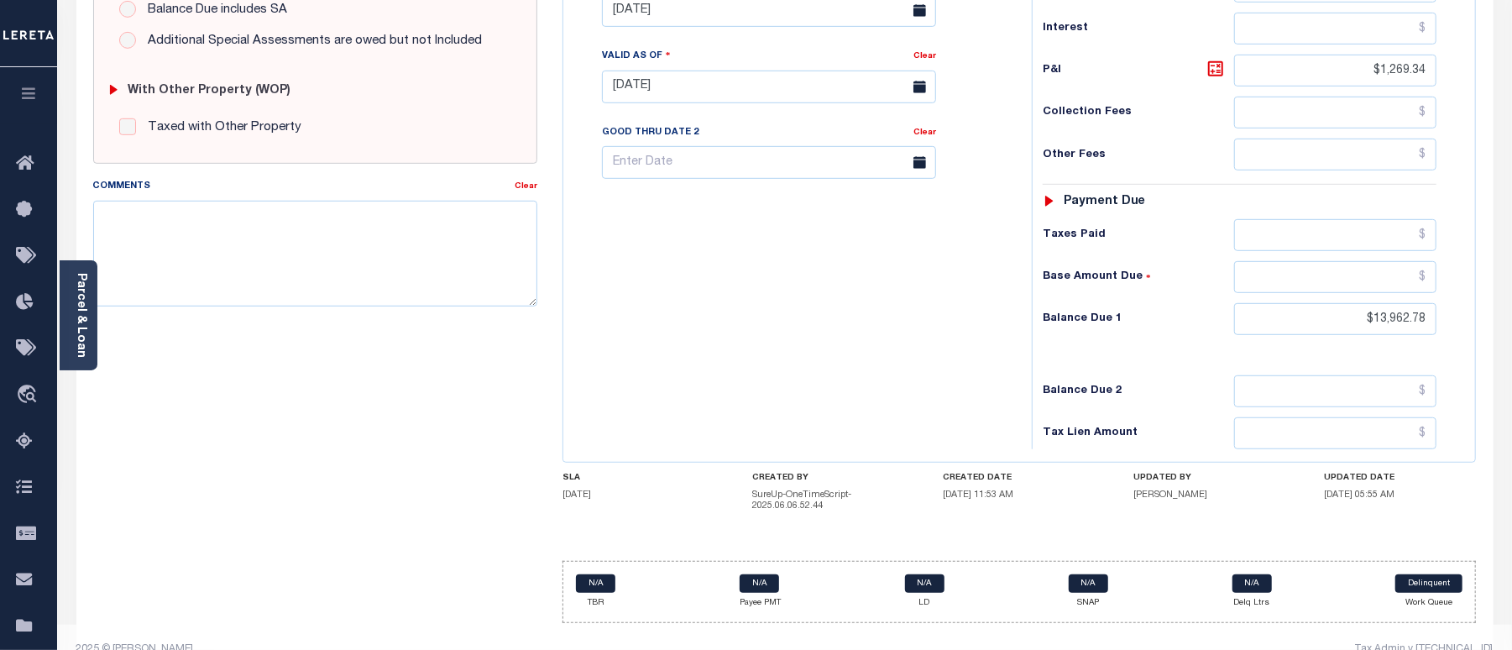
click at [563, 223] on div "Tax Bill No Multiple Payment Option Payment Plan" at bounding box center [1019, 78] width 913 height 767
click at [585, 249] on div "Tax Bill No Multiple Payment Option Payment Plan Clear" at bounding box center [794, 78] width 452 height 741
click at [665, 283] on div "Tax Bill No Multiple Payment Option Payment Plan Clear" at bounding box center [794, 78] width 452 height 741
drag, startPoint x: 1380, startPoint y: 573, endPoint x: 1441, endPoint y: 620, distance: 76.6
click at [1441, 620] on div "Parcel & Loan Tax Bill Details 00129034 TAX ID AGENCY 2024/2025 2025" at bounding box center [784, 68] width 1455 height 1214
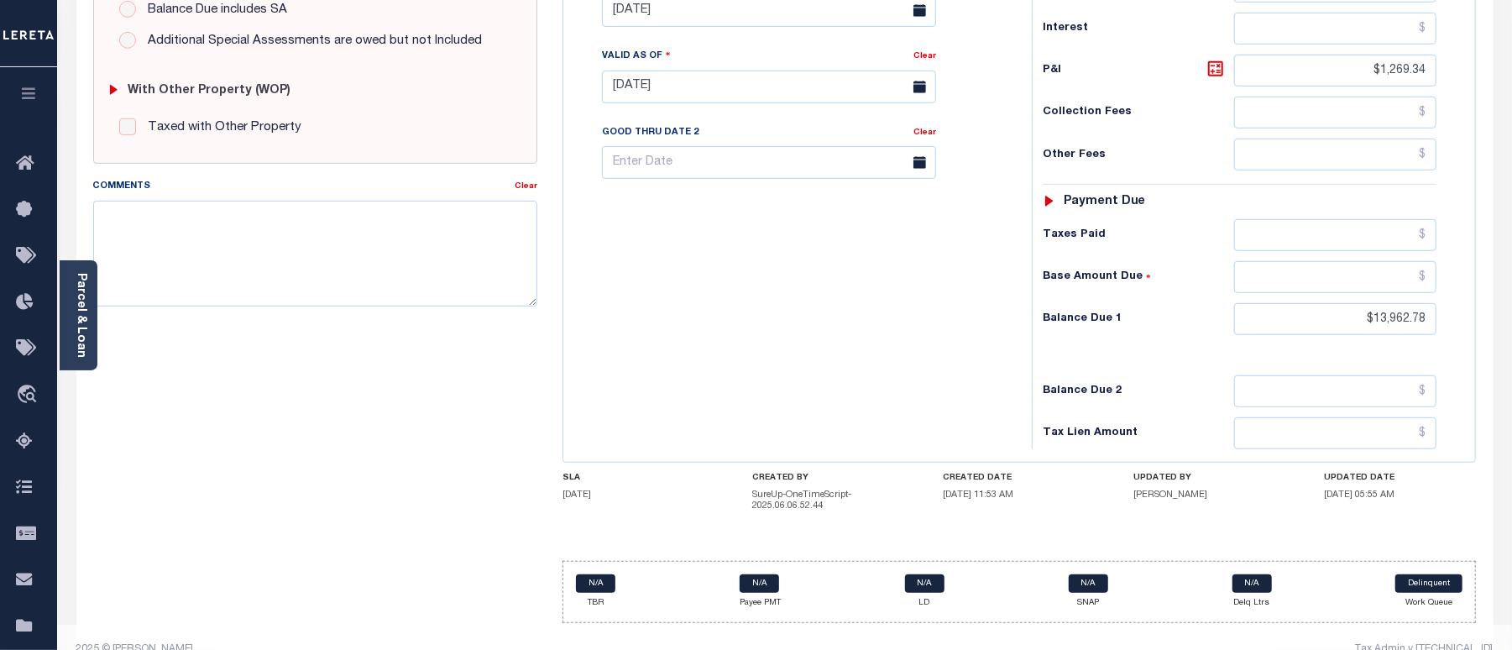
click at [1395, 625] on footer "2025 © LERETA. Tax Admin v.1.0.0.1" at bounding box center [784, 650] width 1455 height 50
click at [1424, 641] on div "Tax Admin v.[TECHNICAL_ID]" at bounding box center [1146, 648] width 696 height 15
drag, startPoint x: 1374, startPoint y: 42, endPoint x: 1456, endPoint y: 40, distance: 81.5
click at [1456, 40] on div "Tax Status Status - Select Status Code -" at bounding box center [1245, 78] width 427 height 741
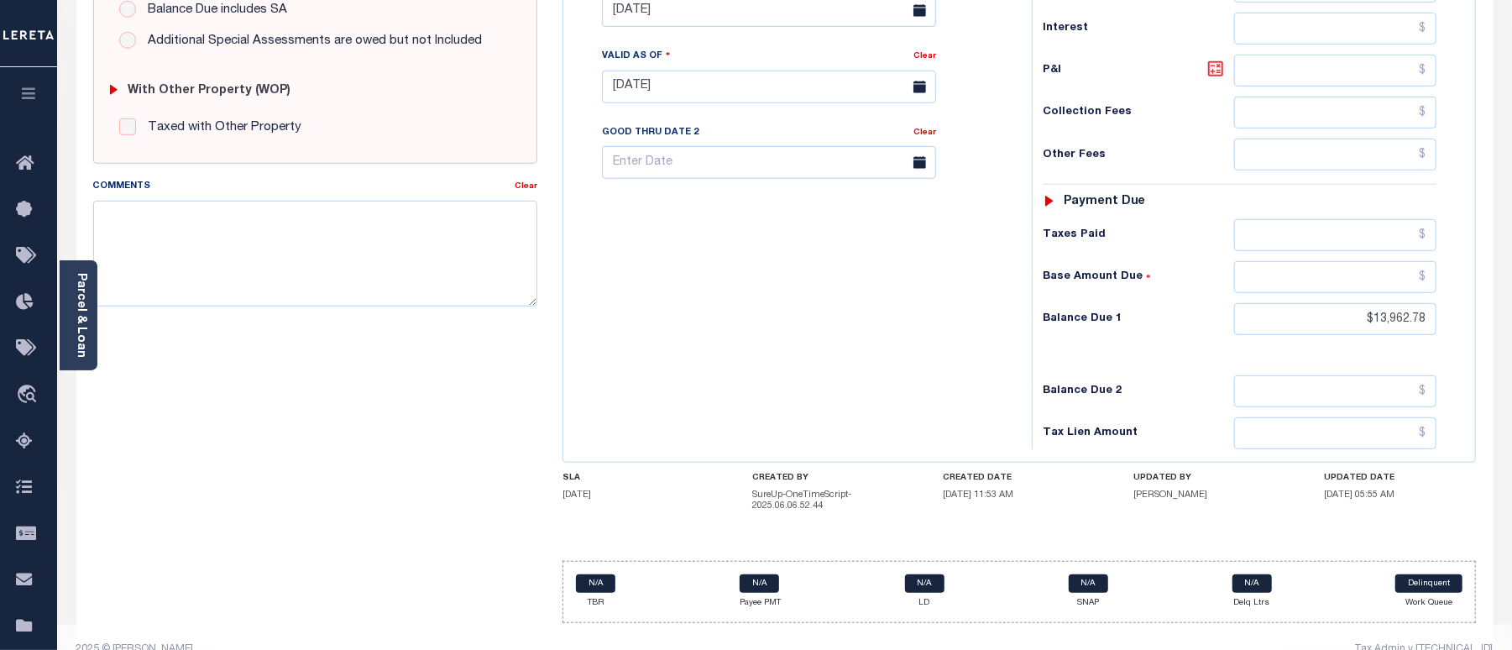
click at [1219, 59] on icon at bounding box center [1216, 69] width 20 height 20
type input "$1,269.34"
drag, startPoint x: 1352, startPoint y: 47, endPoint x: 1456, endPoint y: 54, distance: 104.3
click at [1456, 54] on div "Tax Status Status - Select Status Code -" at bounding box center [1245, 78] width 427 height 741
click at [1214, 59] on icon at bounding box center [1216, 69] width 20 height 20
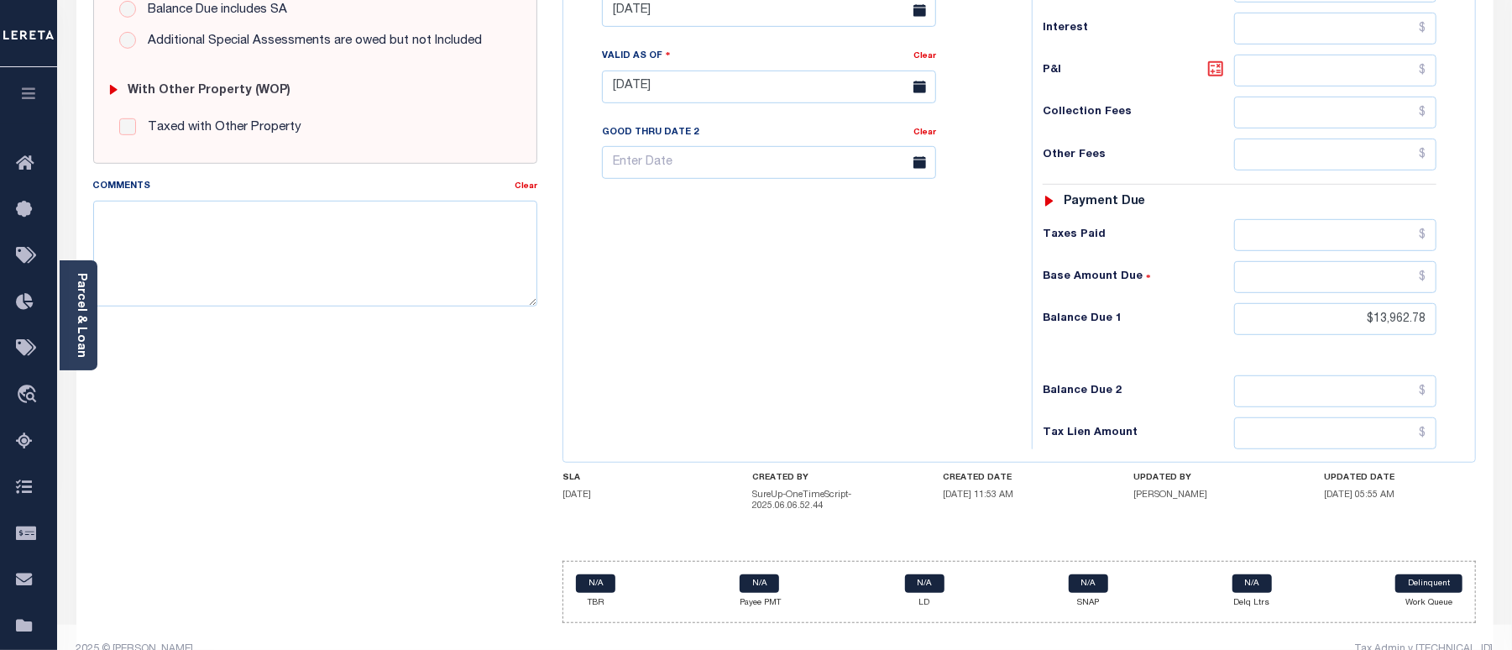
type input "$1,269.34"
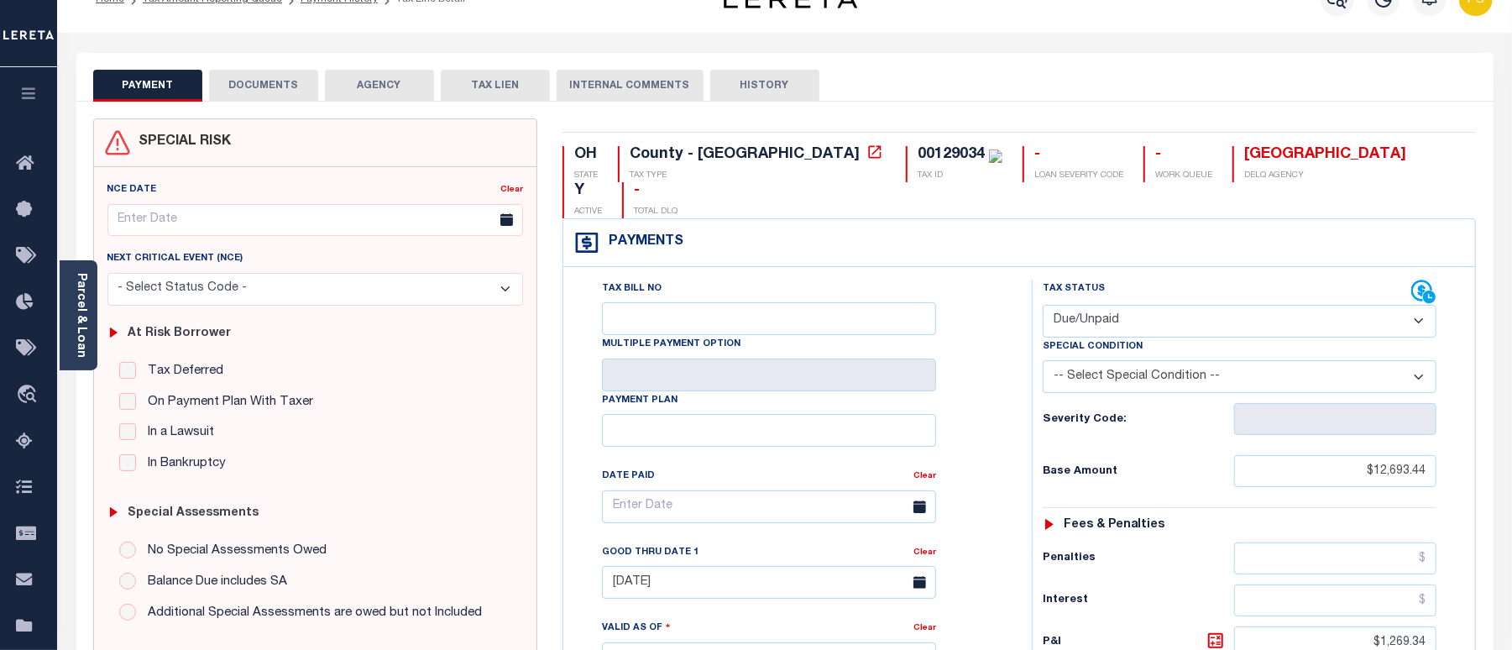
scroll to position [0, 0]
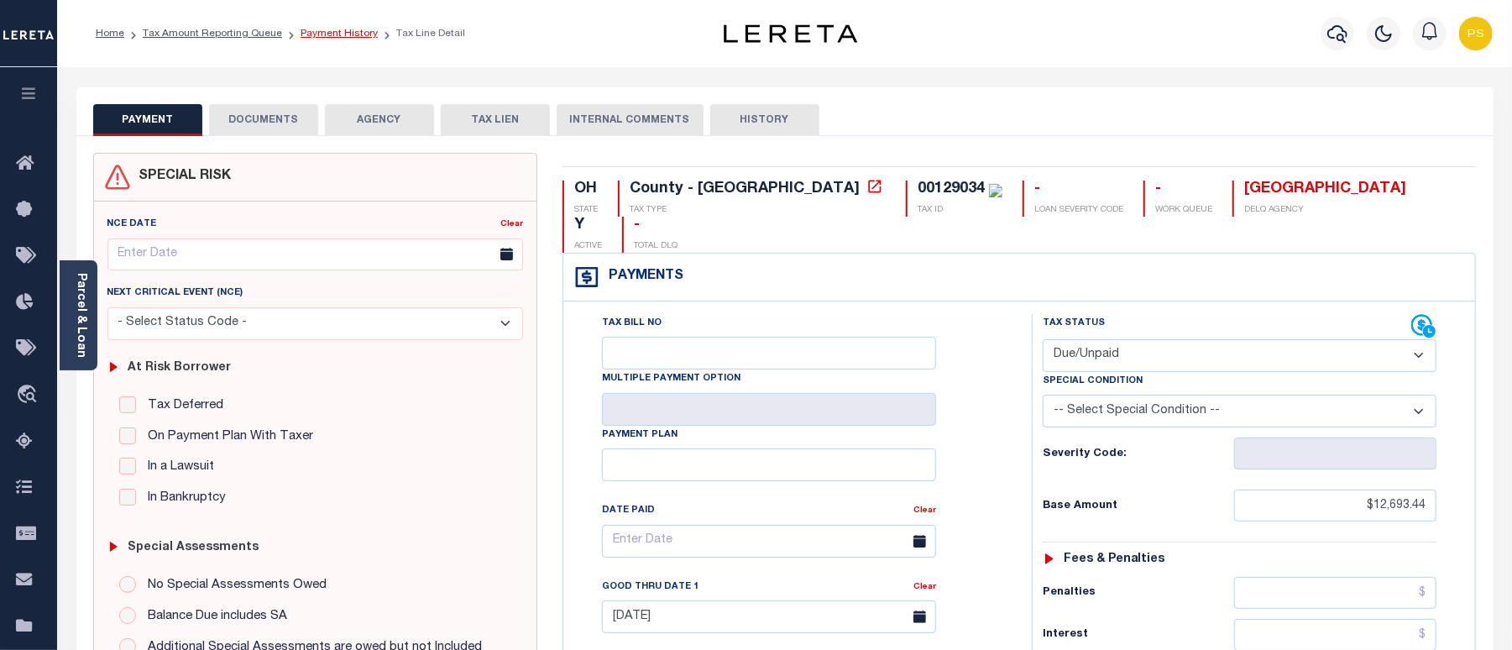
click at [343, 35] on link "Payment History" at bounding box center [339, 34] width 77 height 10
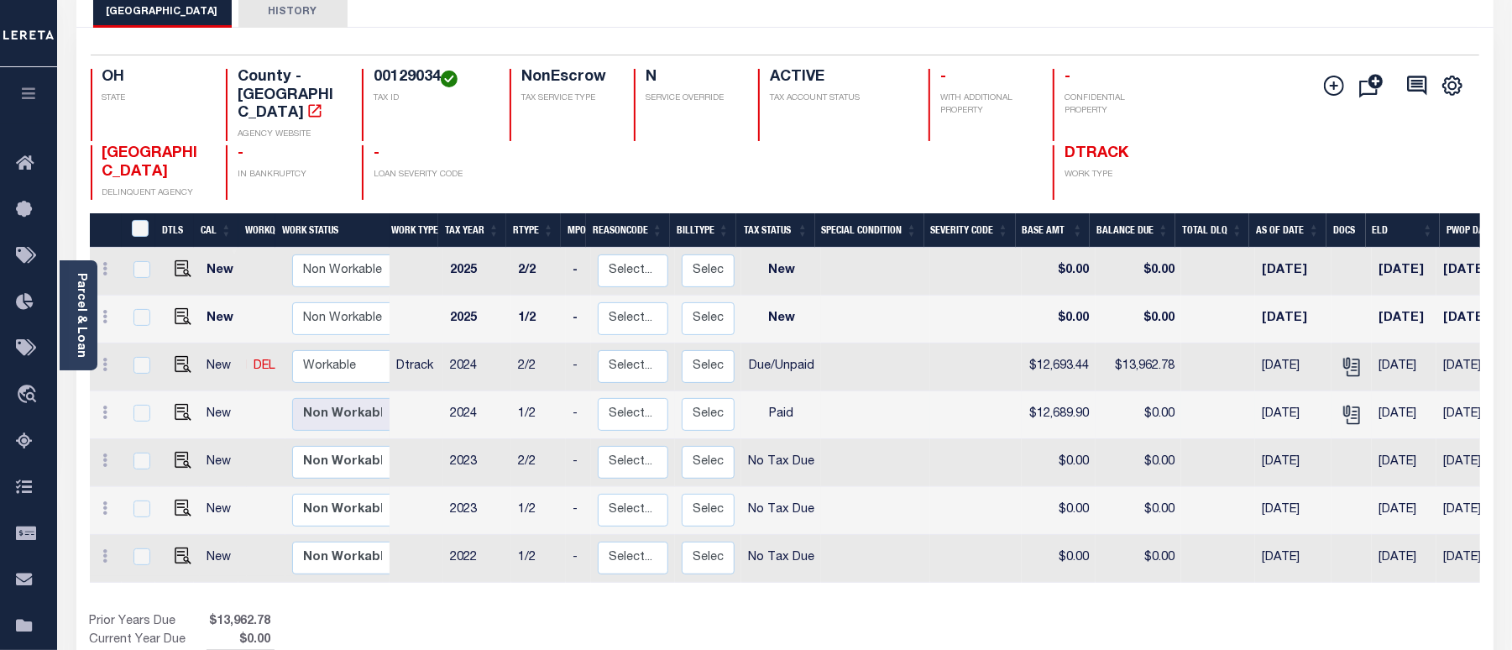
scroll to position [112, 0]
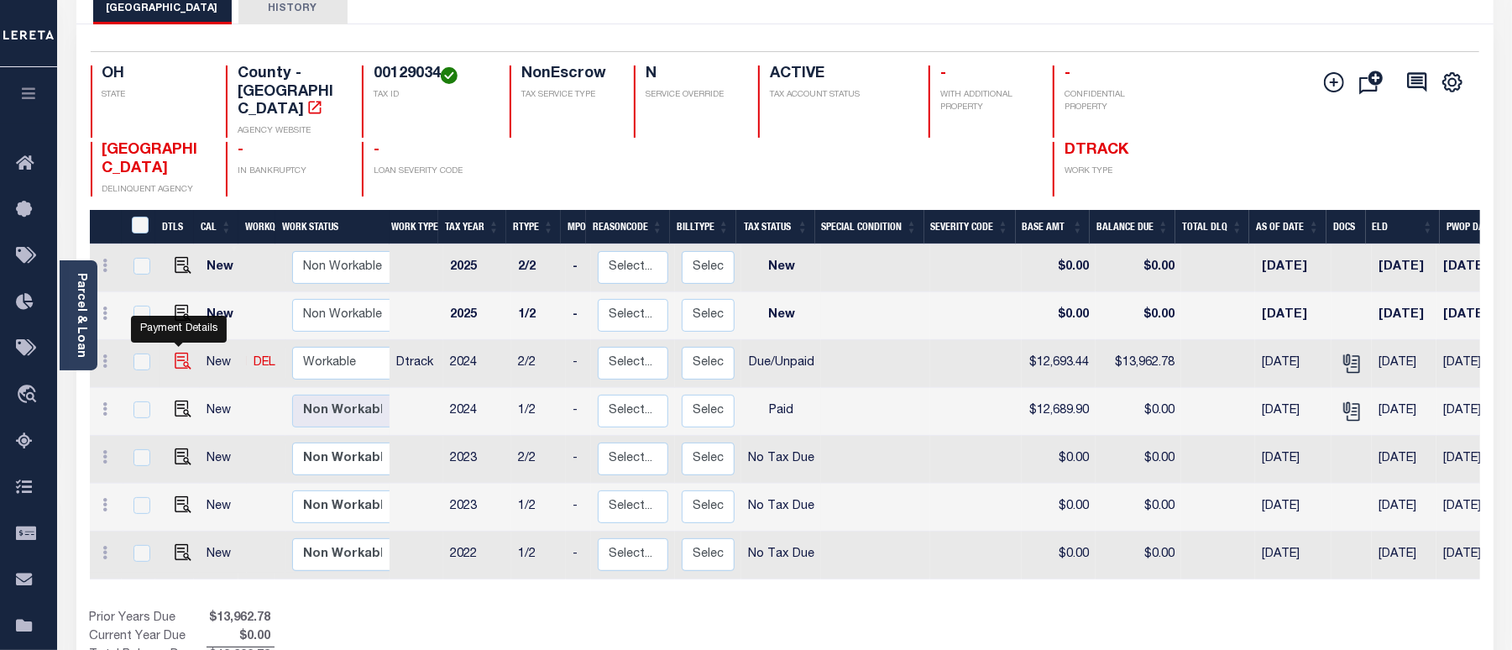
click at [175, 353] on img "" at bounding box center [183, 361] width 17 height 17
checkbox input "true"
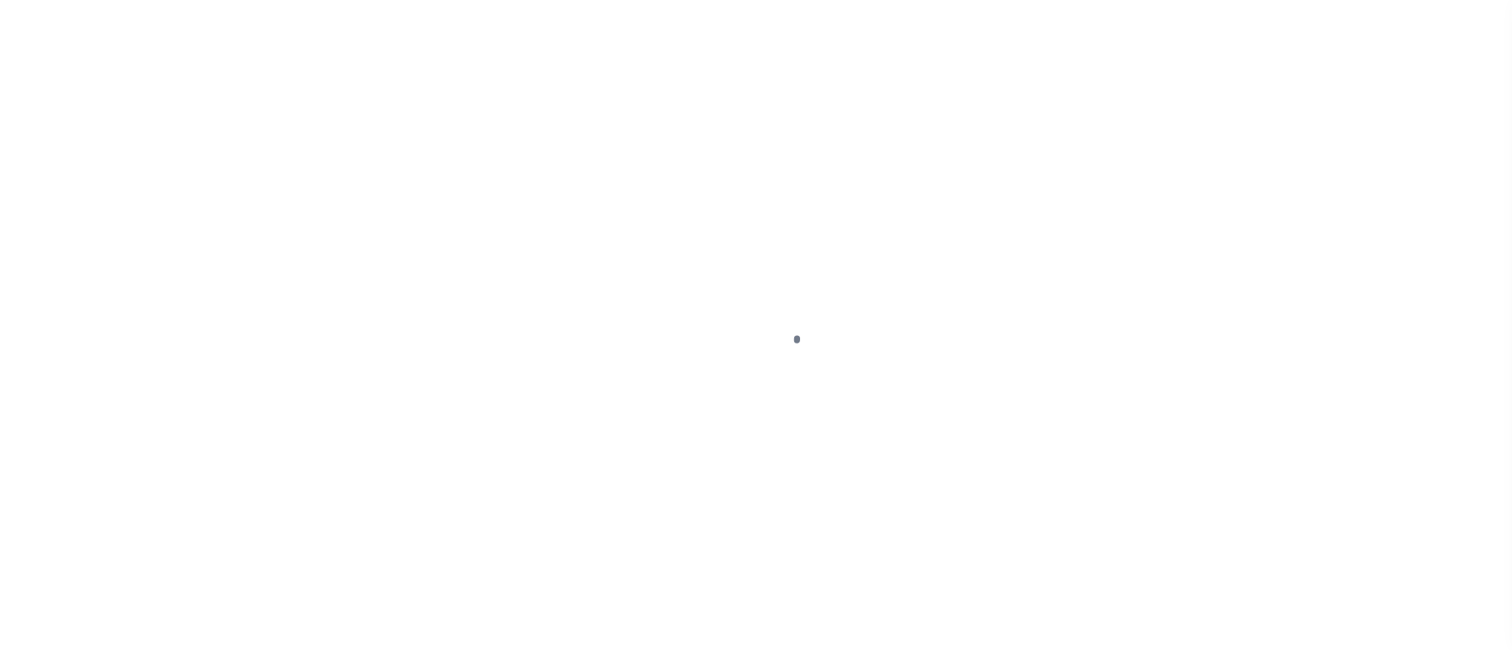
select select "DUE"
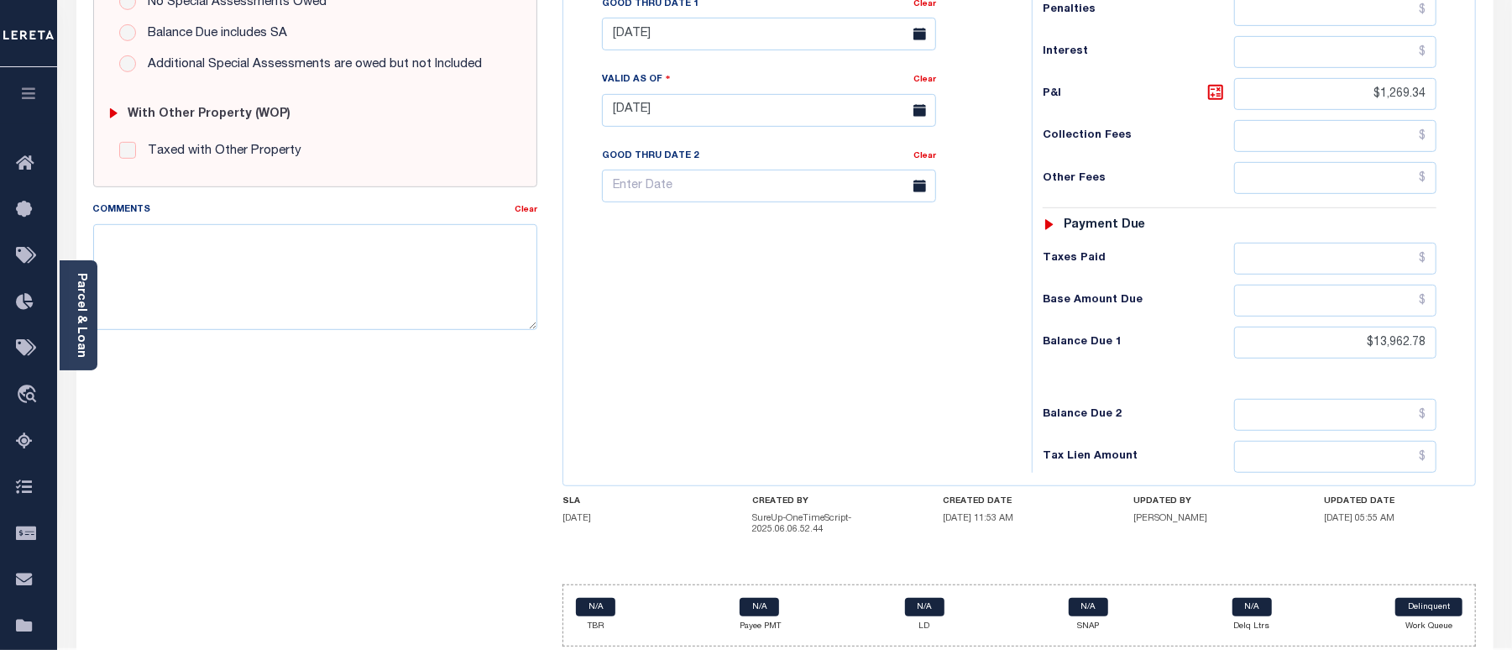
scroll to position [606, 0]
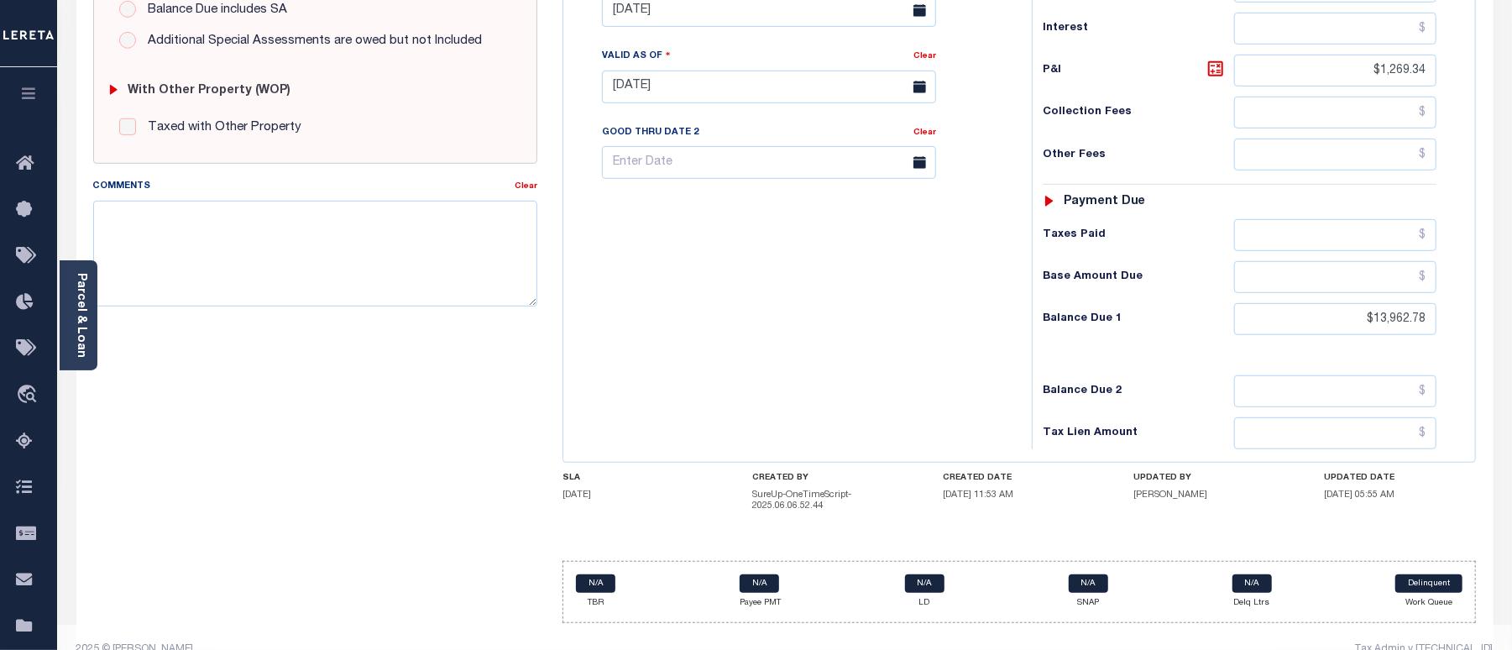
click at [689, 351] on div "Tax Bill No Multiple Payment Option Payment Plan Clear" at bounding box center [794, 78] width 452 height 741
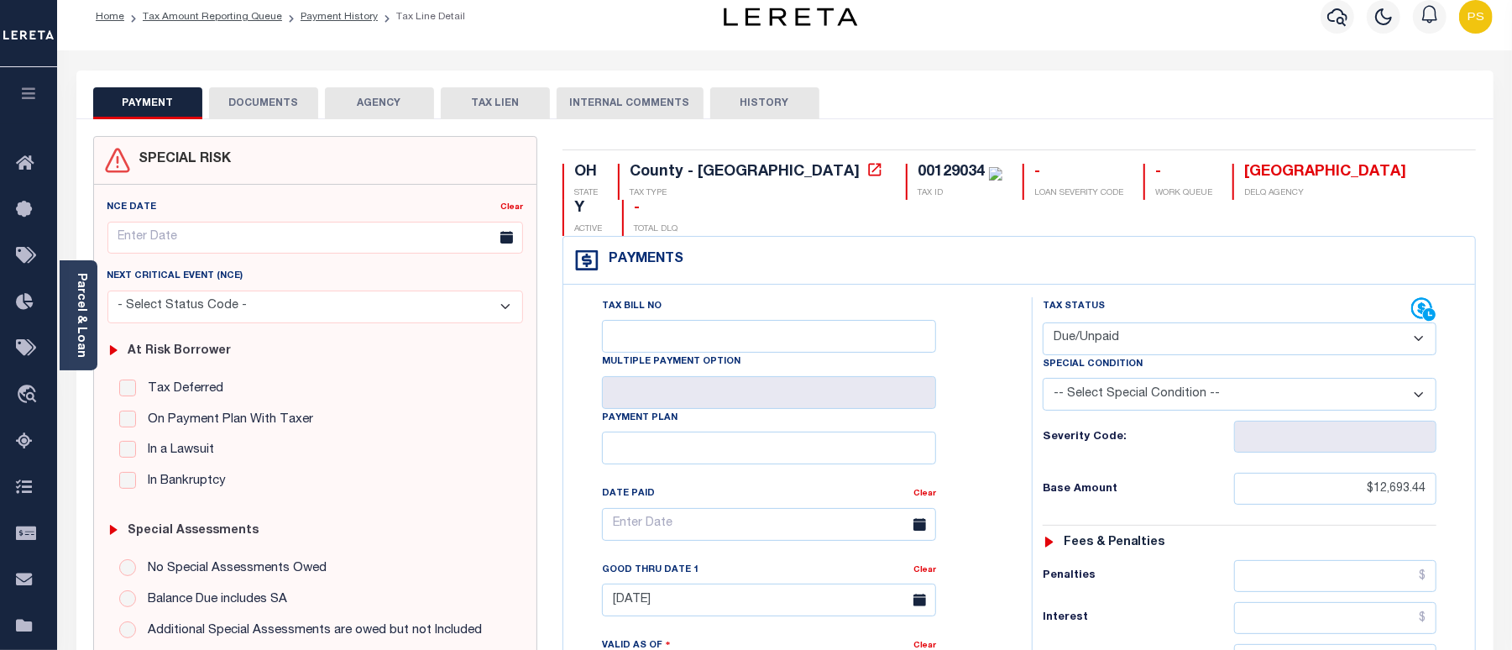
scroll to position [0, 0]
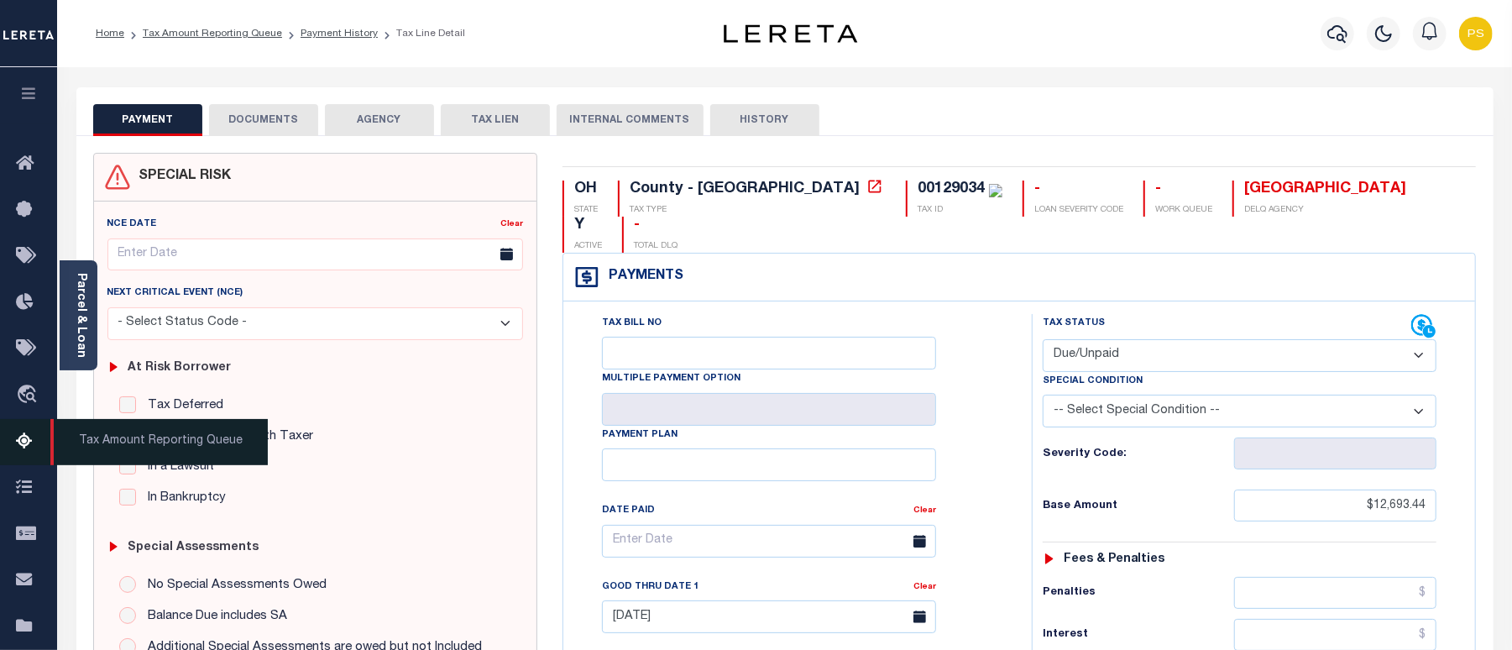
click at [22, 437] on icon at bounding box center [29, 442] width 27 height 21
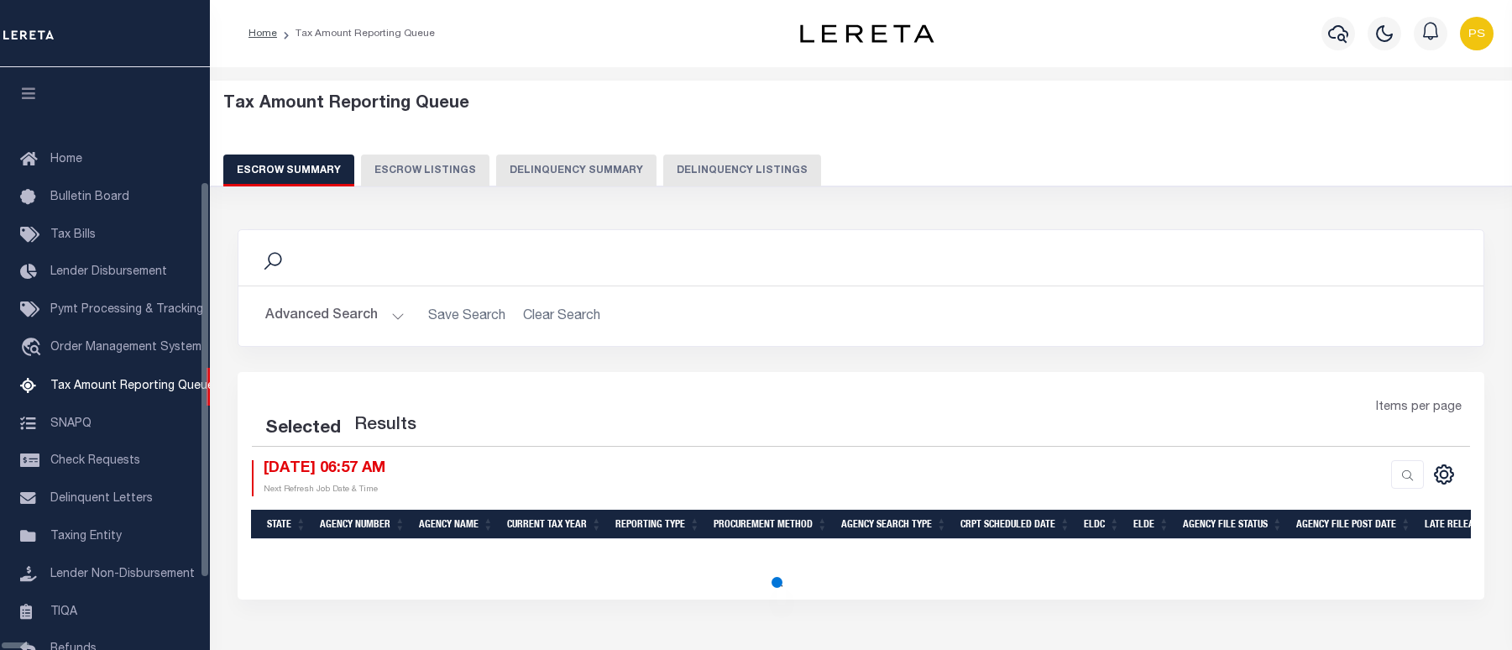
select select "100"
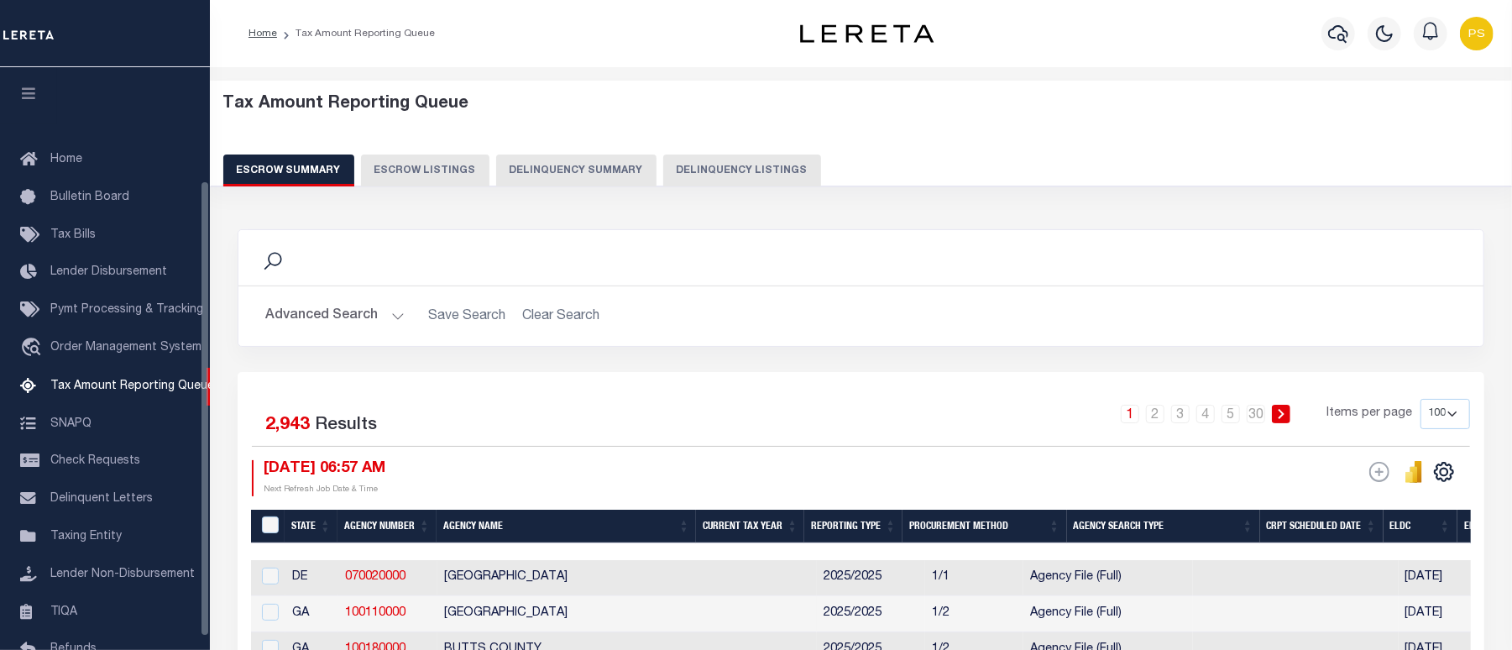
scroll to position [145, 0]
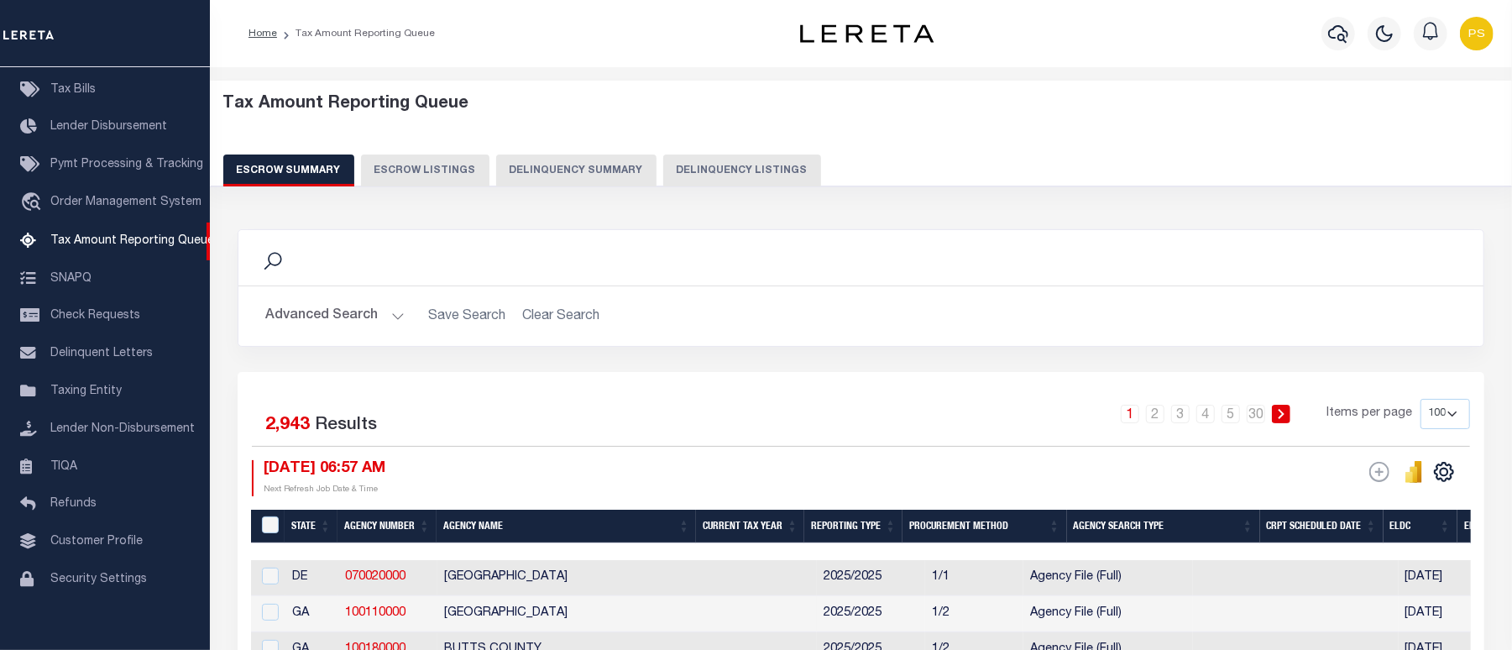
click at [689, 171] on button "Delinquency Listings" at bounding box center [742, 170] width 158 height 32
select select "100"
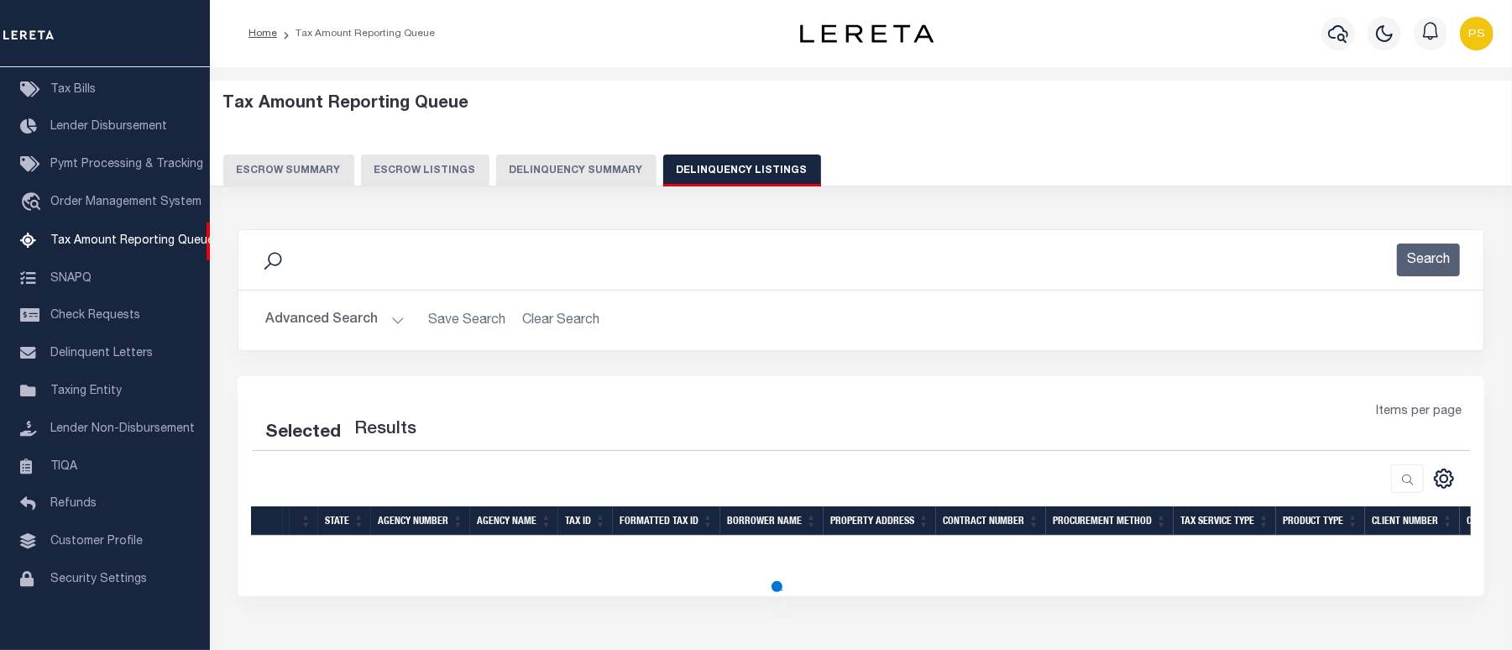
select select "100"
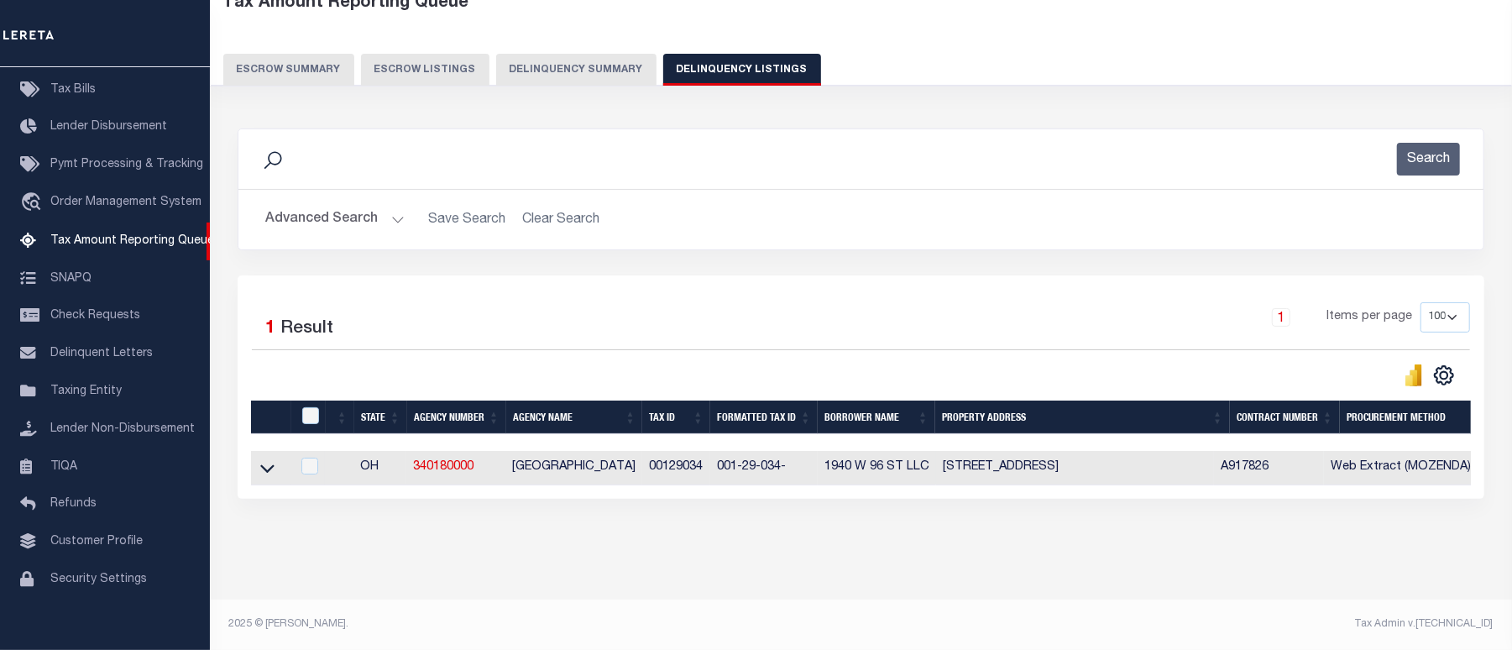
scroll to position [116, 0]
click at [265, 465] on icon at bounding box center [267, 469] width 14 height 8
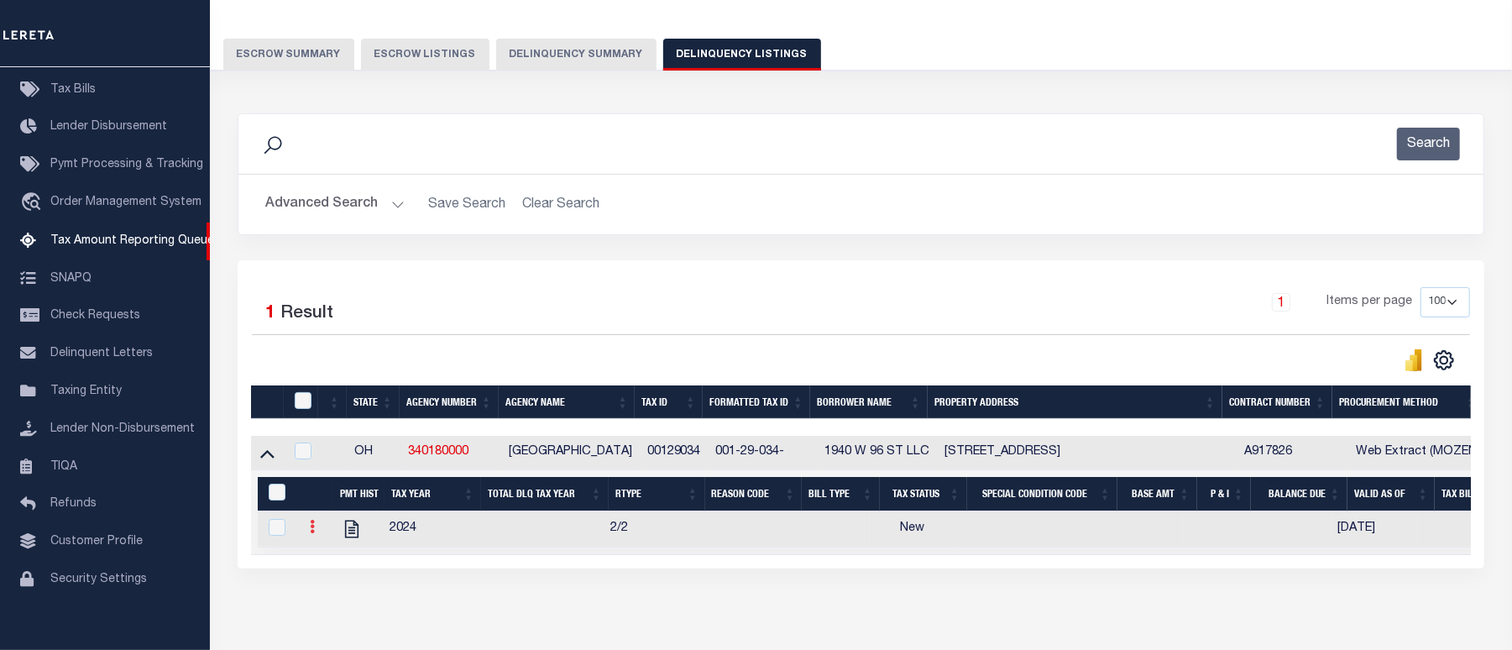
click at [310, 533] on icon at bounding box center [312, 526] width 5 height 13
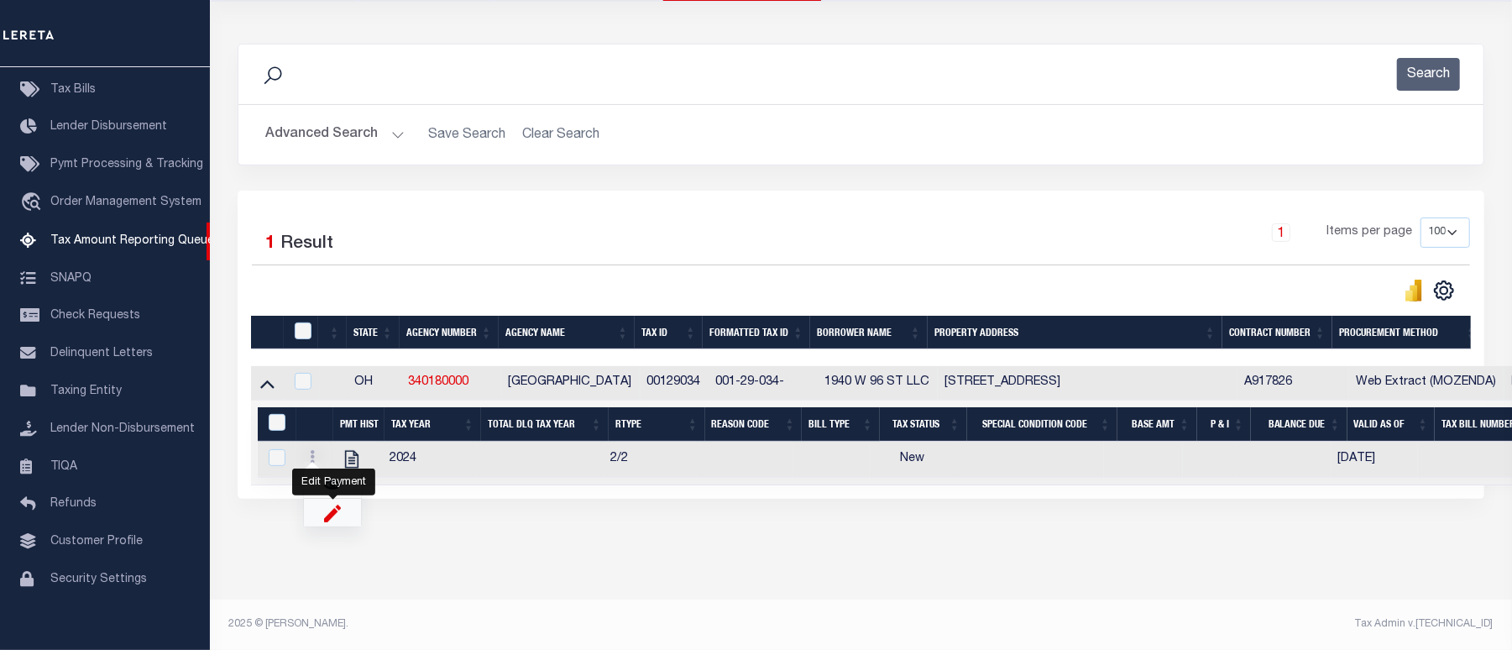
click at [329, 519] on img "" at bounding box center [332, 513] width 17 height 18
select select "NW2"
select select
type input "[DATE]"
checkbox input "true"
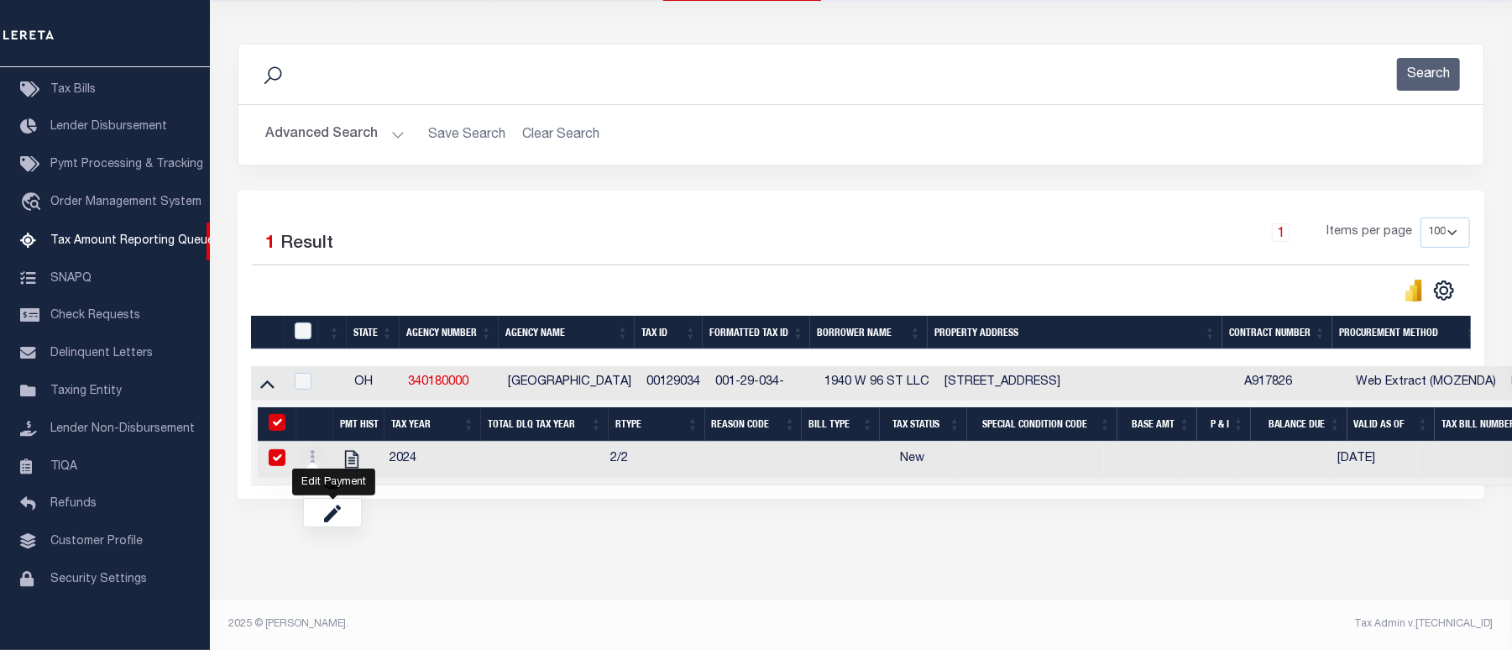
checkbox input "true"
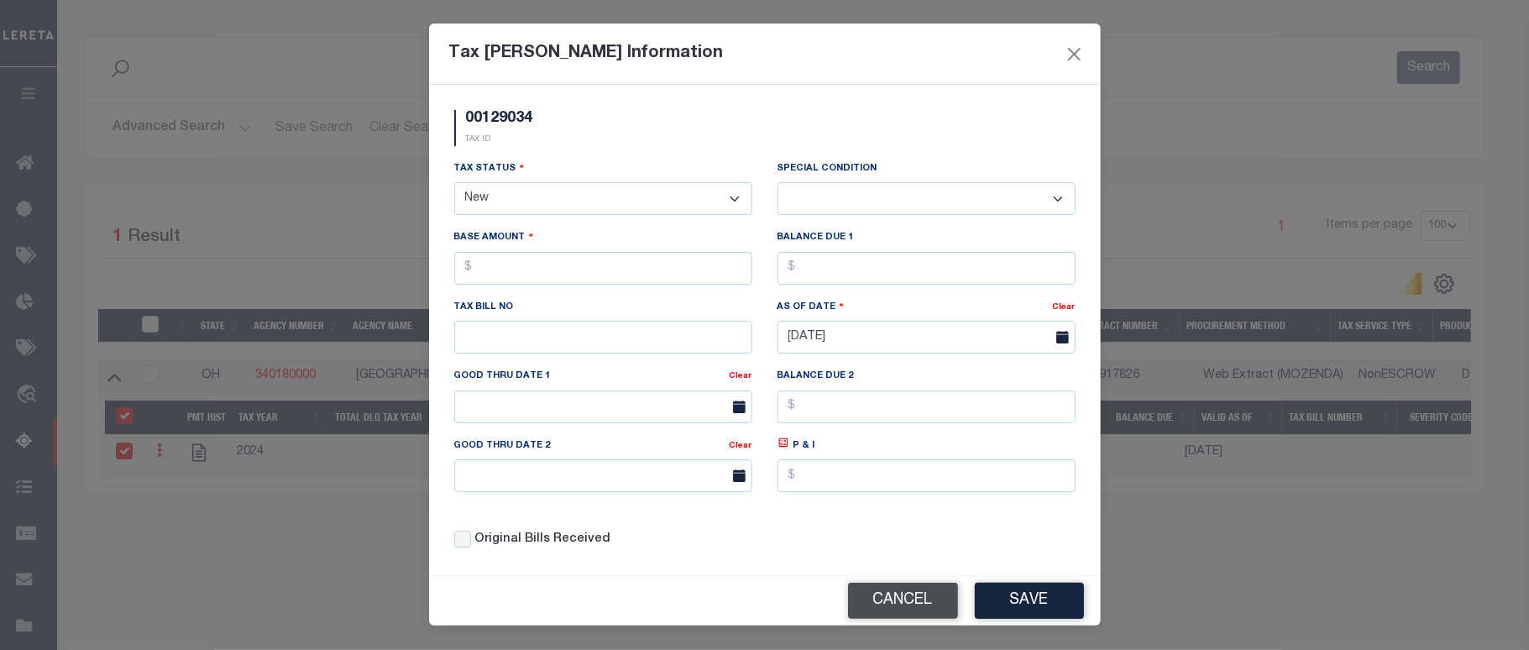
click at [900, 615] on button "Cancel" at bounding box center [903, 601] width 110 height 36
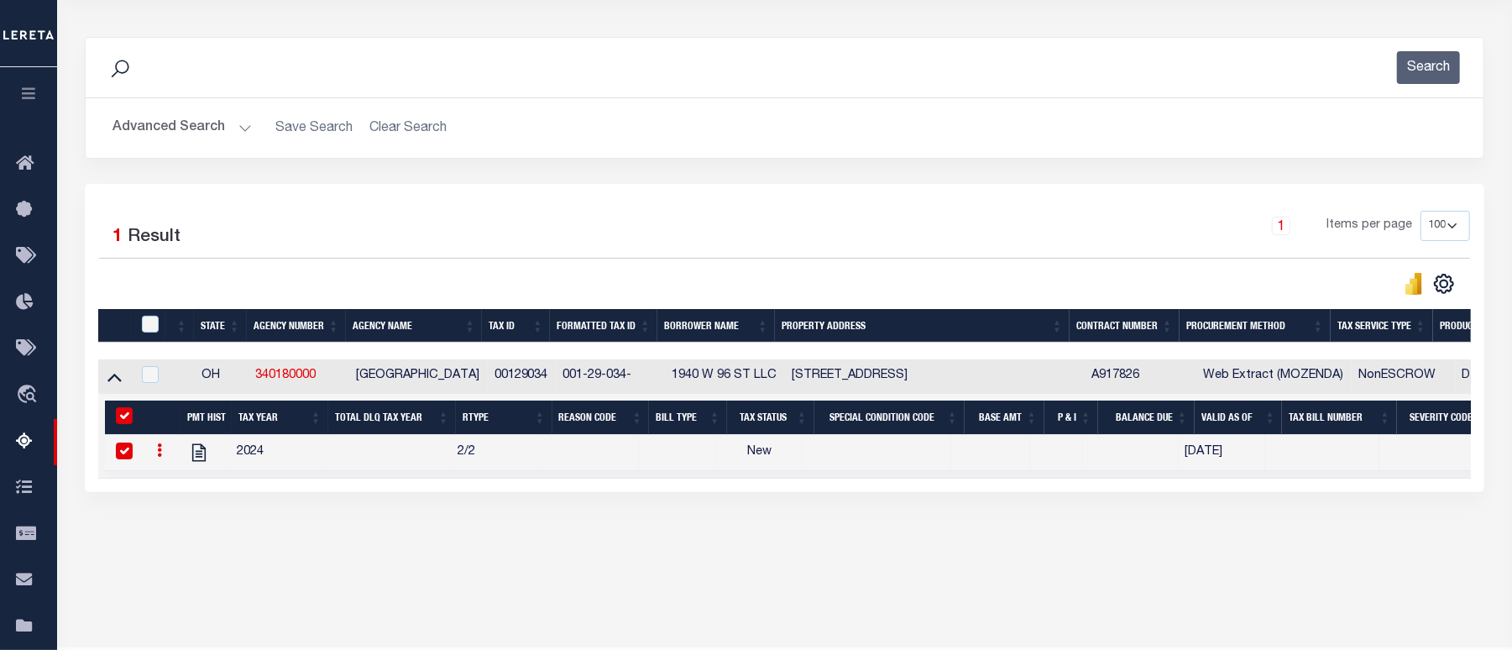
click at [160, 457] on icon at bounding box center [159, 449] width 5 height 13
click at [172, 515] on img "" at bounding box center [179, 506] width 17 height 18
select select
checkbox input "false"
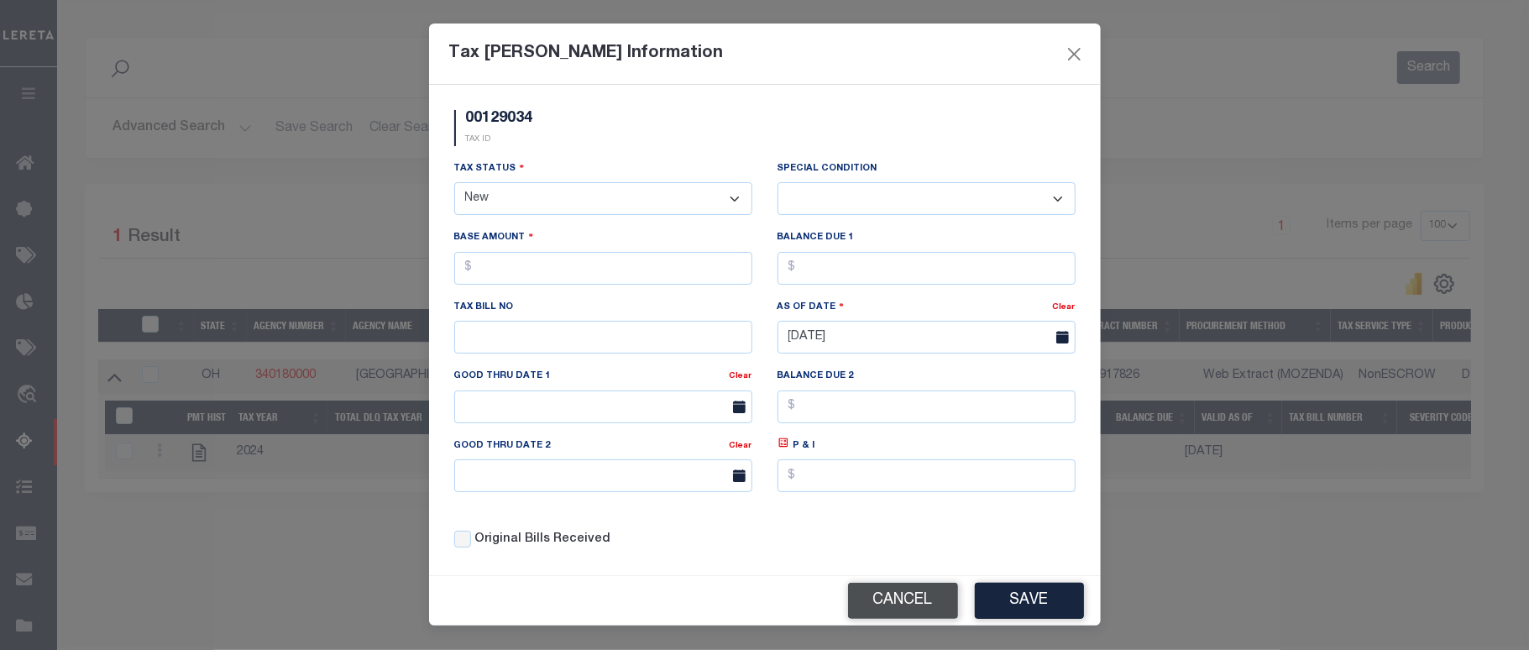
click at [885, 605] on button "Cancel" at bounding box center [903, 601] width 110 height 36
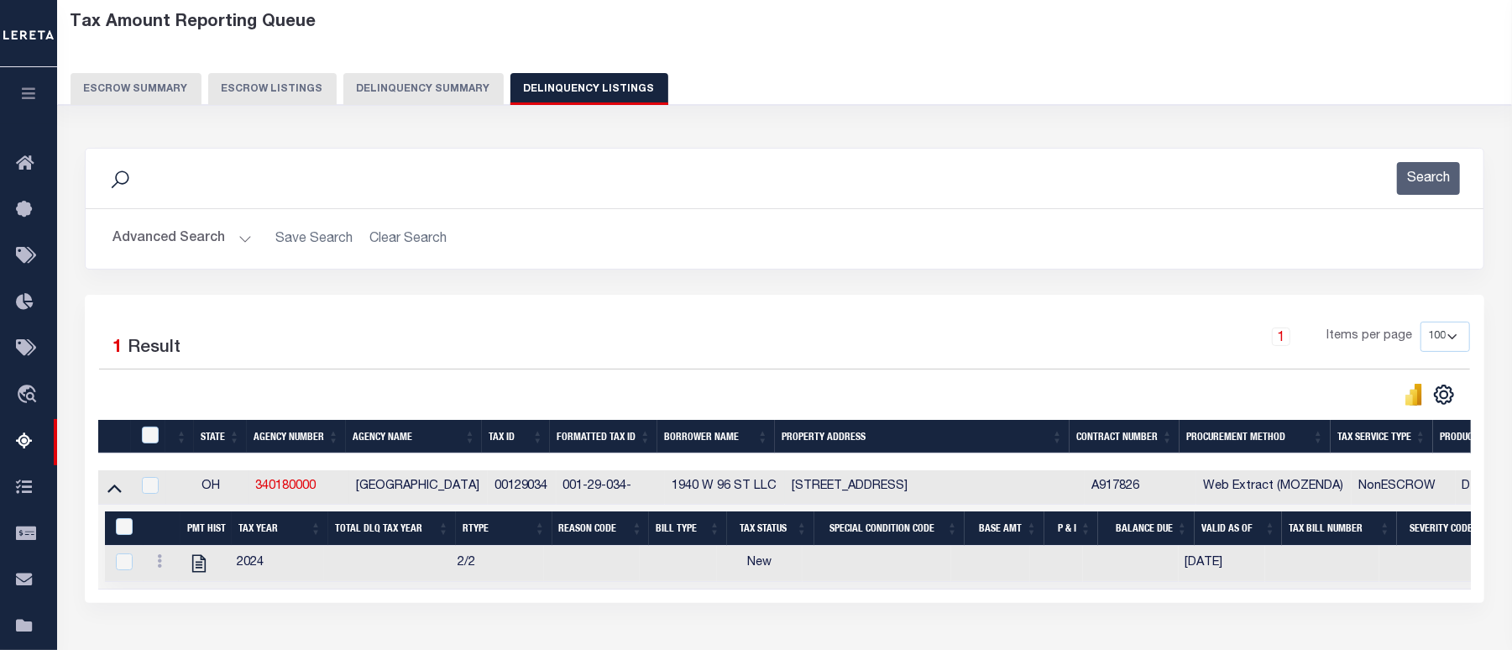
scroll to position [0, 0]
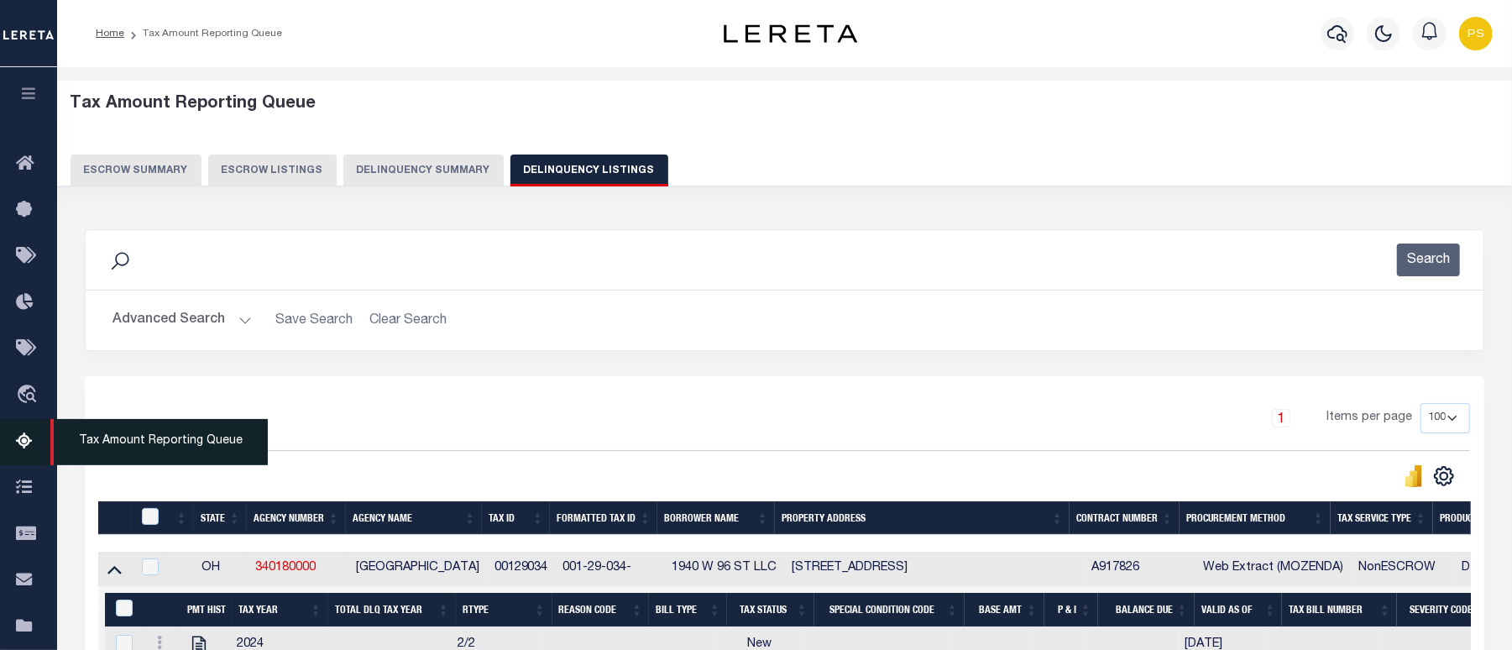
click at [30, 437] on icon at bounding box center [29, 442] width 27 height 21
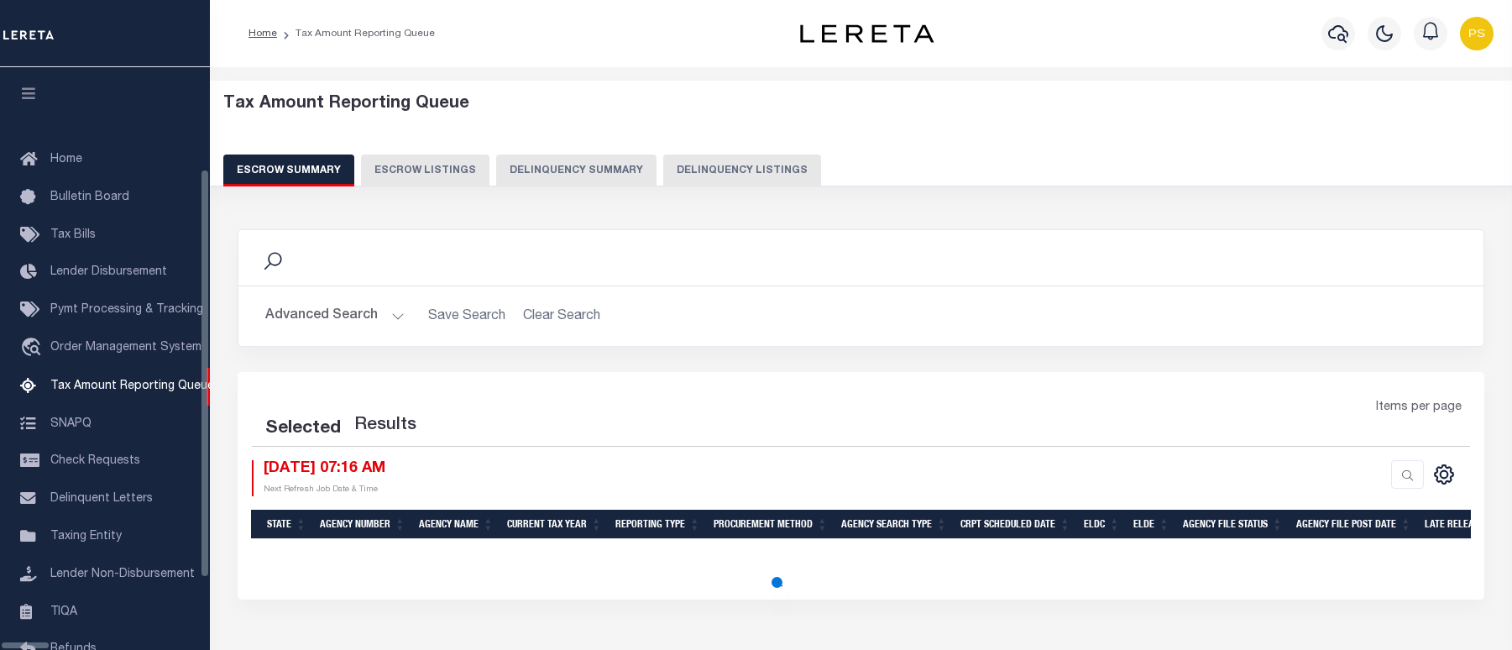
select select "100"
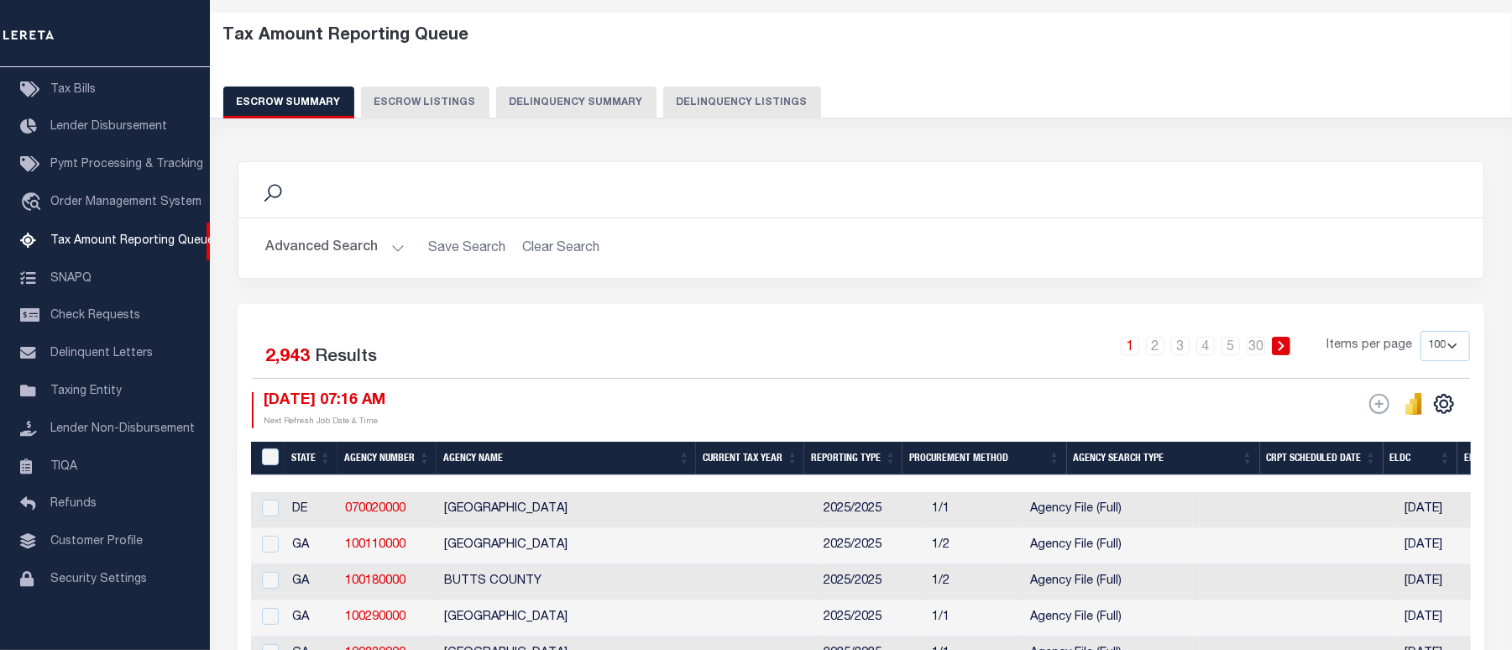
scroll to position [223, 0]
